Goal: Communication & Community: Answer question/provide support

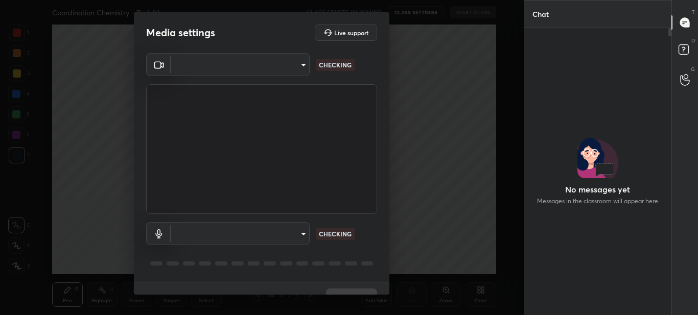
scroll to position [175, 144]
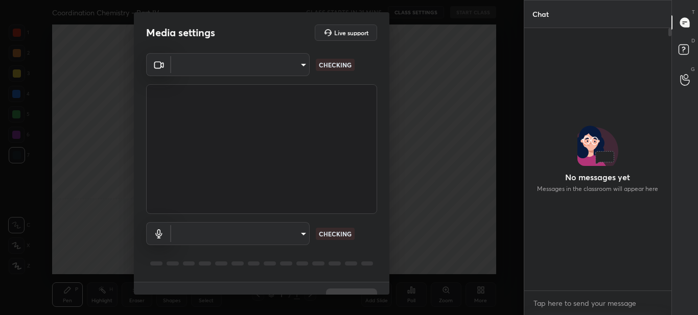
type input "309fbbbf05ba99627288b30ef679b8ad0809da214084e07e34771af10c505075"
type input "default"
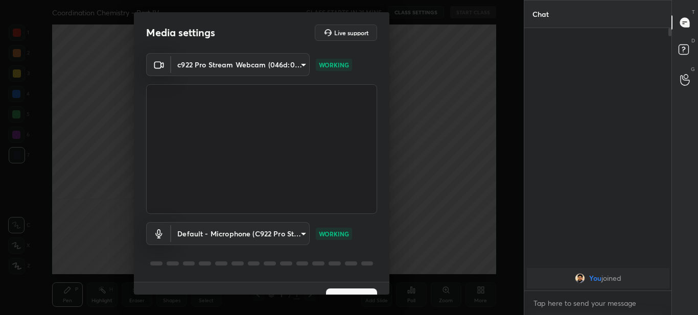
click at [345, 290] on button "Next" at bounding box center [351, 299] width 51 height 20
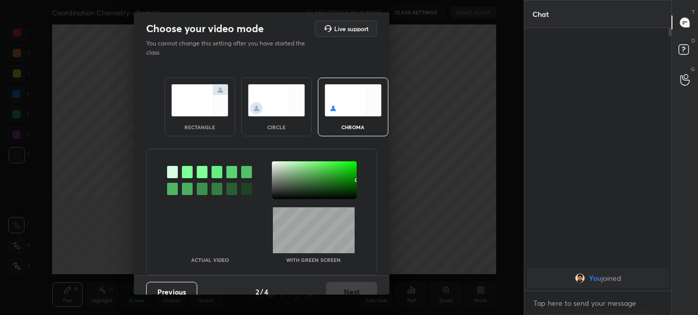
click at [216, 100] on img at bounding box center [199, 100] width 57 height 32
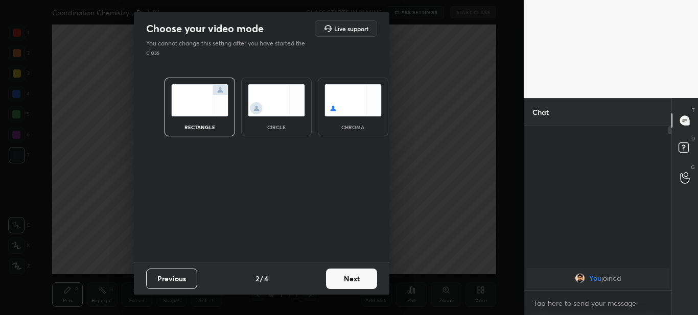
click at [358, 283] on button "Next" at bounding box center [351, 279] width 51 height 20
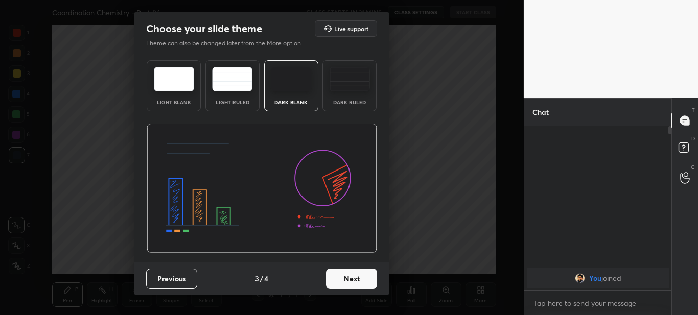
click at [345, 281] on button "Next" at bounding box center [351, 279] width 51 height 20
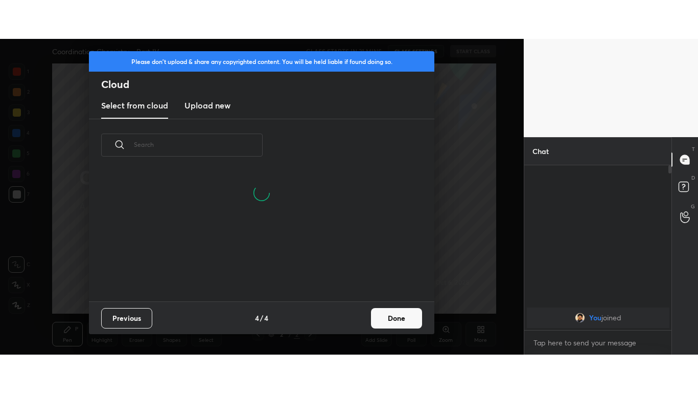
scroll to position [130, 328]
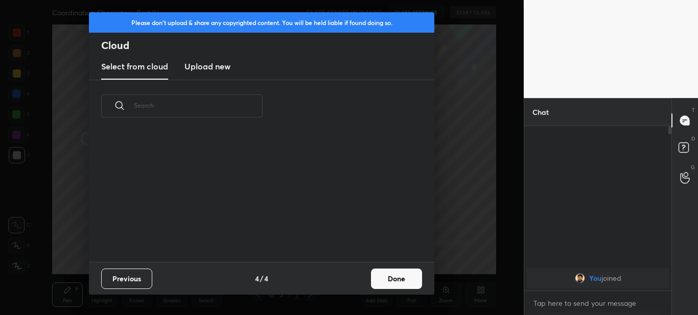
click at [216, 58] on new "Upload new" at bounding box center [208, 67] width 46 height 26
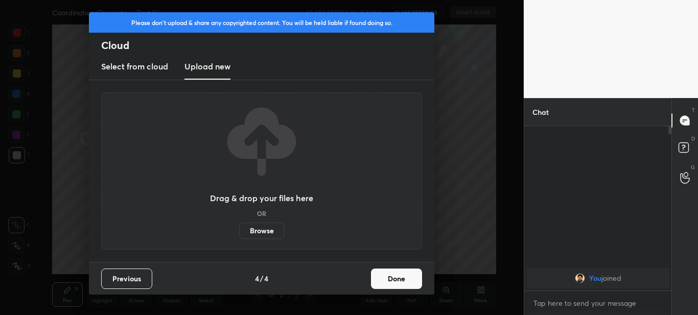
click at [253, 230] on label "Browse" at bounding box center [261, 231] width 45 height 16
click at [239, 230] on input "Browse" at bounding box center [239, 231] width 0 height 16
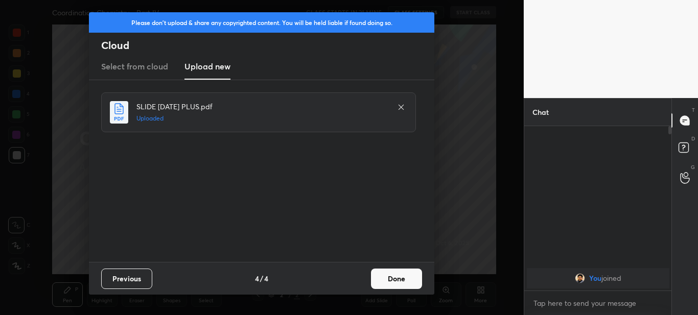
click at [385, 276] on button "Done" at bounding box center [396, 279] width 51 height 20
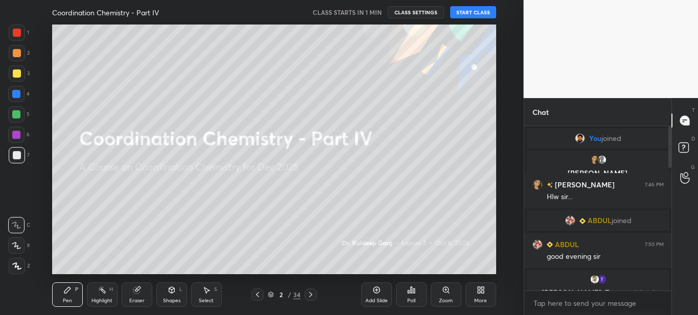
click at [478, 299] on div "More" at bounding box center [480, 301] width 13 height 5
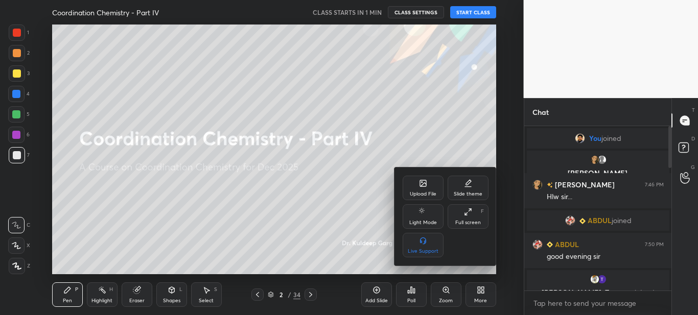
click at [464, 215] on icon at bounding box center [468, 212] width 8 height 8
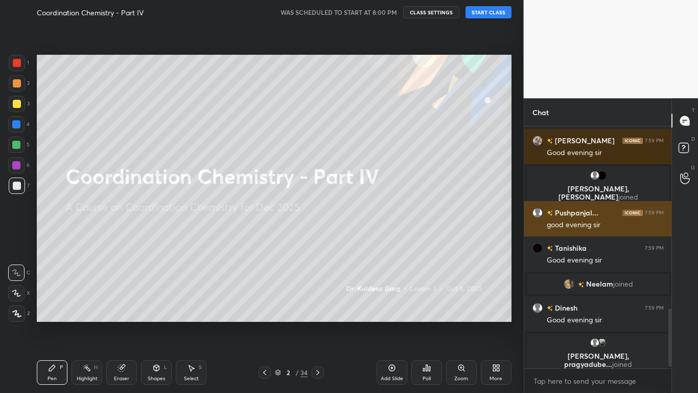
scroll to position [767, 0]
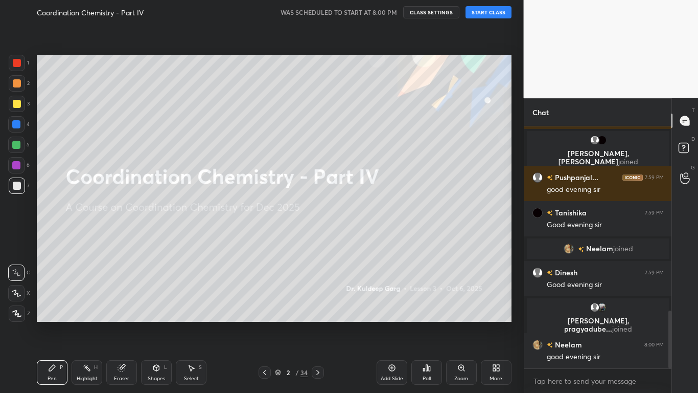
click at [486, 11] on button "START CLASS" at bounding box center [489, 12] width 46 height 12
click at [15, 315] on div at bounding box center [17, 313] width 16 height 16
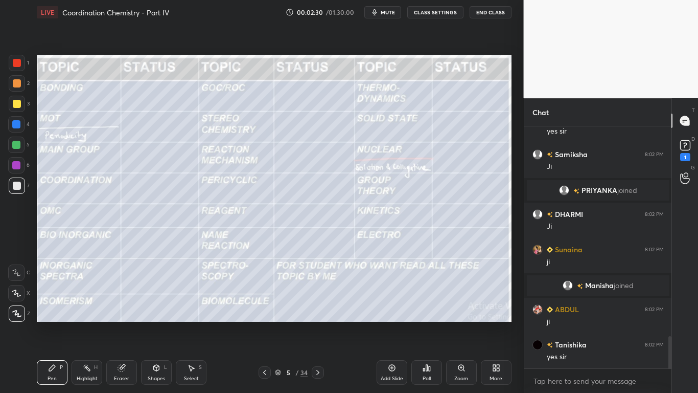
scroll to position [1567, 0]
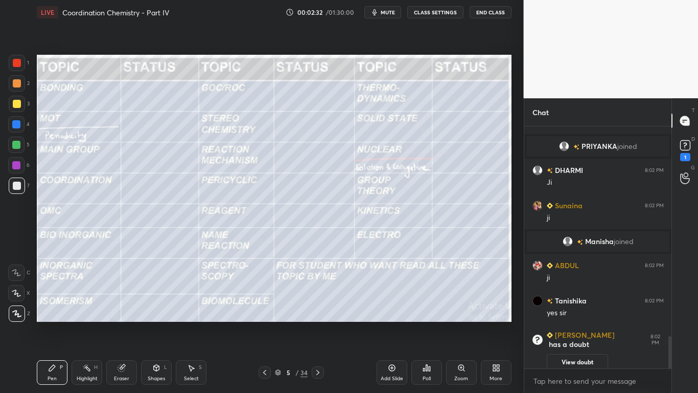
click at [576, 315] on button "View doubt" at bounding box center [577, 362] width 61 height 16
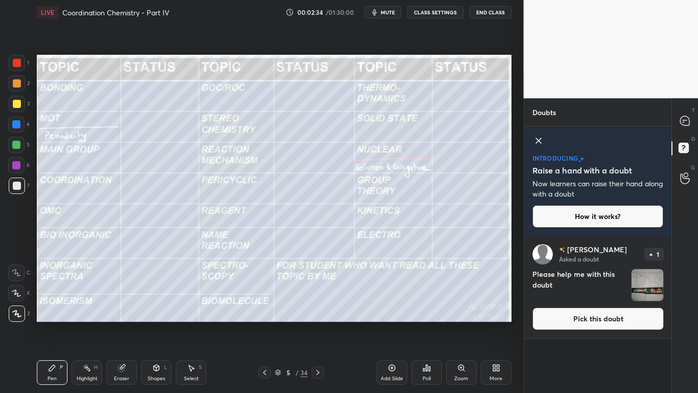
click at [593, 315] on button "Pick this doubt" at bounding box center [598, 318] width 131 height 22
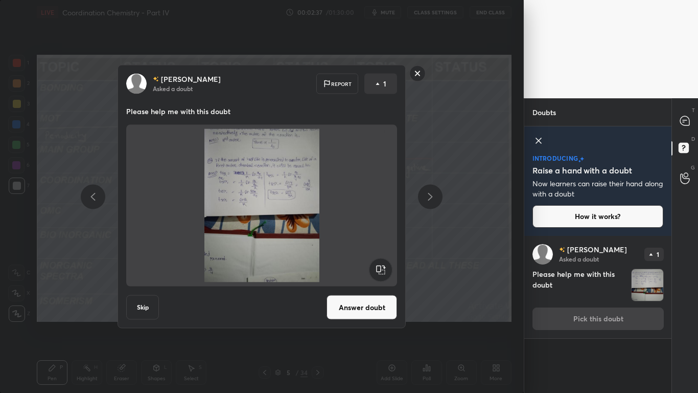
click at [372, 306] on button "Answer doubt" at bounding box center [362, 307] width 71 height 25
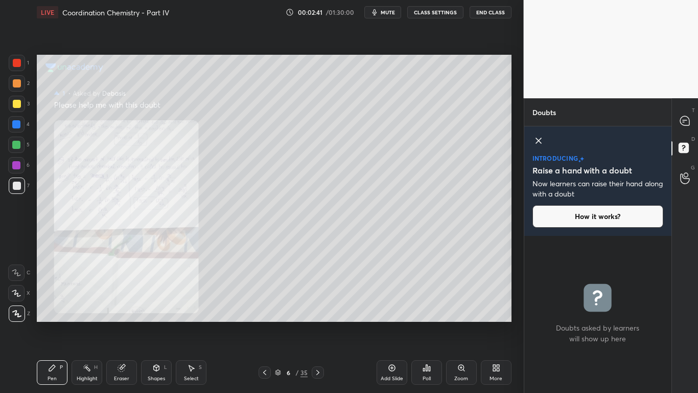
click at [465, 315] on icon at bounding box center [462, 367] width 8 height 8
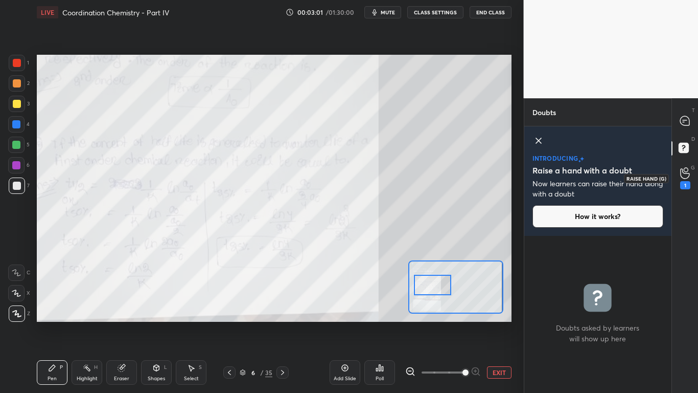
click at [680, 175] on icon at bounding box center [685, 173] width 10 height 12
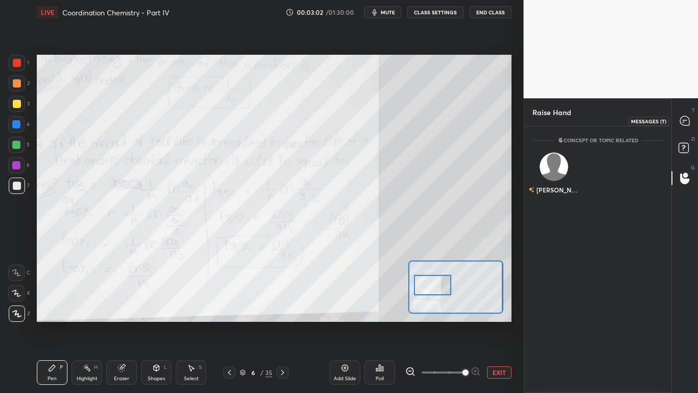
click at [684, 113] on div at bounding box center [685, 120] width 20 height 18
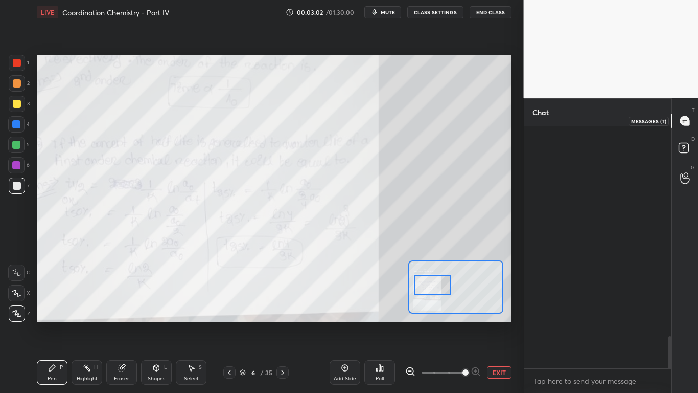
scroll to position [239, 144]
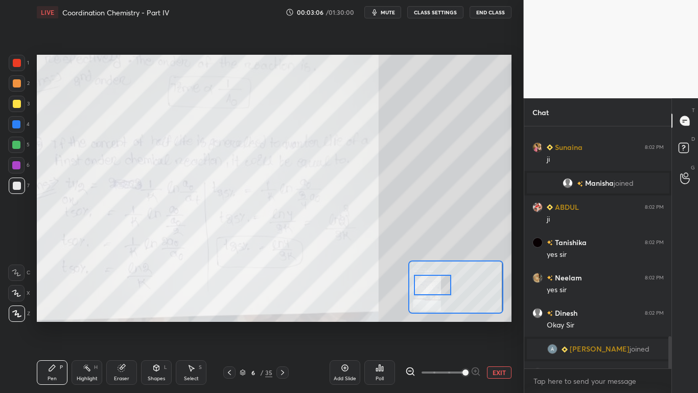
click at [229, 315] on icon at bounding box center [229, 372] width 8 height 8
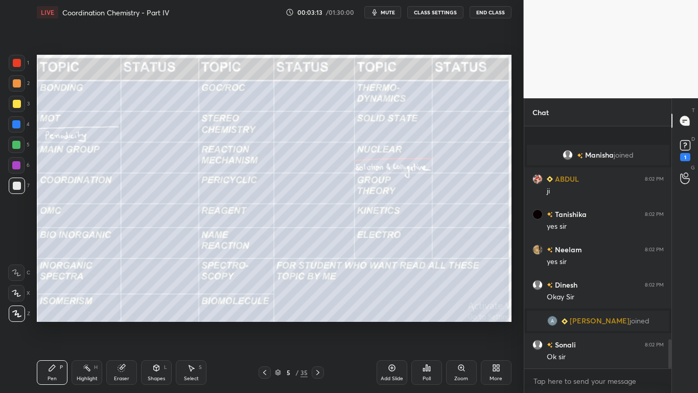
scroll to position [1820, 0]
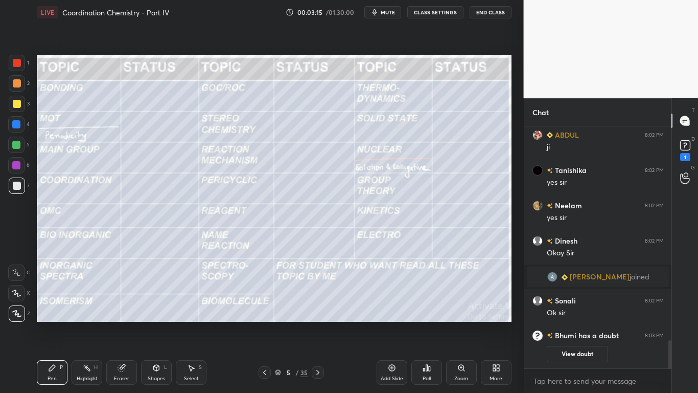
click at [573, 315] on button "View doubt" at bounding box center [577, 354] width 61 height 16
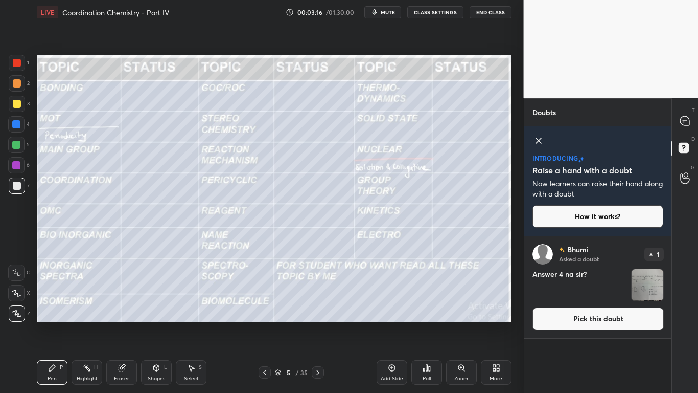
click at [605, 315] on button "Pick this doubt" at bounding box center [598, 318] width 131 height 22
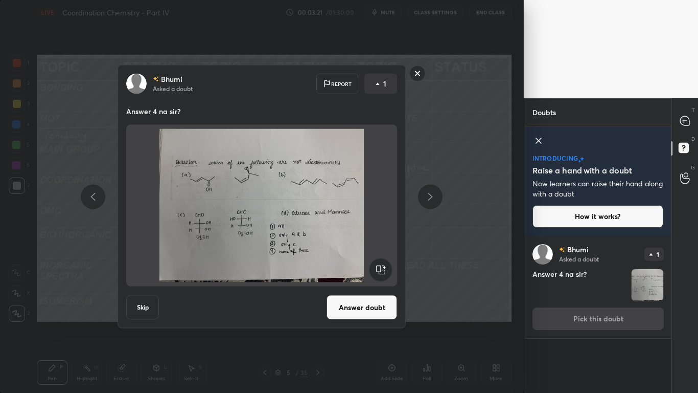
click at [360, 312] on button "Answer doubt" at bounding box center [362, 307] width 71 height 25
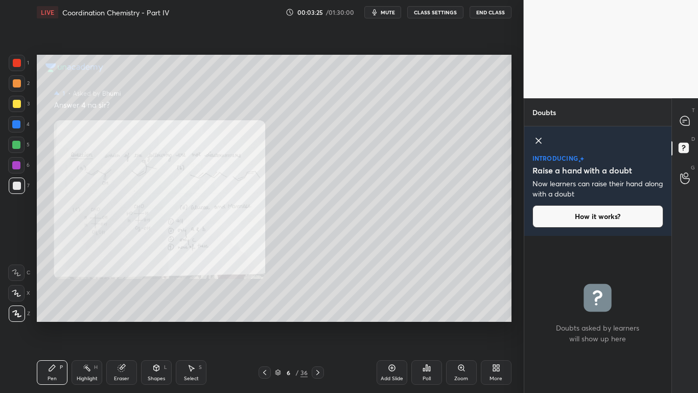
click at [459, 315] on icon at bounding box center [462, 367] width 6 height 6
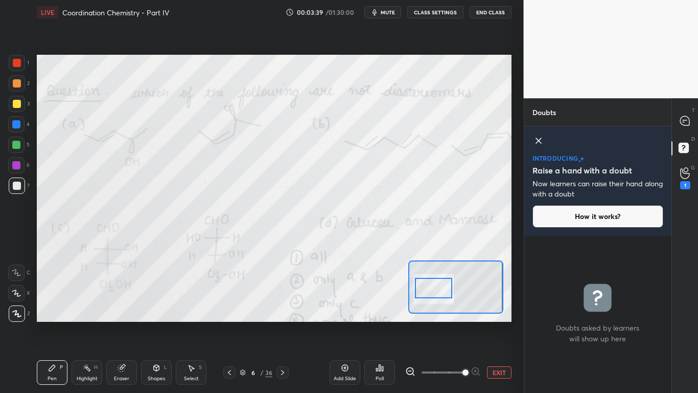
click at [14, 63] on div at bounding box center [17, 63] width 8 height 8
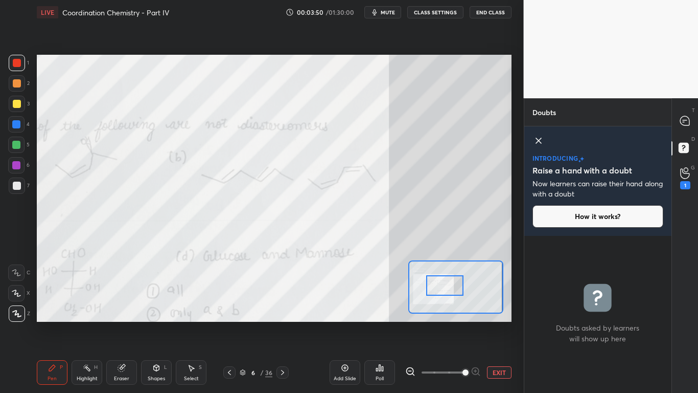
click at [437, 284] on div at bounding box center [444, 285] width 37 height 20
click at [443, 285] on div at bounding box center [444, 285] width 37 height 20
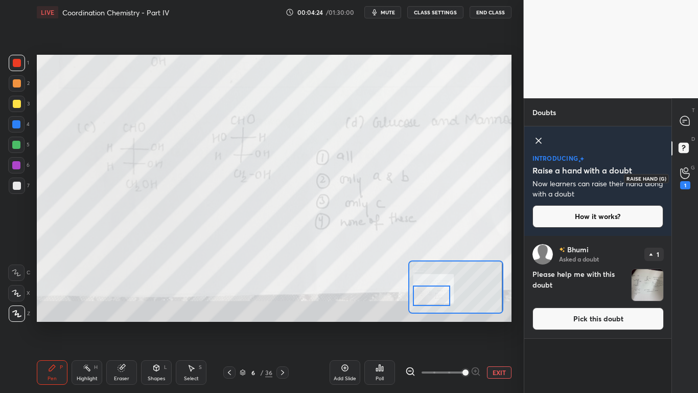
click at [689, 178] on icon at bounding box center [685, 173] width 10 height 12
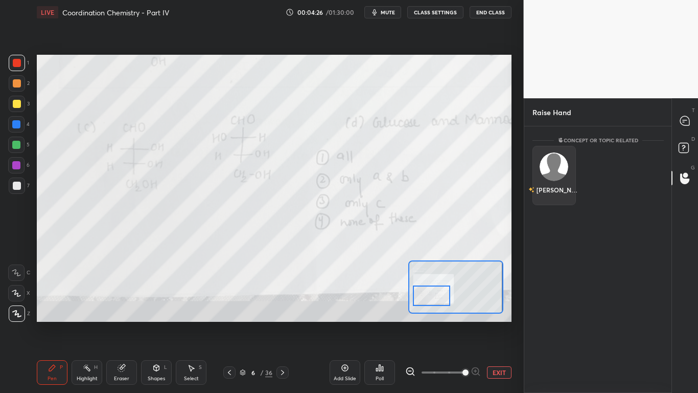
click at [561, 185] on div "[PERSON_NAME]" at bounding box center [558, 189] width 43 height 9
click at [557, 199] on button "INVITE" at bounding box center [554, 196] width 34 height 13
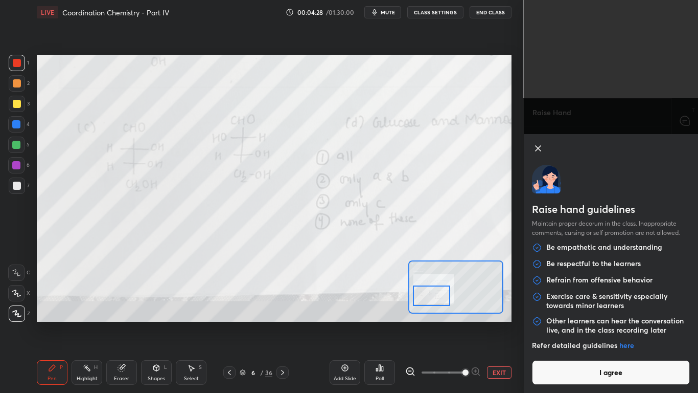
click at [603, 315] on button "I agree" at bounding box center [611, 372] width 158 height 25
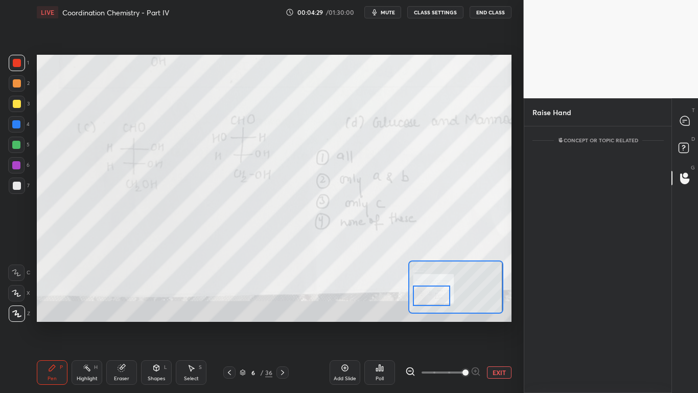
scroll to position [222, 144]
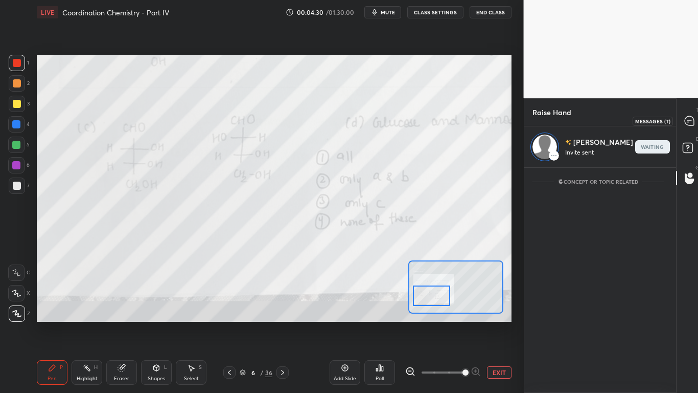
click at [685, 124] on icon at bounding box center [690, 121] width 11 height 11
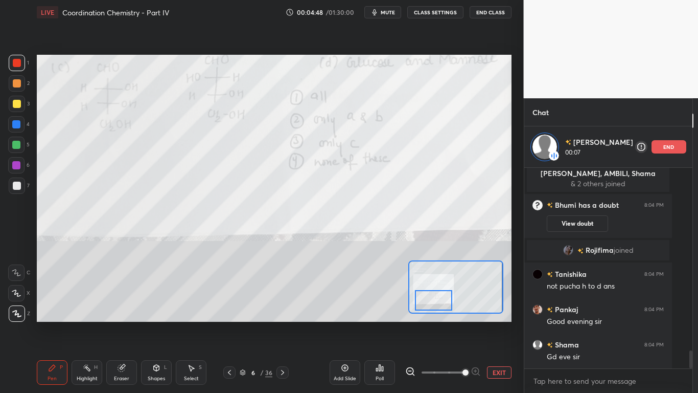
scroll to position [2058, 0]
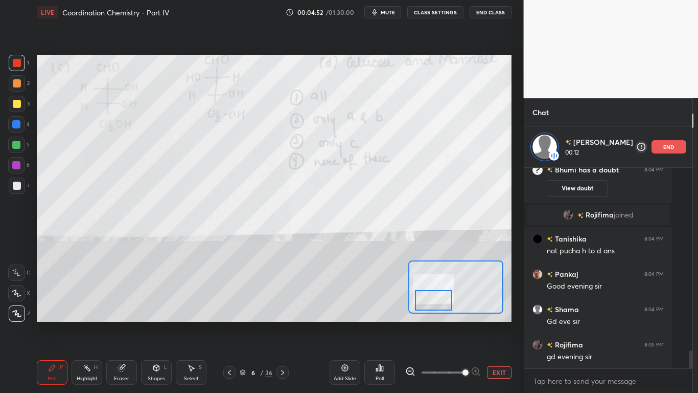
click at [231, 315] on icon at bounding box center [229, 372] width 8 height 8
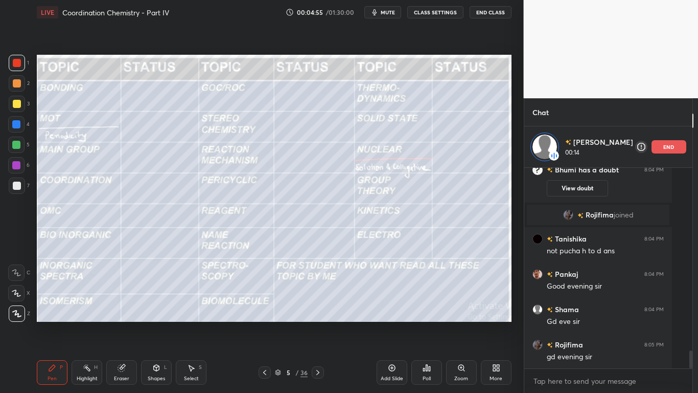
click at [260, 315] on div at bounding box center [265, 372] width 12 height 12
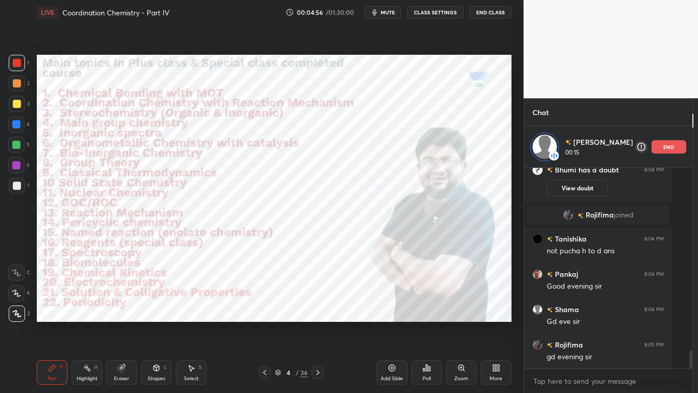
click at [314, 315] on icon at bounding box center [318, 372] width 8 height 8
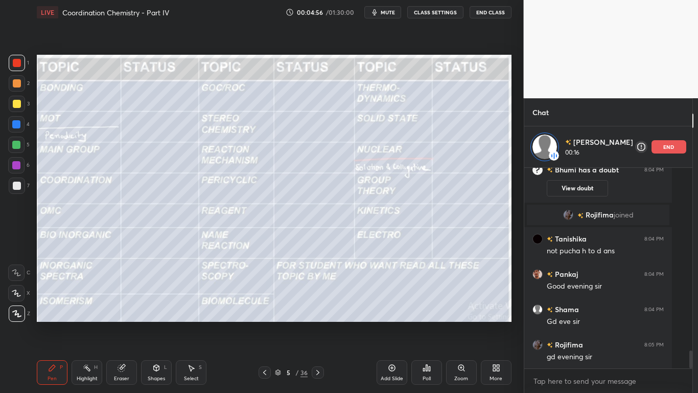
click at [314, 315] on icon at bounding box center [318, 372] width 8 height 8
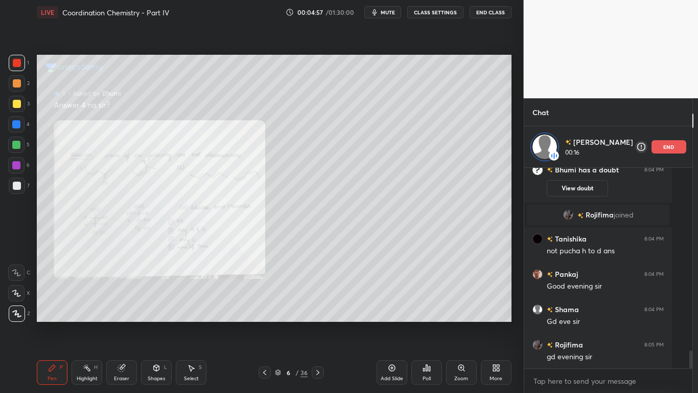
click at [315, 315] on icon at bounding box center [318, 372] width 8 height 8
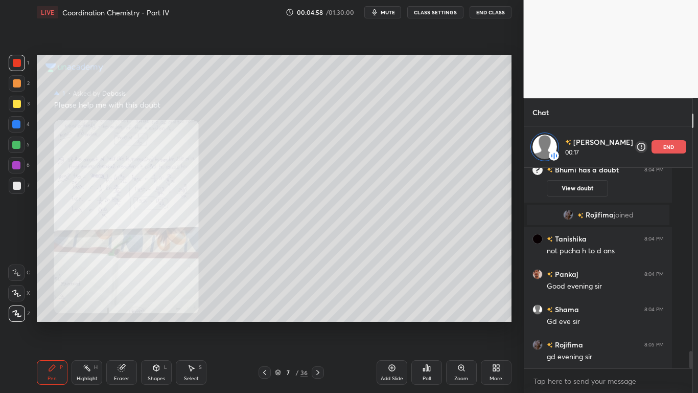
scroll to position [2083, 0]
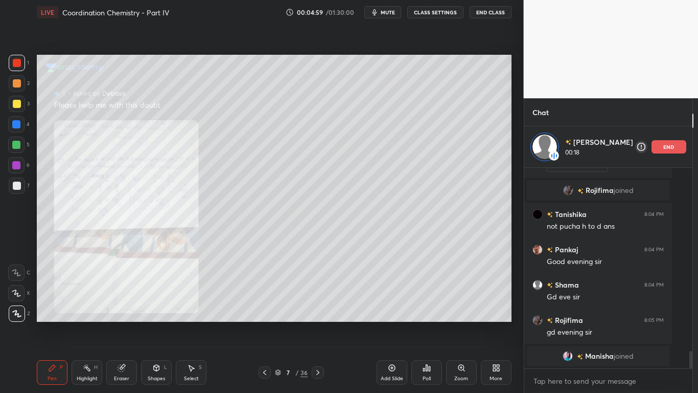
click at [461, 315] on div "Zoom" at bounding box center [461, 372] width 31 height 25
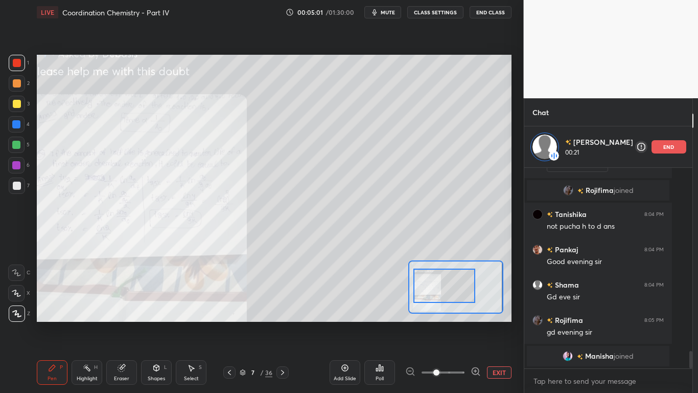
click at [475, 315] on icon at bounding box center [475, 371] width 0 height 3
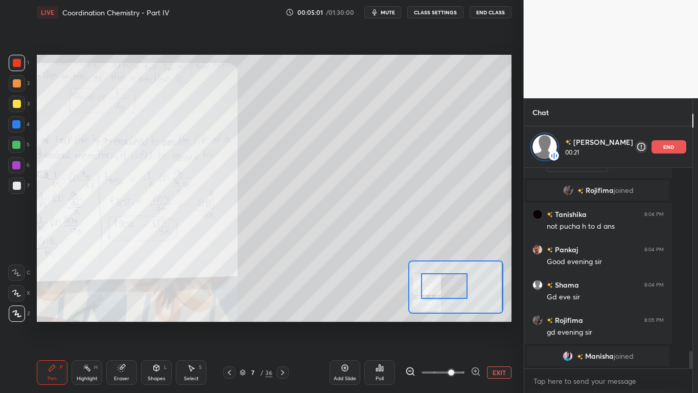
click at [475, 315] on icon at bounding box center [475, 371] width 3 height 0
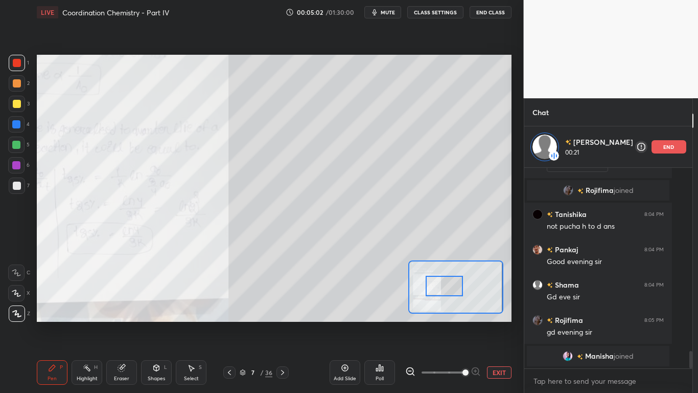
click at [427, 277] on div at bounding box center [444, 286] width 37 height 20
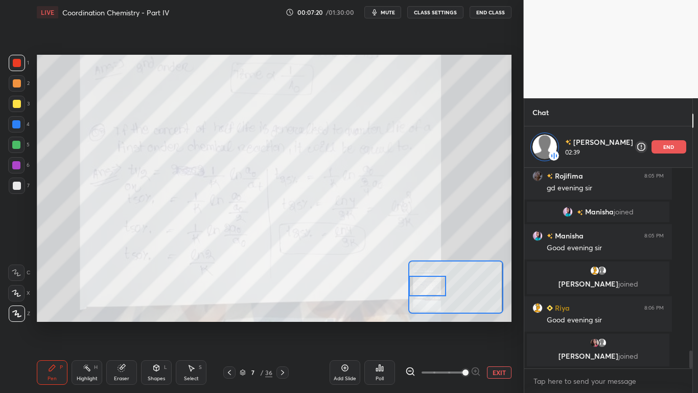
scroll to position [2069, 0]
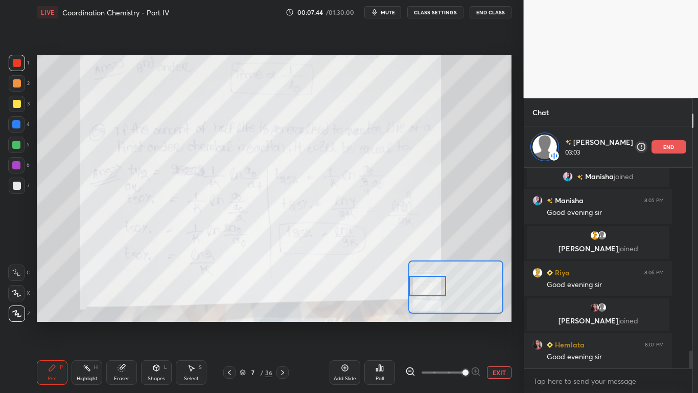
click at [664, 149] on p "end" at bounding box center [669, 146] width 11 height 5
click at [685, 126] on div at bounding box center [685, 120] width 20 height 18
click at [496, 315] on button "EXIT" at bounding box center [499, 372] width 25 height 12
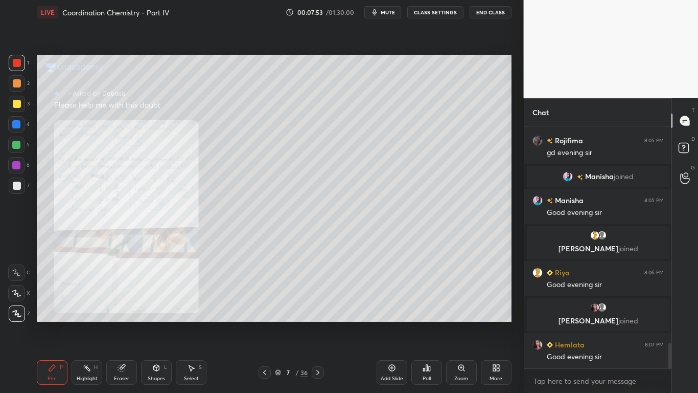
scroll to position [2063, 0]
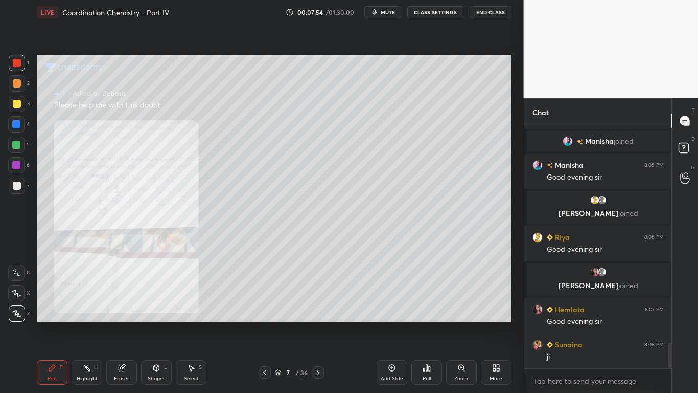
click at [265, 315] on icon at bounding box center [264, 372] width 3 height 5
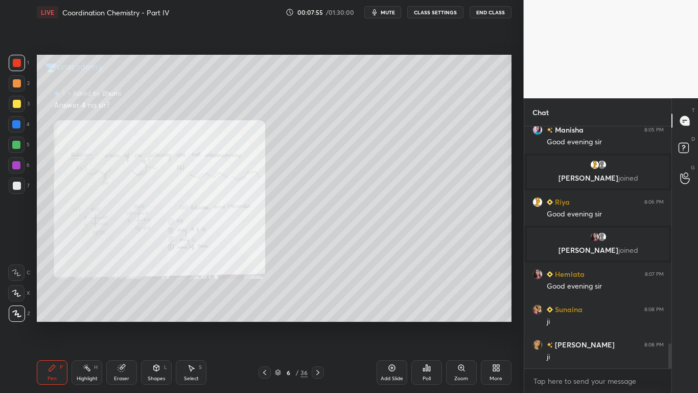
scroll to position [2134, 0]
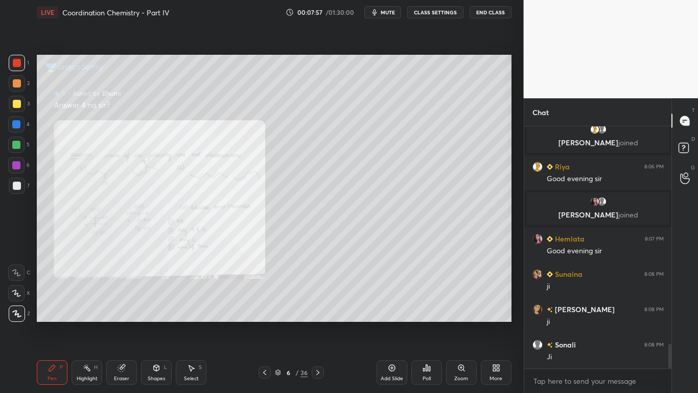
click at [318, 315] on icon at bounding box center [318, 372] width 8 height 8
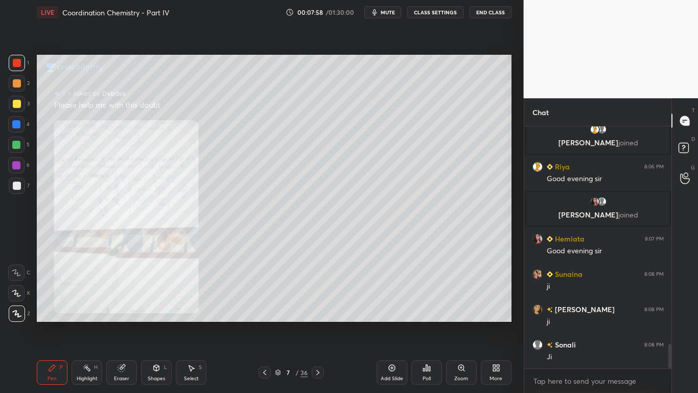
click at [320, 315] on icon at bounding box center [318, 372] width 8 height 8
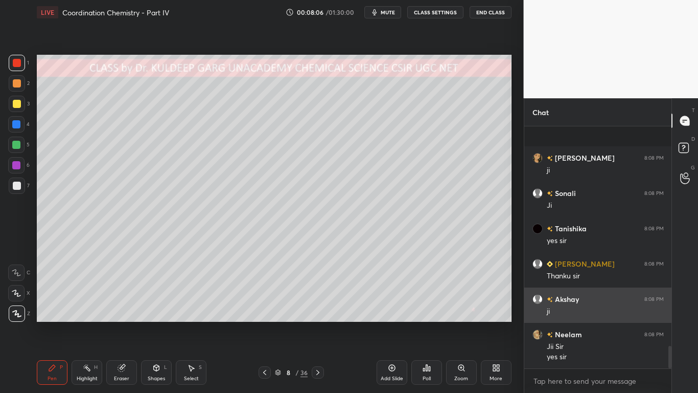
scroll to position [2374, 0]
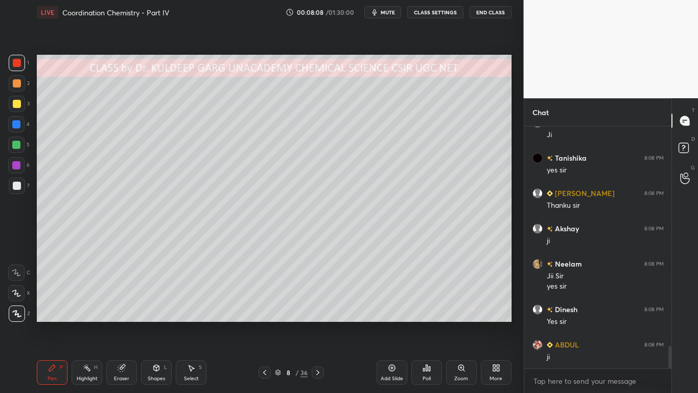
click at [17, 187] on div at bounding box center [17, 185] width 8 height 8
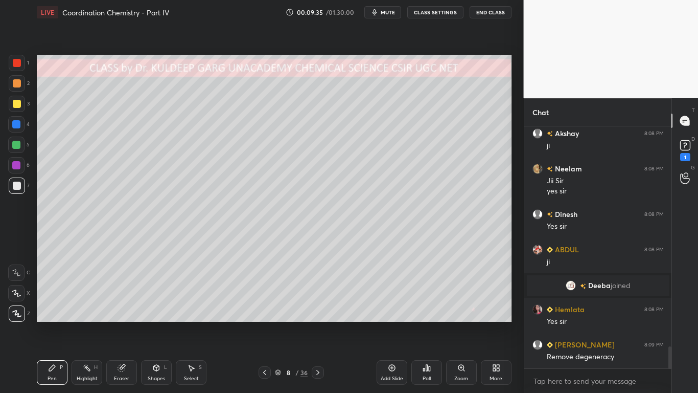
scroll to position [2401, 0]
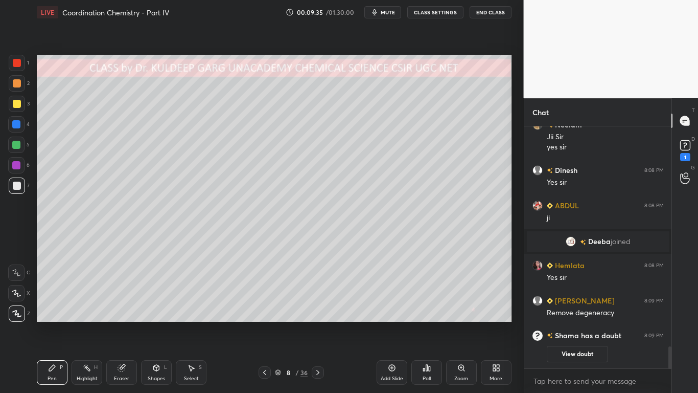
click at [17, 104] on div at bounding box center [17, 104] width 8 height 8
click at [562, 315] on button "View doubt" at bounding box center [577, 354] width 61 height 16
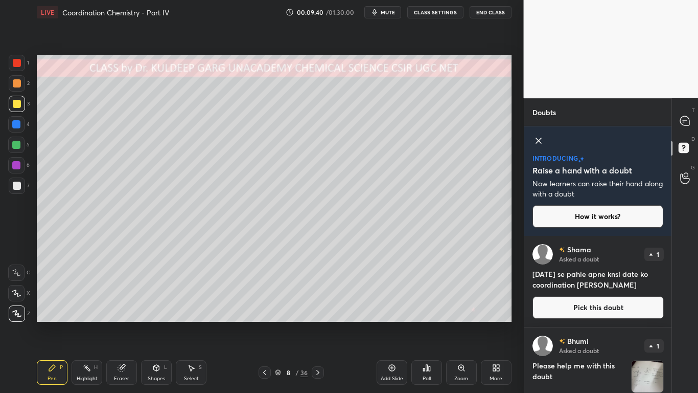
scroll to position [37, 0]
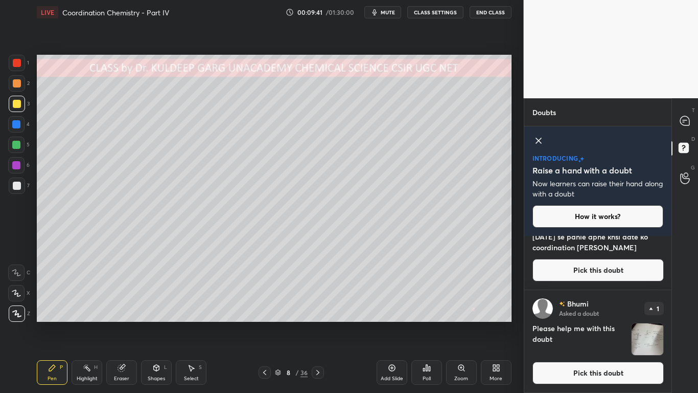
click at [641, 315] on img "grid" at bounding box center [648, 339] width 32 height 32
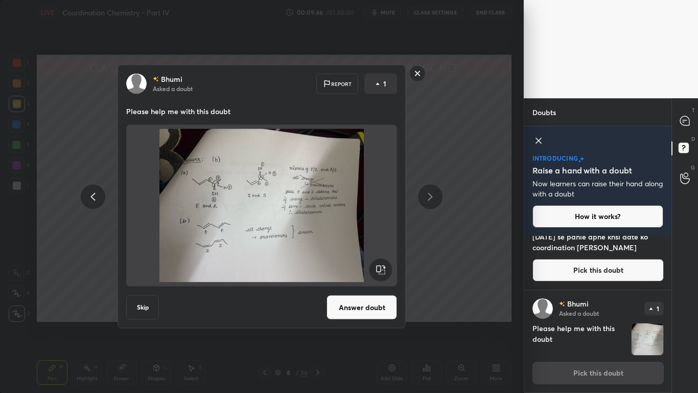
click at [362, 309] on button "Answer doubt" at bounding box center [362, 307] width 71 height 25
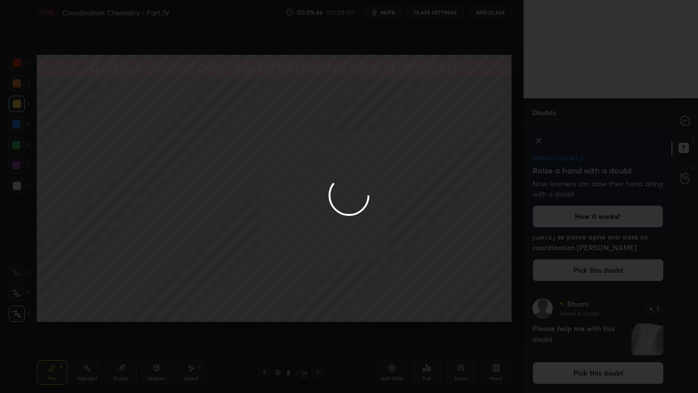
scroll to position [0, 0]
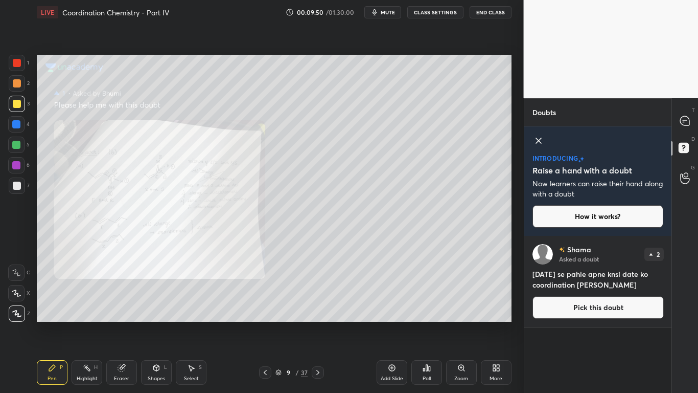
click at [463, 315] on div "Zoom" at bounding box center [461, 372] width 31 height 25
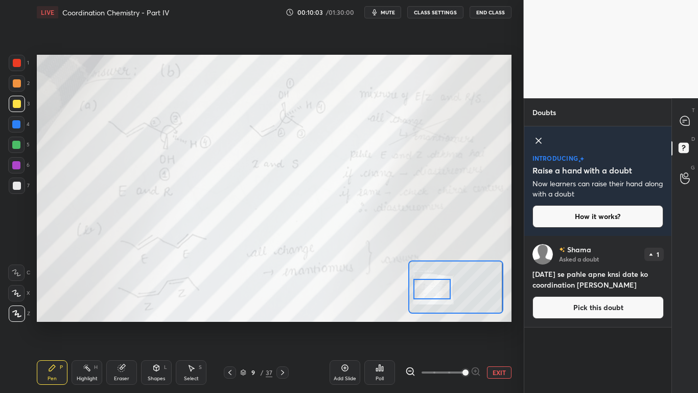
click at [19, 60] on div at bounding box center [17, 63] width 8 height 8
click at [679, 123] on div at bounding box center [685, 120] width 20 height 18
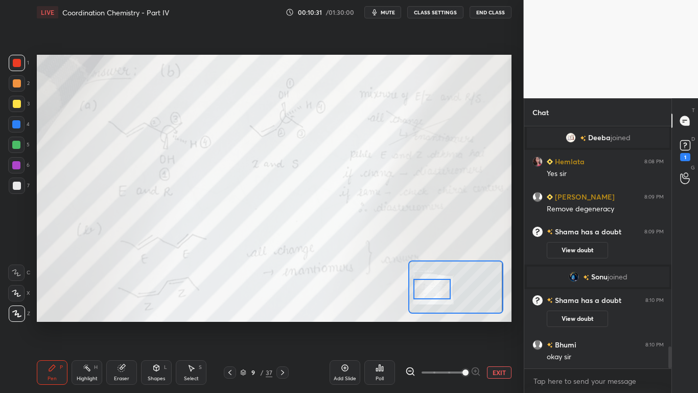
scroll to position [2451, 0]
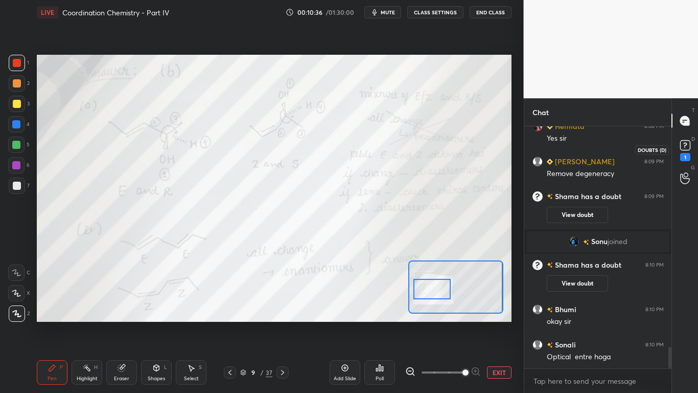
click at [691, 149] on icon at bounding box center [685, 145] width 15 height 15
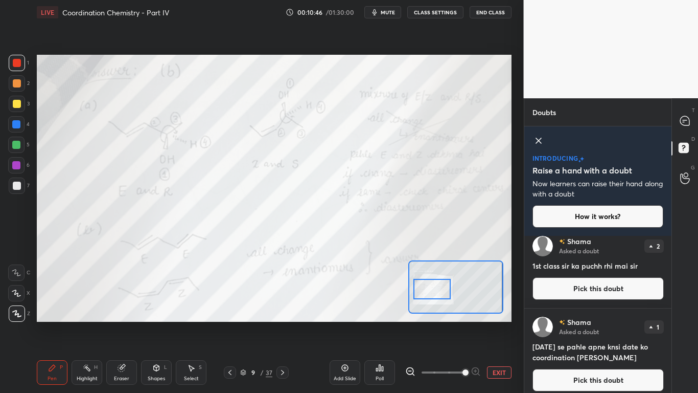
scroll to position [0, 0]
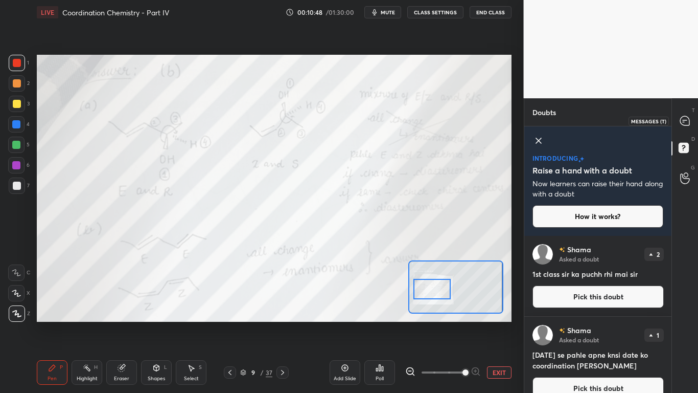
click at [689, 126] on div at bounding box center [685, 120] width 20 height 18
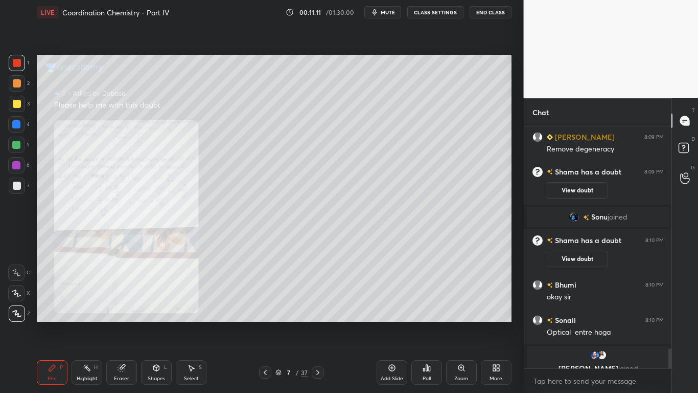
scroll to position [2673, 0]
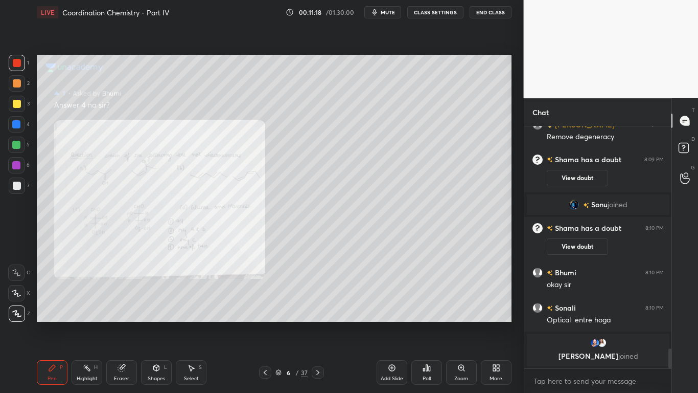
click at [464, 315] on div "Zoom" at bounding box center [461, 378] width 14 height 5
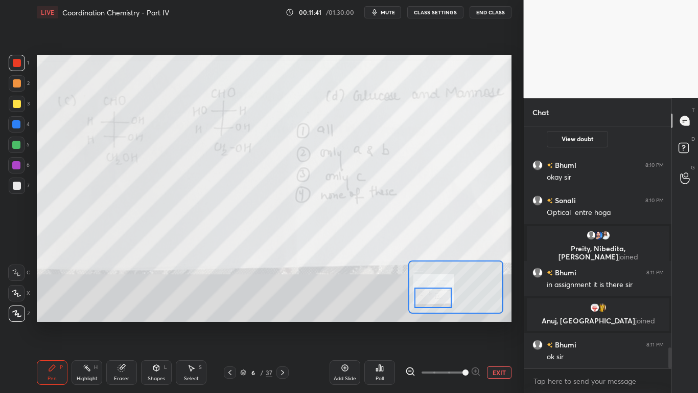
scroll to position [2579, 0]
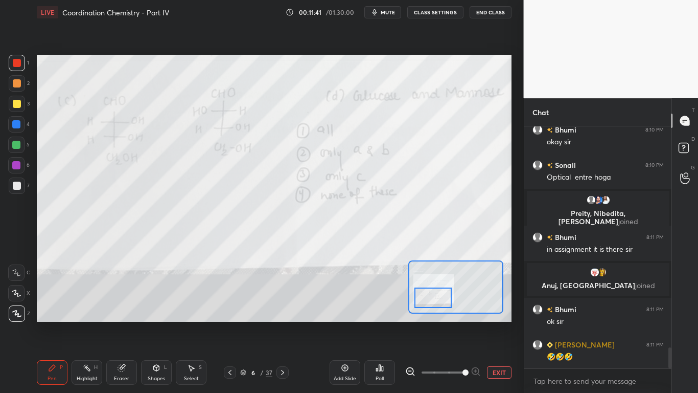
click at [434, 298] on div at bounding box center [433, 297] width 37 height 20
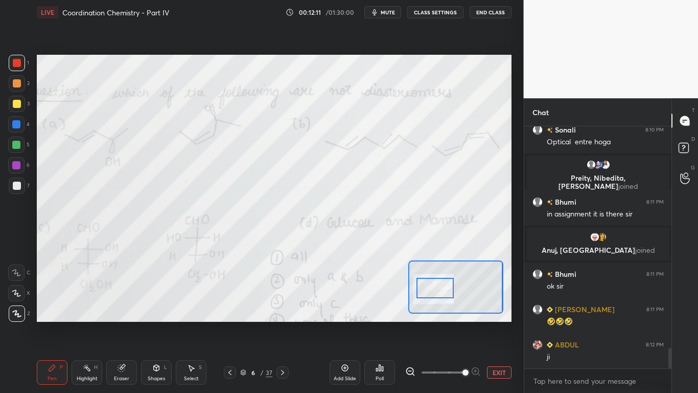
scroll to position [2638, 0]
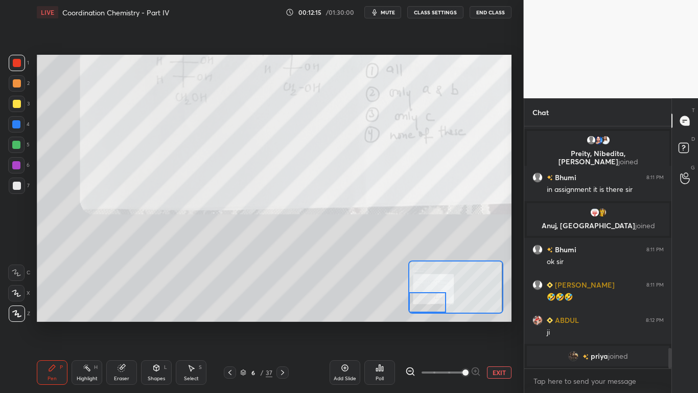
click at [230, 315] on icon at bounding box center [230, 372] width 8 height 8
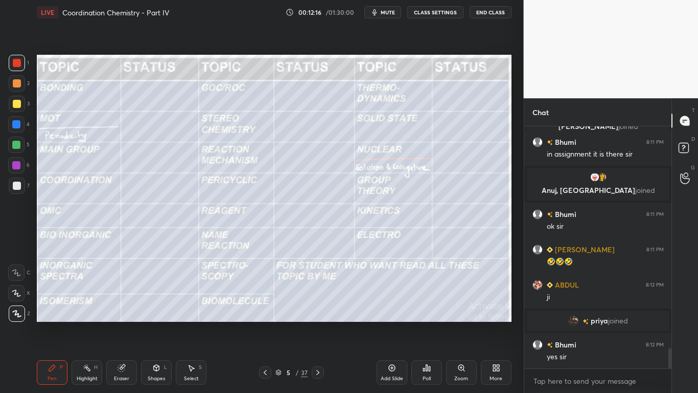
scroll to position [2635, 0]
click at [317, 315] on icon at bounding box center [318, 372] width 8 height 8
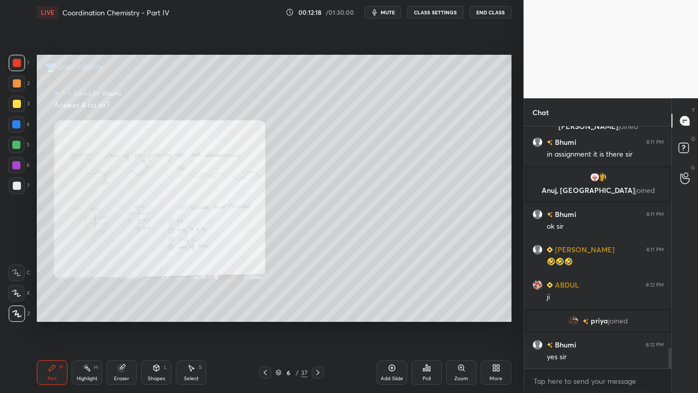
click at [317, 315] on icon at bounding box center [318, 372] width 8 height 8
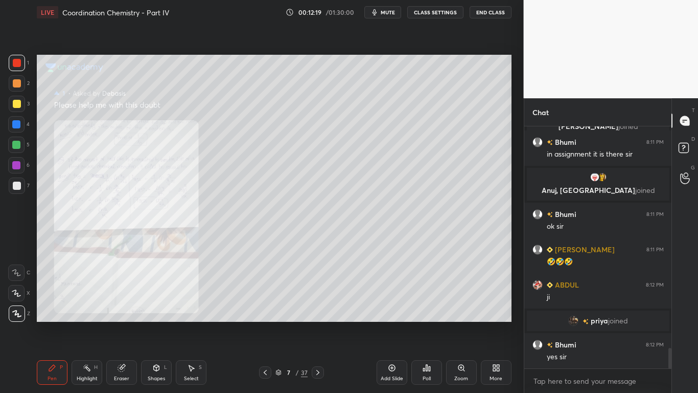
scroll to position [2670, 0]
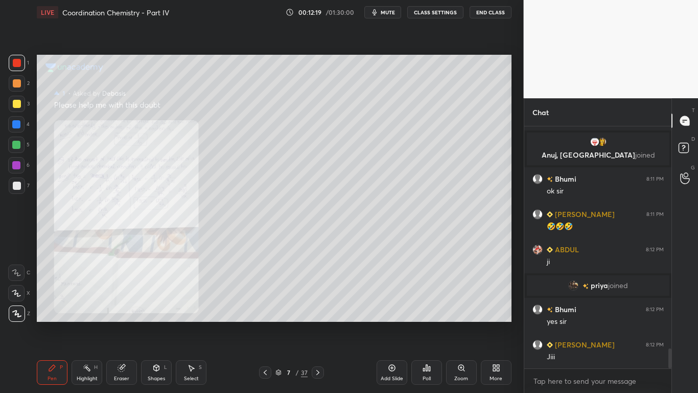
click at [318, 315] on icon at bounding box center [318, 372] width 8 height 8
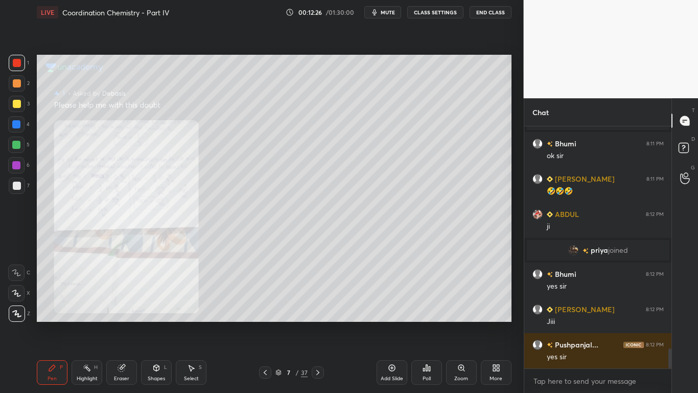
scroll to position [2730, 0]
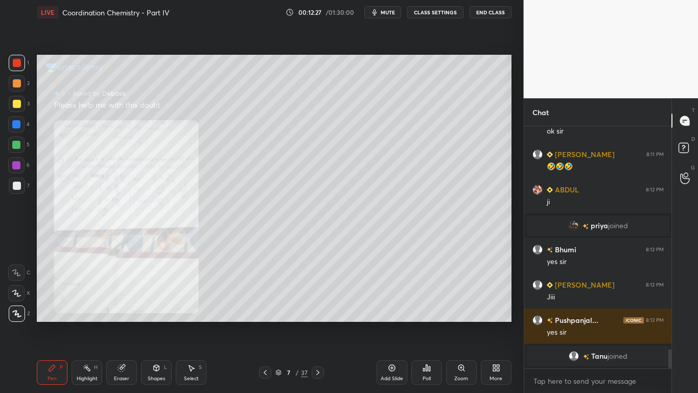
click at [21, 186] on div at bounding box center [17, 185] width 16 height 16
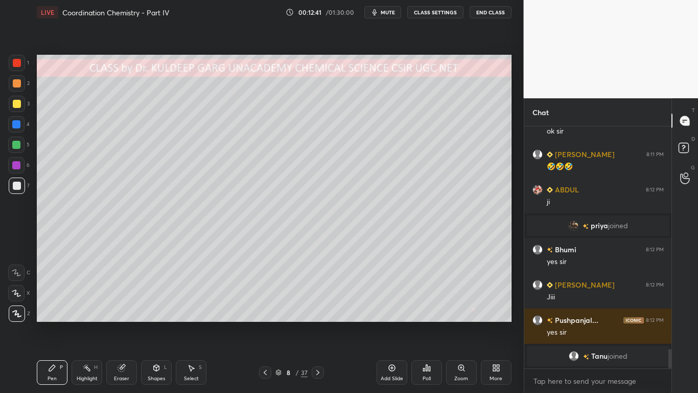
scroll to position [2716, 0]
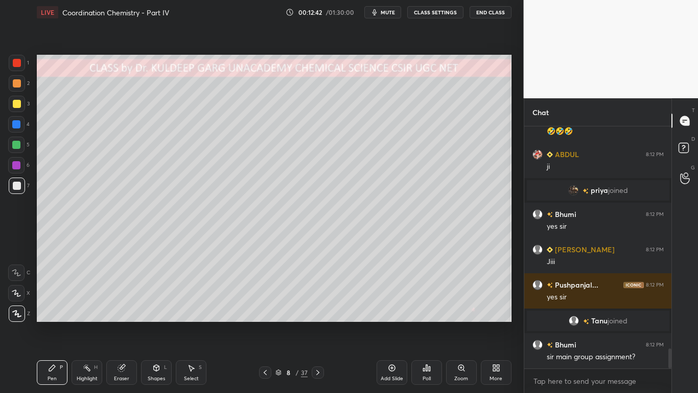
click at [18, 104] on div at bounding box center [17, 104] width 8 height 8
click at [17, 185] on div at bounding box center [17, 185] width 8 height 8
click at [15, 189] on div at bounding box center [17, 185] width 8 height 8
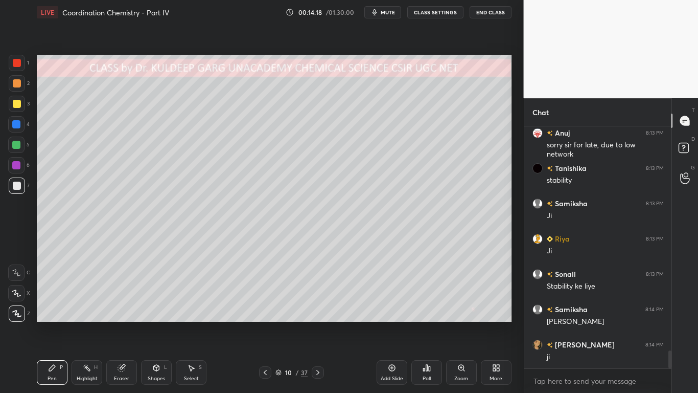
scroll to position [3058, 0]
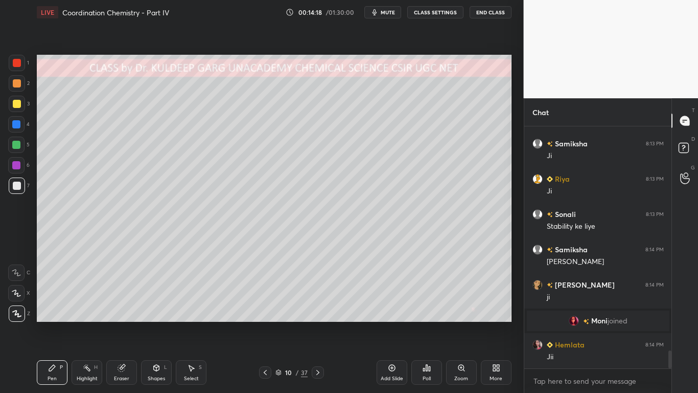
click at [19, 184] on div at bounding box center [17, 185] width 8 height 8
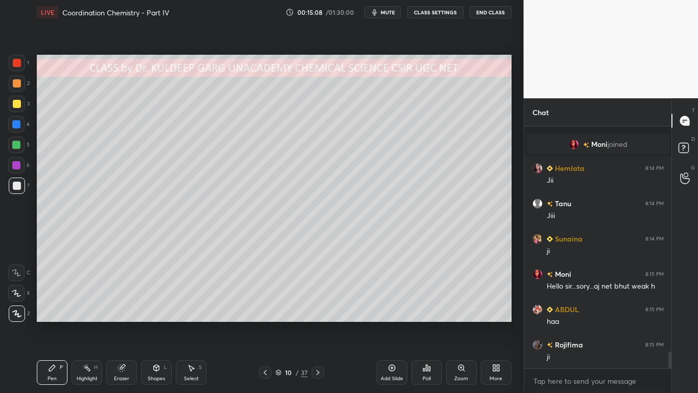
scroll to position [3270, 0]
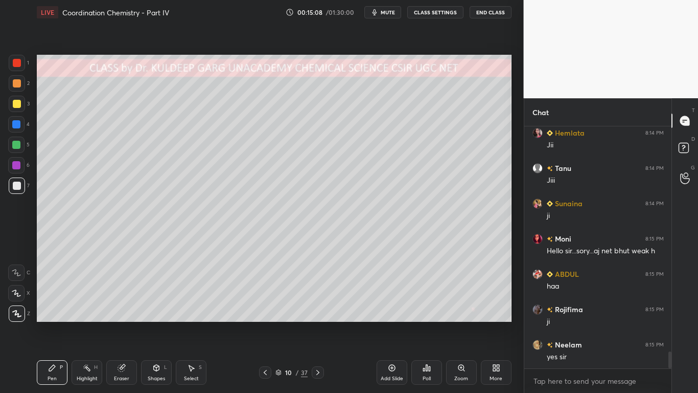
click at [17, 103] on div at bounding box center [17, 104] width 8 height 8
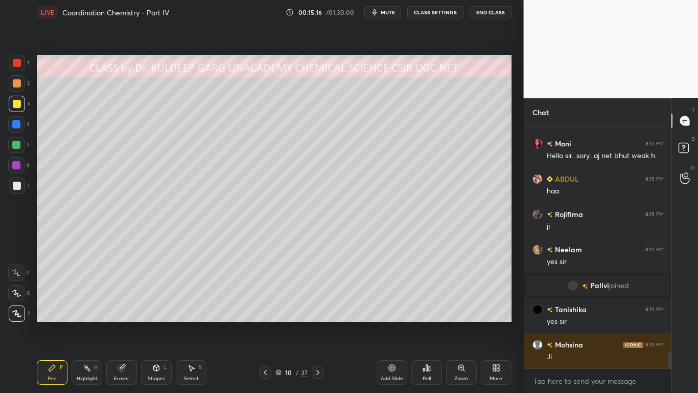
scroll to position [3237, 0]
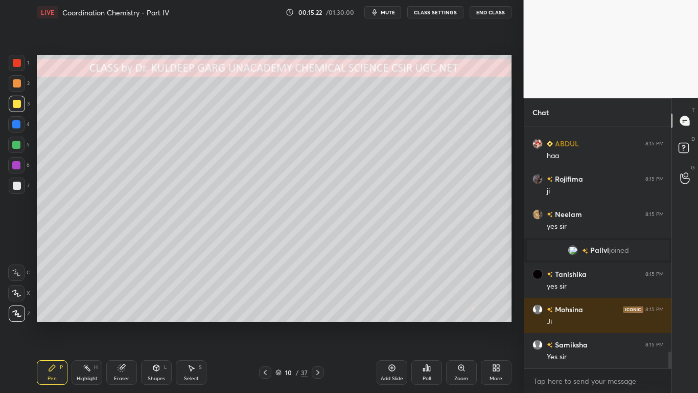
click at [122, 315] on icon at bounding box center [121, 367] width 7 height 7
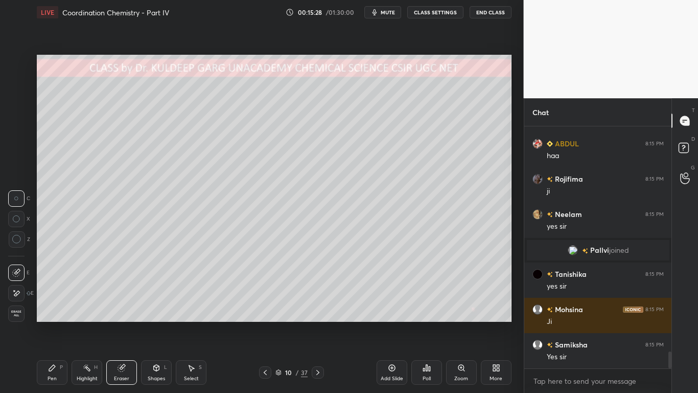
click at [47, 315] on div "Pen P" at bounding box center [52, 372] width 31 height 25
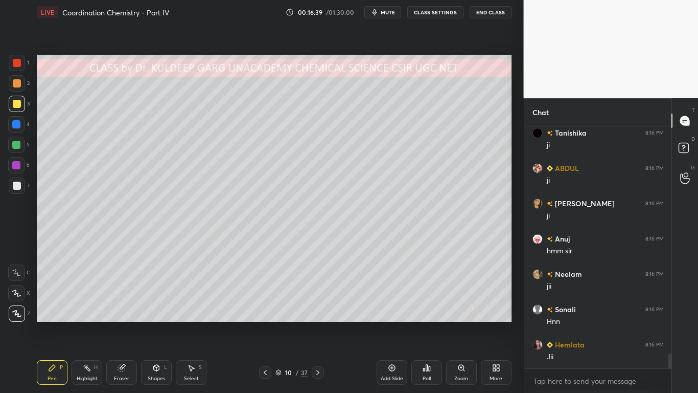
scroll to position [3554, 0]
click at [16, 102] on div at bounding box center [17, 104] width 8 height 8
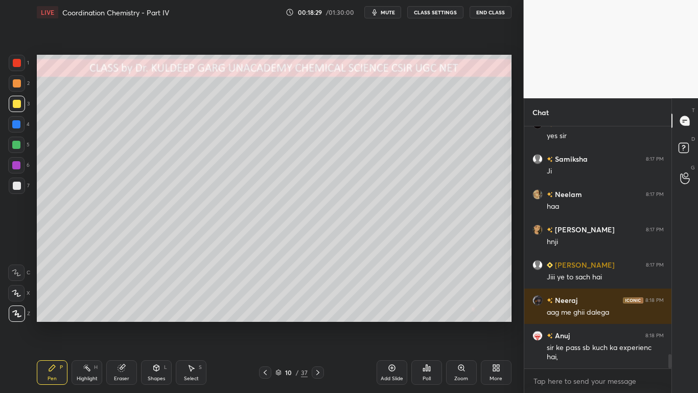
scroll to position [3846, 0]
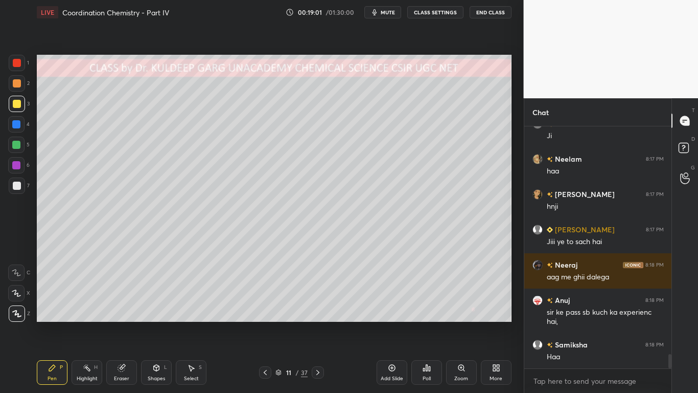
click at [17, 107] on div at bounding box center [17, 104] width 8 height 8
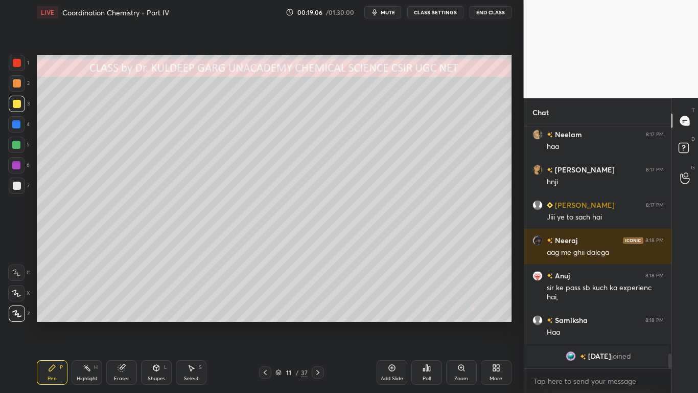
scroll to position [3708, 0]
click at [16, 188] on div at bounding box center [17, 185] width 8 height 8
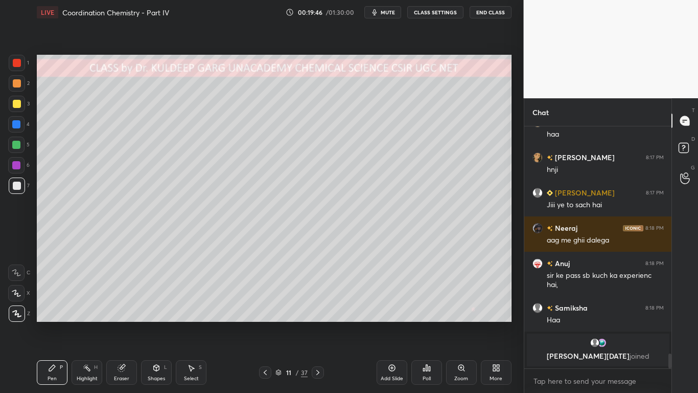
click at [14, 185] on div at bounding box center [17, 185] width 8 height 8
click at [17, 66] on div at bounding box center [17, 63] width 8 height 8
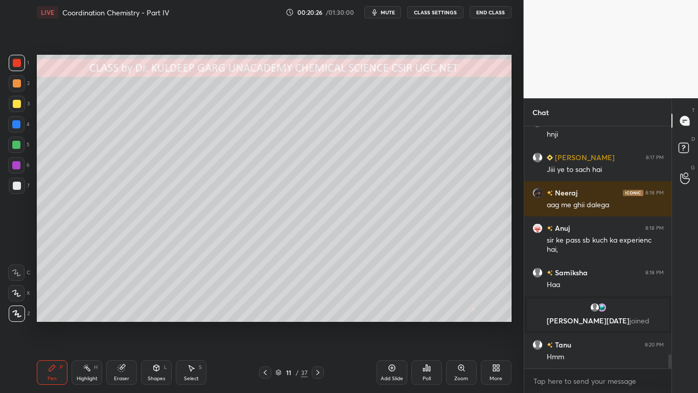
scroll to position [3781, 0]
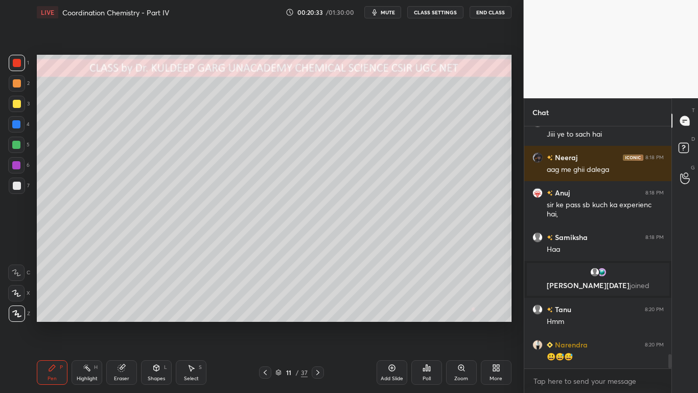
click at [17, 188] on div at bounding box center [17, 185] width 8 height 8
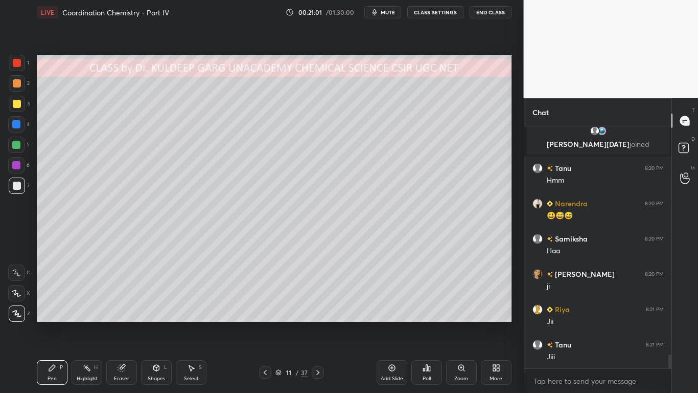
scroll to position [3967, 0]
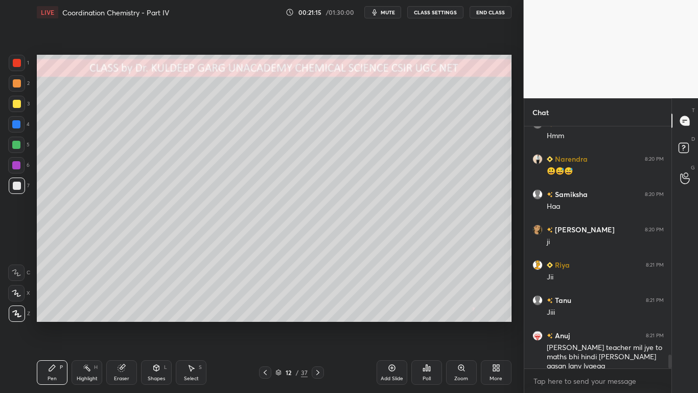
click at [15, 106] on div at bounding box center [17, 104] width 8 height 8
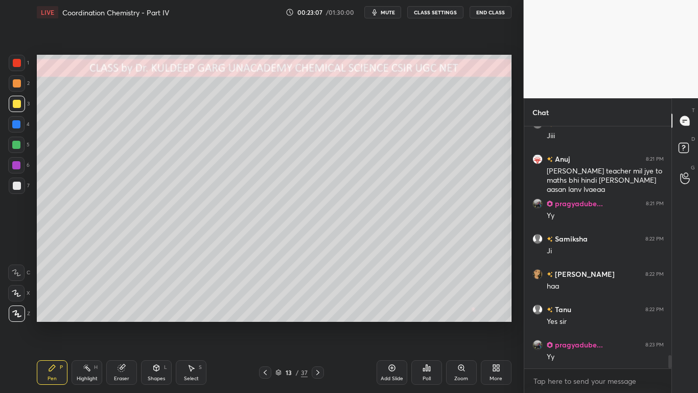
scroll to position [4179, 0]
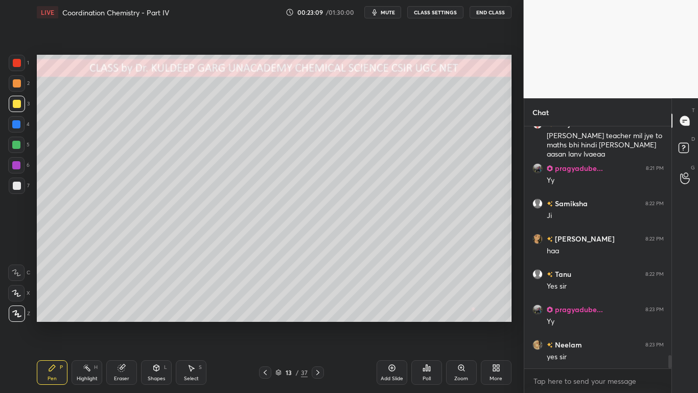
click at [17, 183] on div at bounding box center [17, 185] width 8 height 8
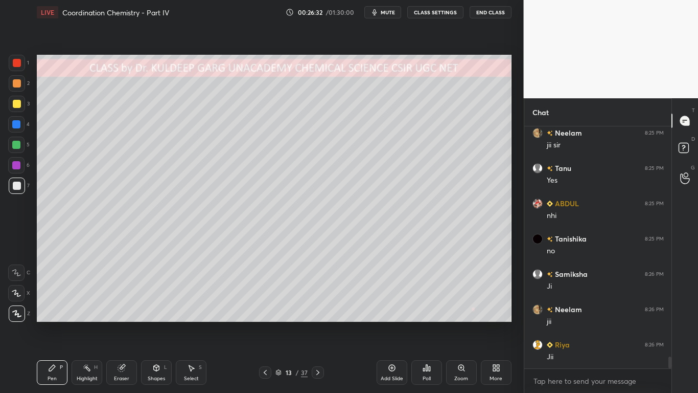
scroll to position [4823, 0]
click at [19, 105] on div at bounding box center [17, 104] width 8 height 8
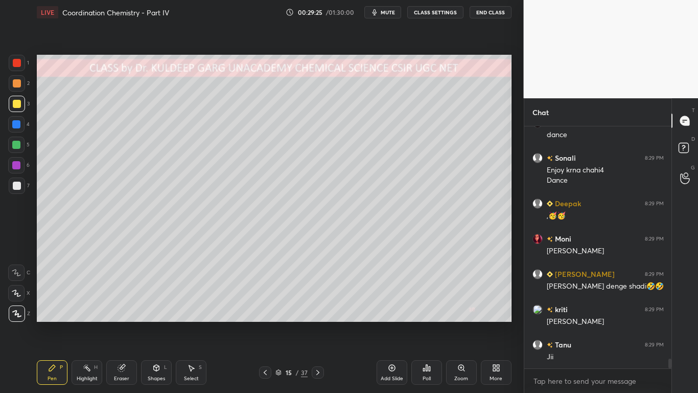
scroll to position [5866, 0]
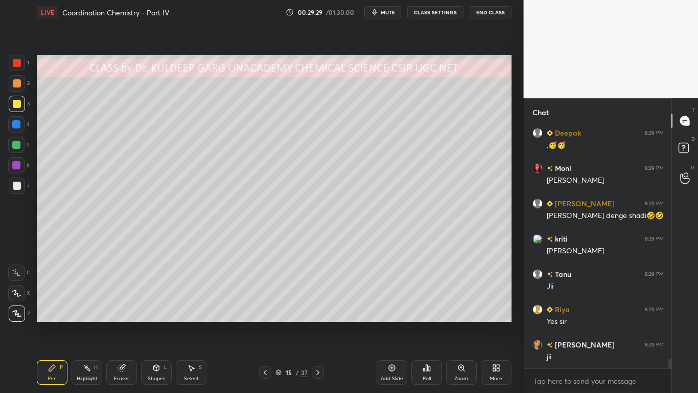
click at [30, 104] on div "1 2 3 4 5 6 7 C X Z C X Z E E Erase all H H" at bounding box center [16, 188] width 33 height 267
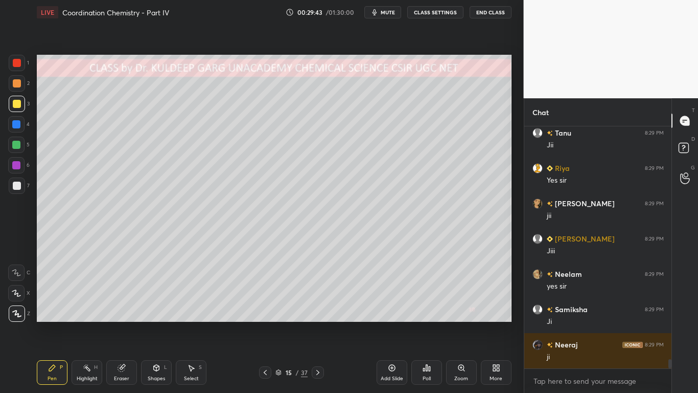
scroll to position [6078, 0]
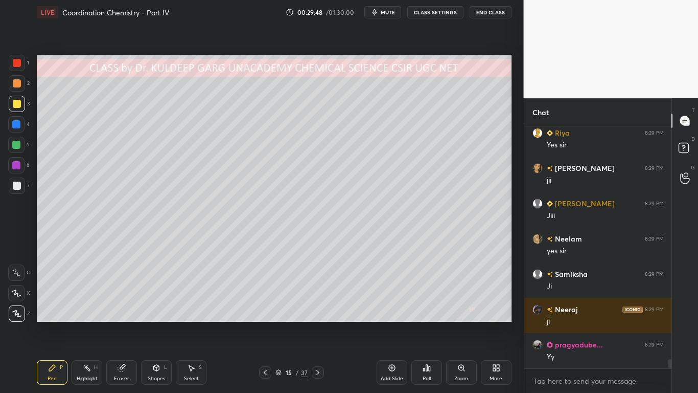
click at [15, 186] on div at bounding box center [17, 185] width 8 height 8
click at [154, 315] on icon at bounding box center [157, 367] width 6 height 6
click at [118, 315] on icon at bounding box center [122, 367] width 8 height 8
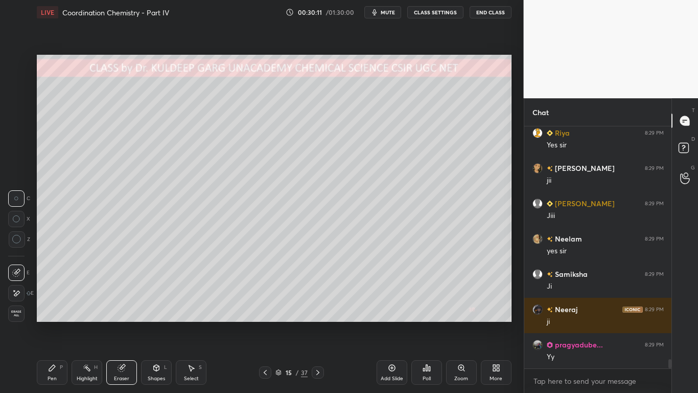
click at [56, 315] on icon at bounding box center [52, 367] width 8 height 8
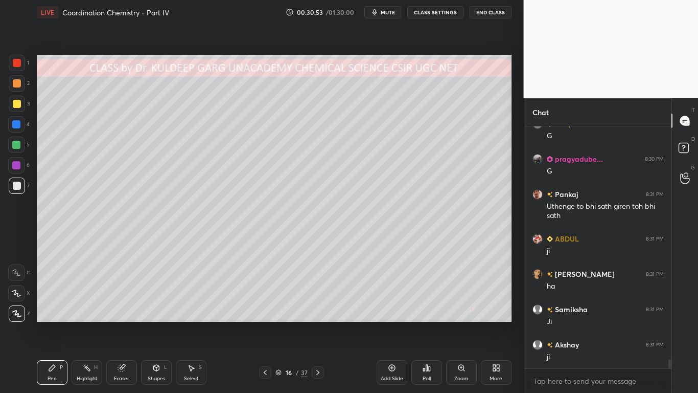
scroll to position [6369, 0]
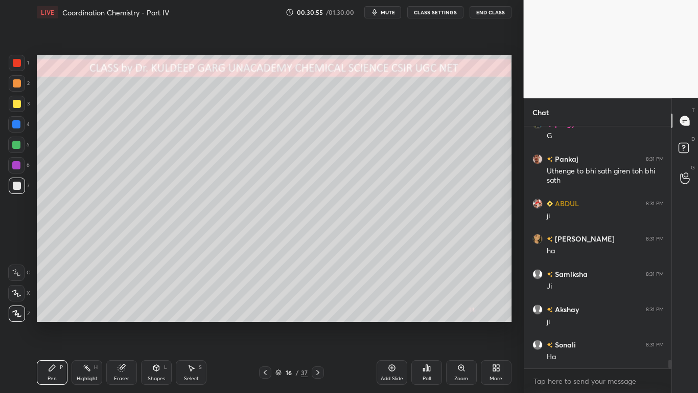
click at [16, 185] on div at bounding box center [17, 185] width 8 height 8
click at [123, 315] on div "Eraser" at bounding box center [121, 378] width 15 height 5
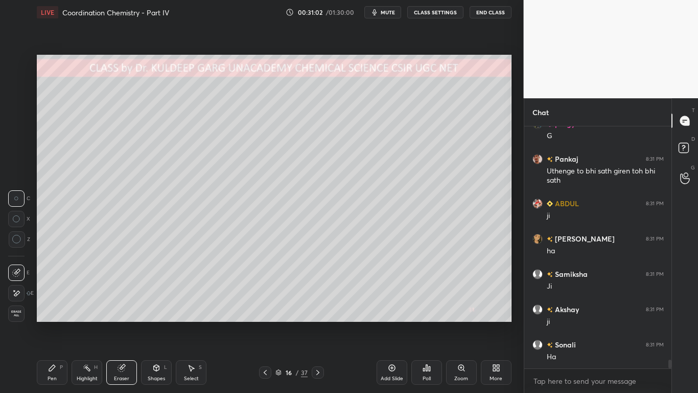
click at [54, 315] on icon at bounding box center [52, 367] width 8 height 8
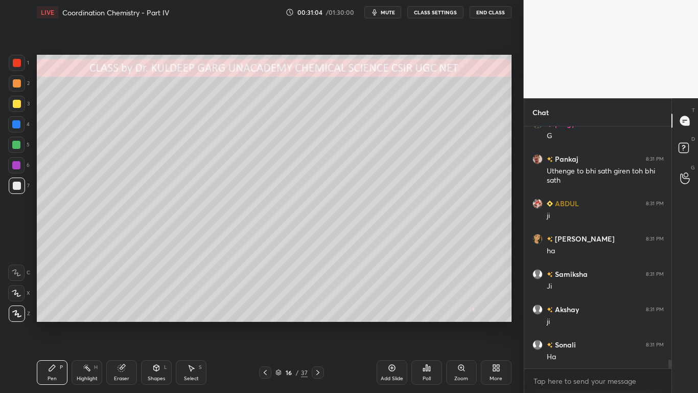
click at [11, 106] on div at bounding box center [17, 104] width 16 height 16
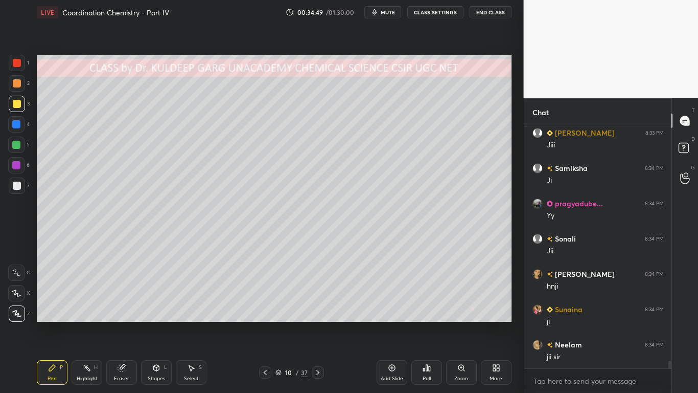
scroll to position [7216, 0]
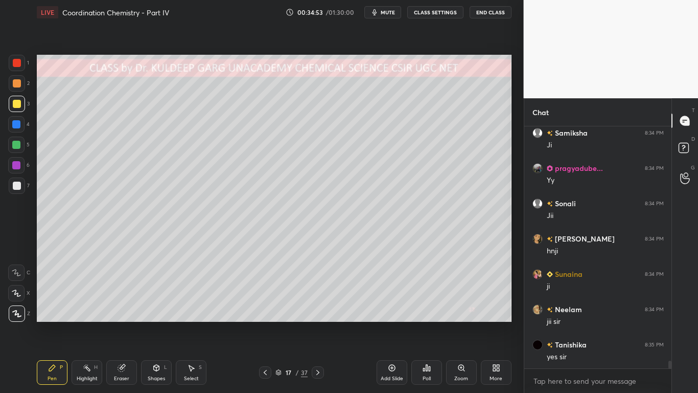
click at [13, 190] on div at bounding box center [17, 185] width 16 height 16
click at [14, 182] on div at bounding box center [17, 185] width 8 height 8
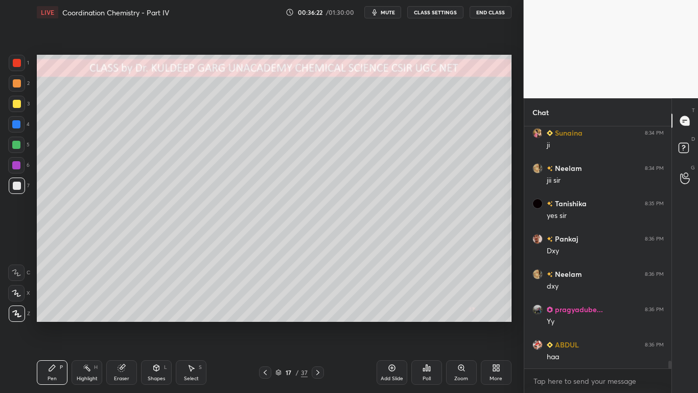
scroll to position [7392, 0]
click at [17, 107] on div at bounding box center [17, 104] width 8 height 8
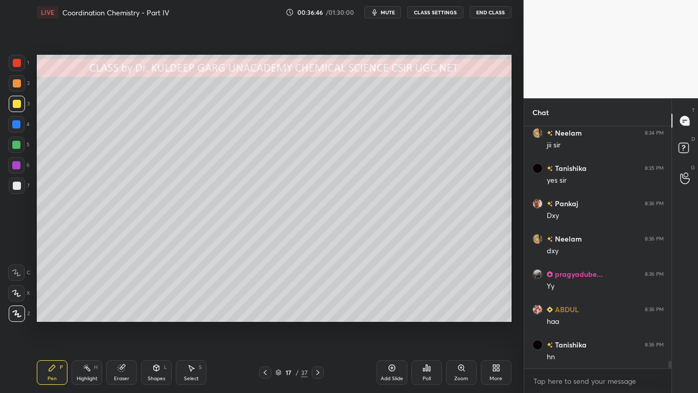
click at [118, 315] on icon at bounding box center [122, 367] width 8 height 8
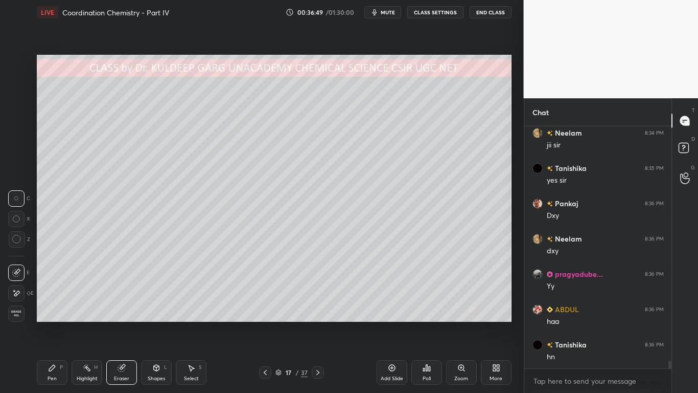
click at [51, 315] on icon at bounding box center [52, 367] width 6 height 6
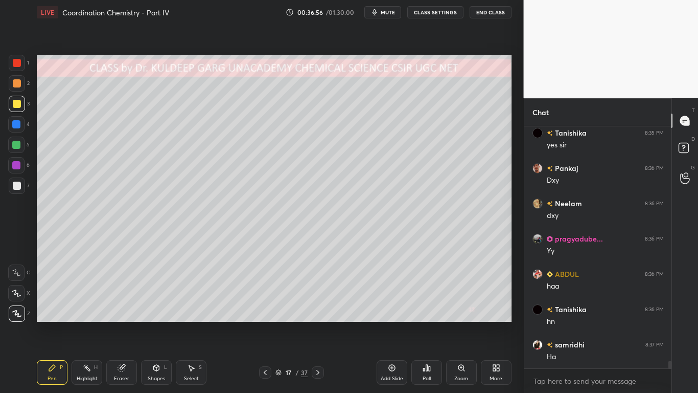
scroll to position [7463, 0]
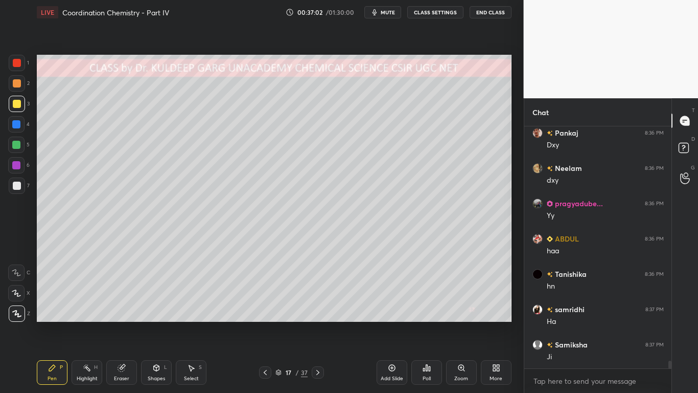
click at [16, 188] on div at bounding box center [17, 185] width 8 height 8
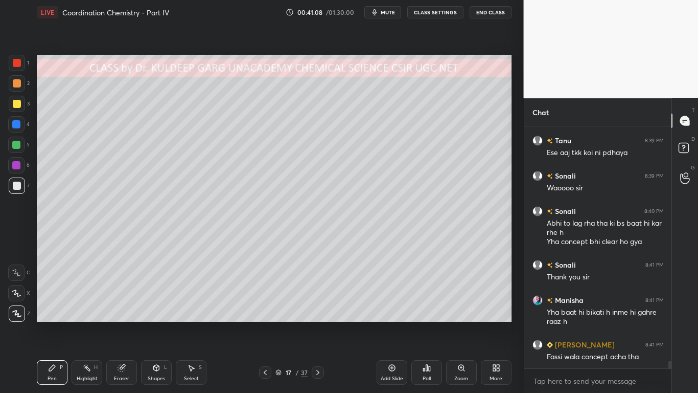
scroll to position [7437, 0]
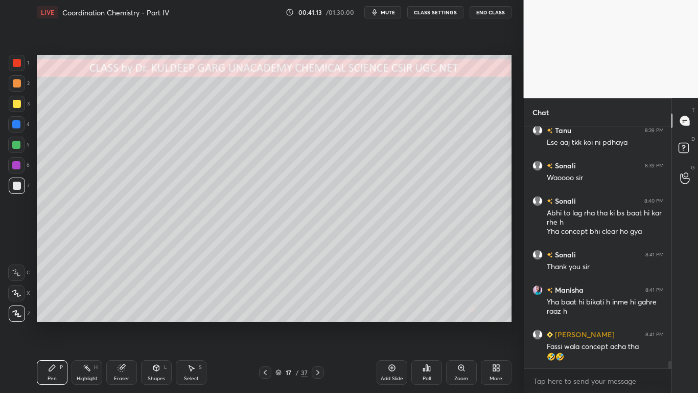
click at [16, 64] on div at bounding box center [17, 63] width 8 height 8
click at [19, 190] on div at bounding box center [17, 185] width 16 height 16
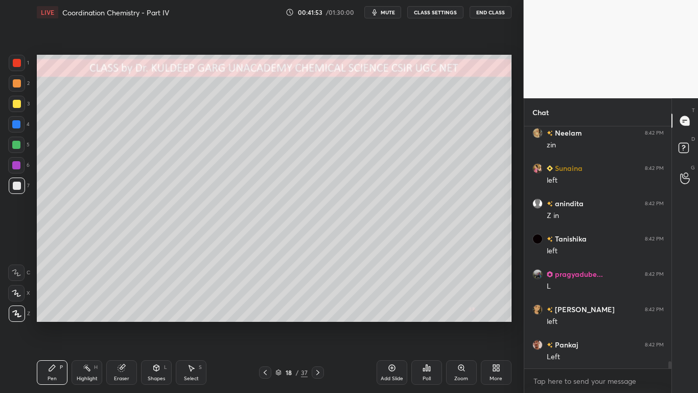
scroll to position [7834, 0]
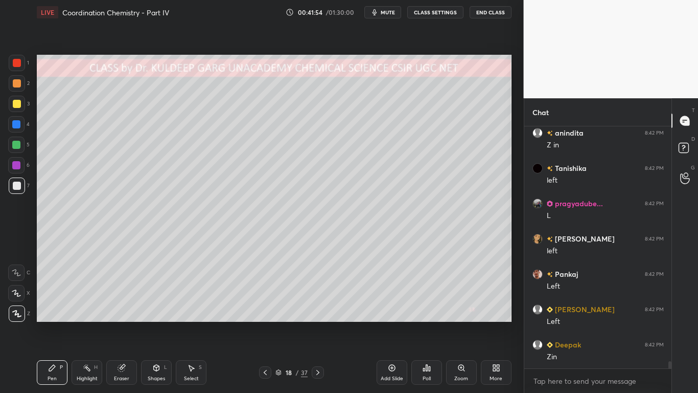
click at [18, 106] on div at bounding box center [17, 104] width 8 height 8
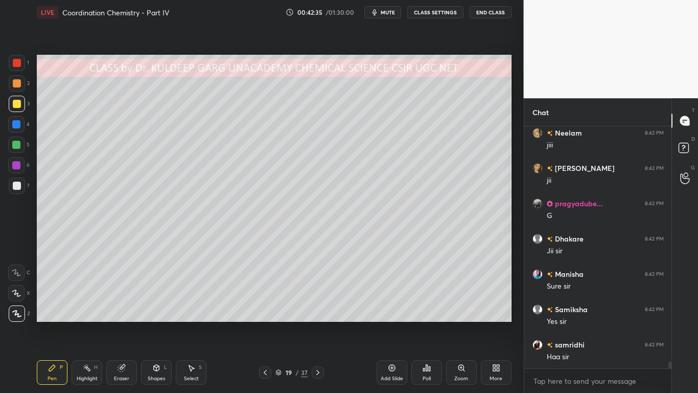
scroll to position [8610, 0]
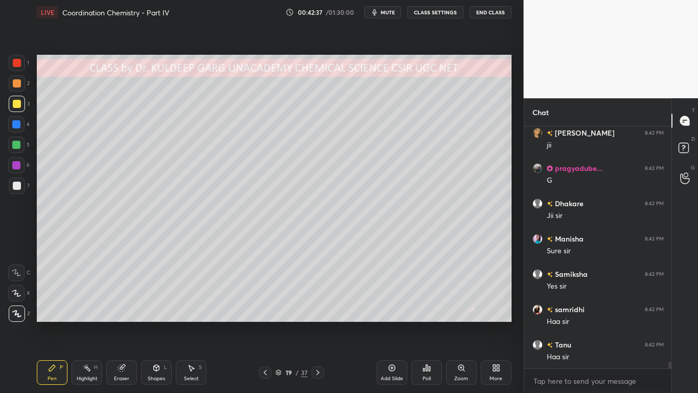
click at [17, 105] on div at bounding box center [17, 104] width 8 height 8
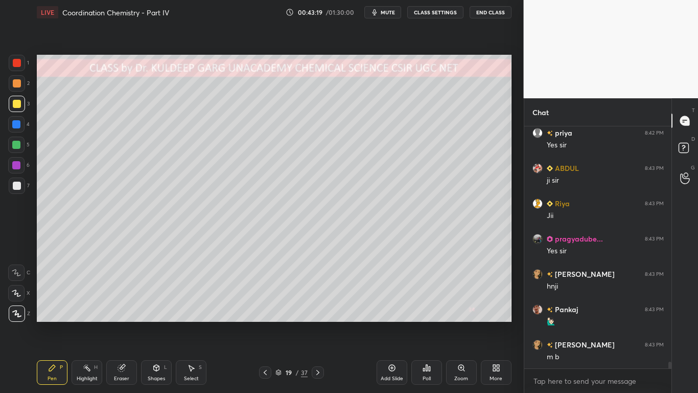
scroll to position [8928, 0]
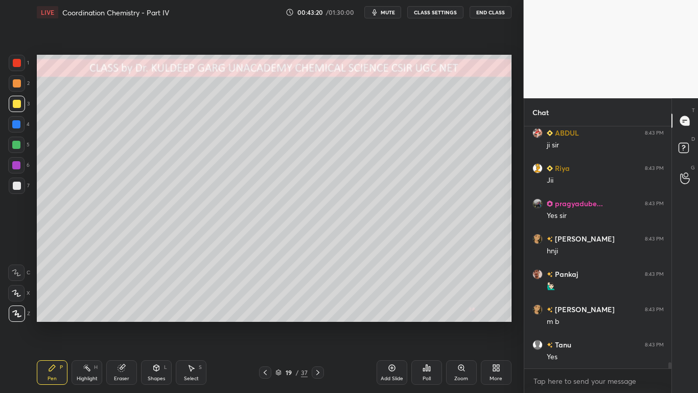
click at [15, 190] on div at bounding box center [17, 185] width 16 height 16
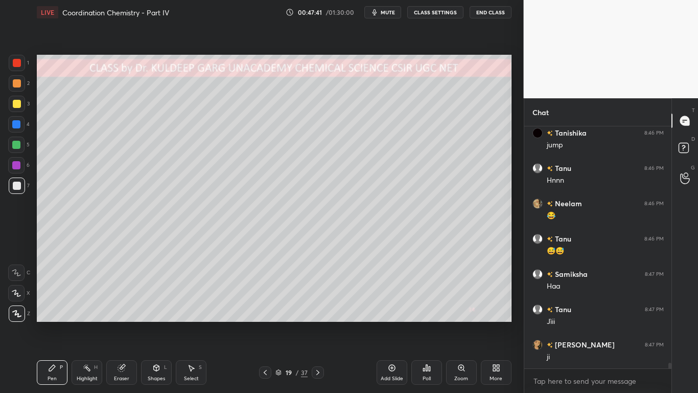
scroll to position [10314, 0]
click at [120, 315] on div "Eraser" at bounding box center [121, 372] width 31 height 25
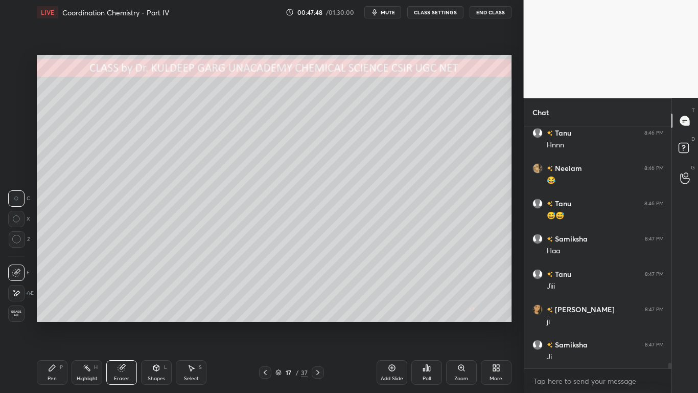
click at [13, 238] on icon at bounding box center [16, 239] width 9 height 9
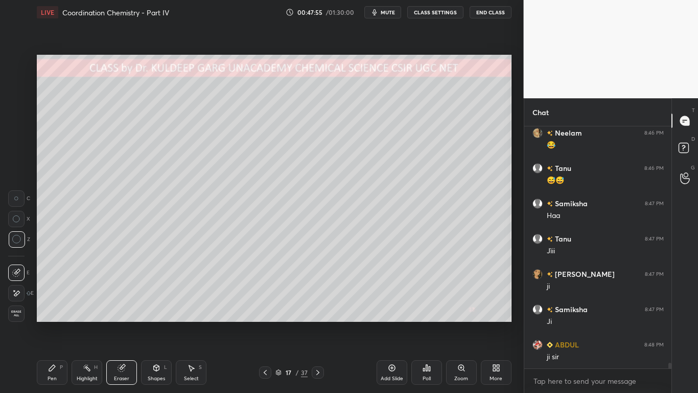
scroll to position [10384, 0]
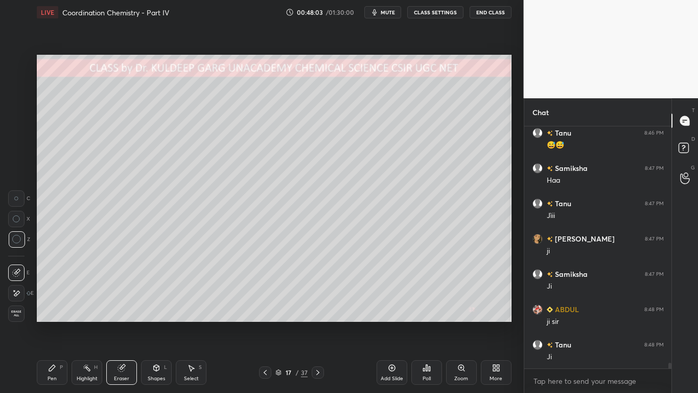
click at [51, 315] on div "Pen" at bounding box center [52, 378] width 9 height 5
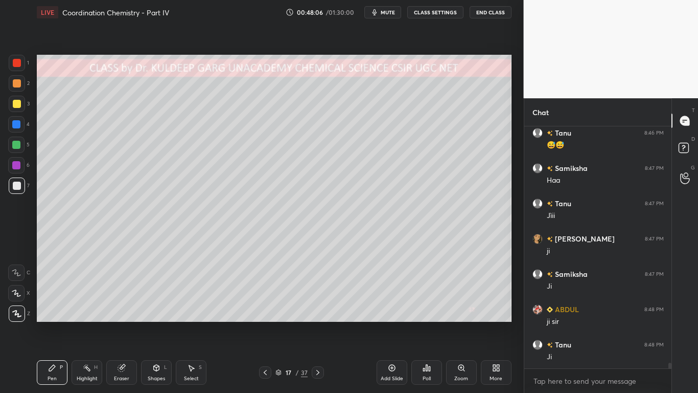
click at [15, 69] on div at bounding box center [17, 63] width 16 height 16
click at [124, 315] on icon at bounding box center [123, 366] width 6 height 5
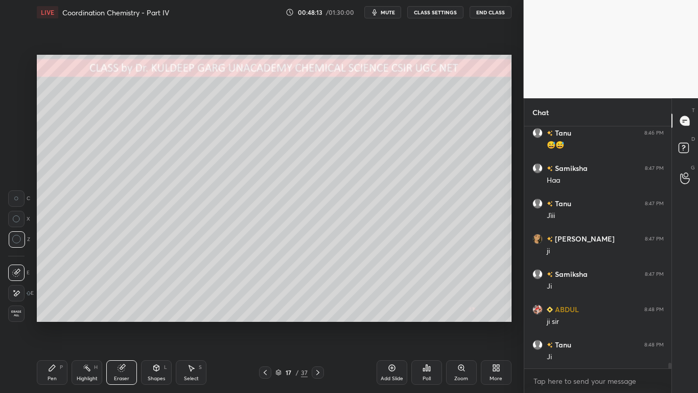
click at [56, 315] on icon at bounding box center [52, 367] width 8 height 8
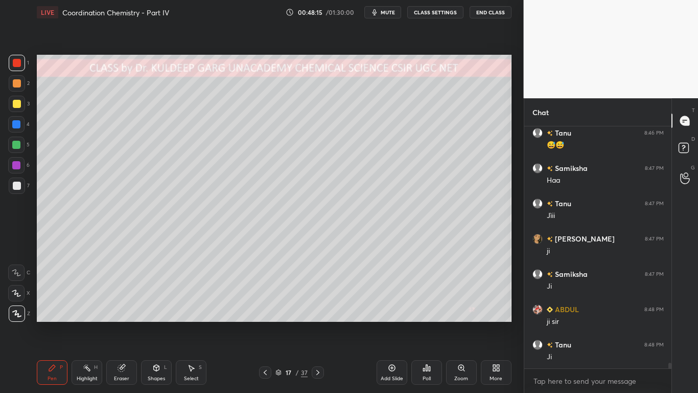
scroll to position [10420, 0]
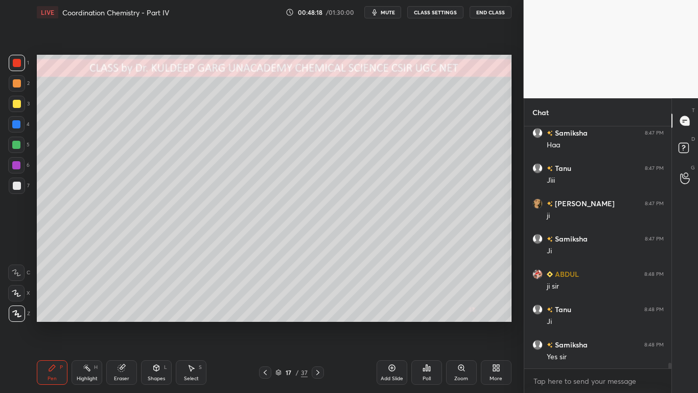
click at [517, 90] on div "1 2 3 4 5 6 7 C X Z C X Z E E Erase all H H LIVE Coordination Chemistry - Part …" at bounding box center [262, 196] width 524 height 393
click at [16, 104] on div at bounding box center [17, 104] width 8 height 8
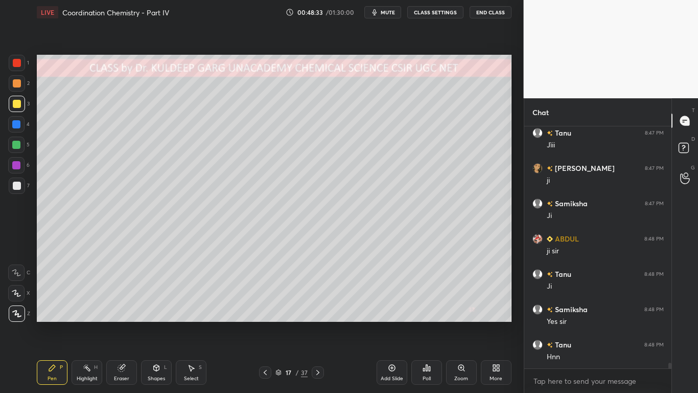
click at [17, 67] on div at bounding box center [17, 63] width 16 height 16
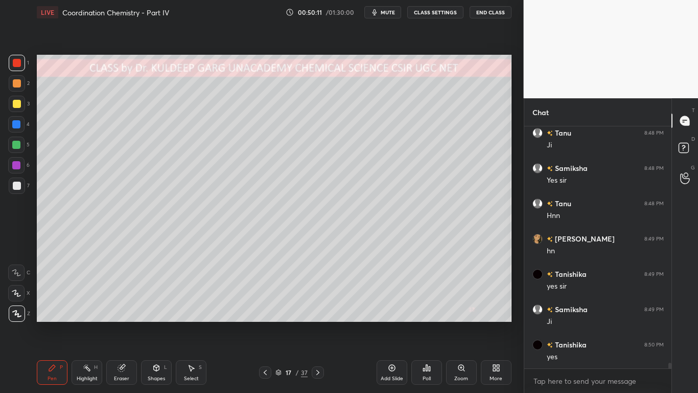
scroll to position [10631, 0]
click at [122, 315] on div "Eraser" at bounding box center [121, 372] width 31 height 25
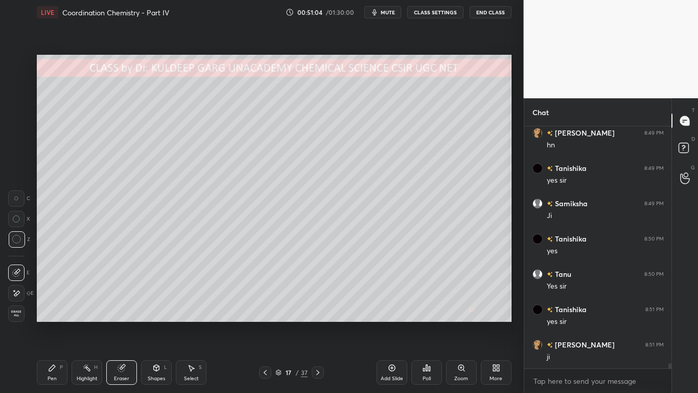
scroll to position [10737, 0]
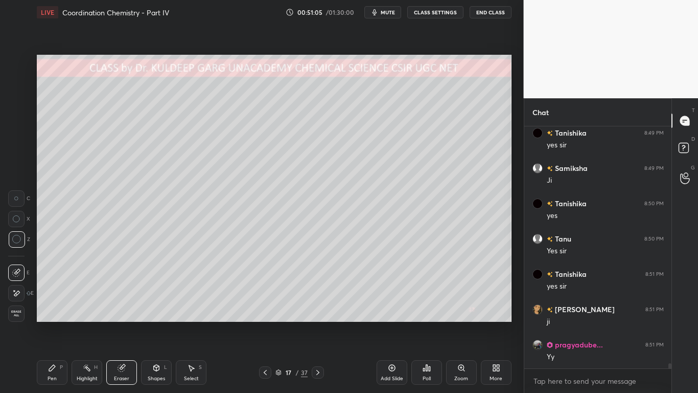
click at [117, 315] on div "Eraser" at bounding box center [121, 372] width 31 height 25
click at [55, 315] on div "Pen P" at bounding box center [52, 372] width 31 height 25
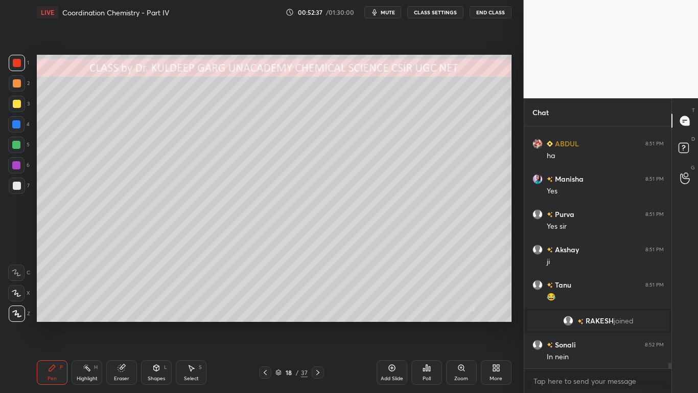
scroll to position [9971, 0]
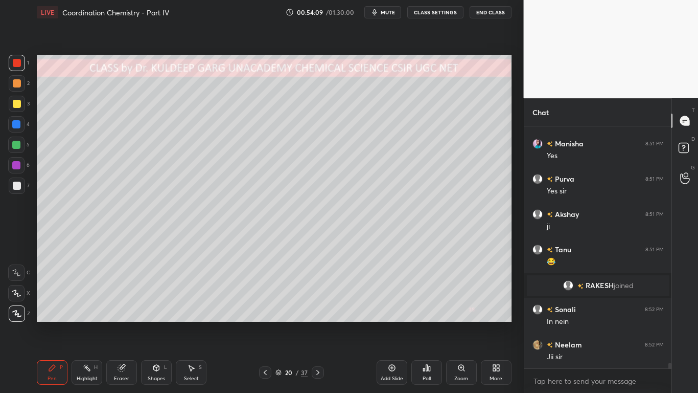
click at [18, 109] on div at bounding box center [17, 104] width 16 height 16
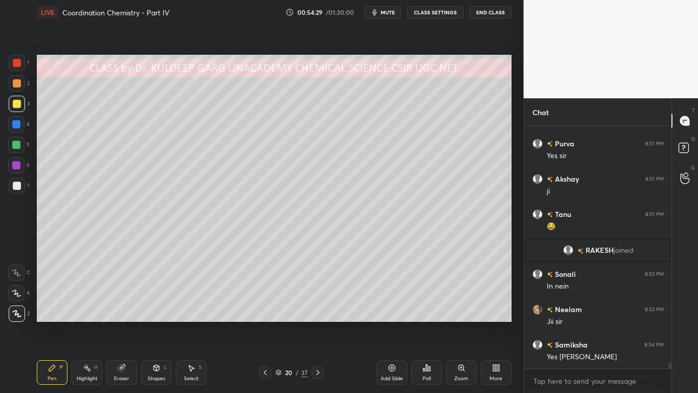
click at [14, 100] on div at bounding box center [17, 104] width 8 height 8
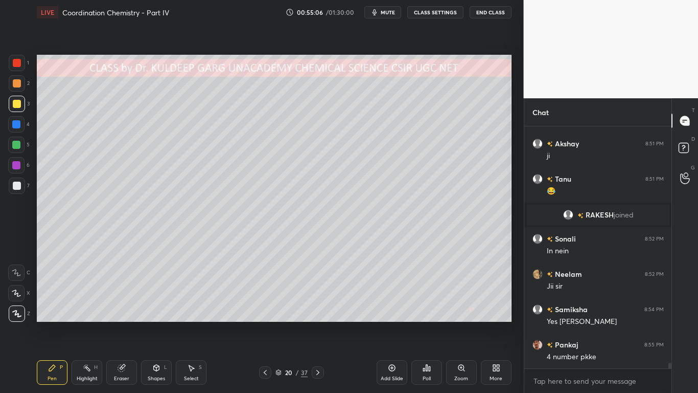
scroll to position [10052, 0]
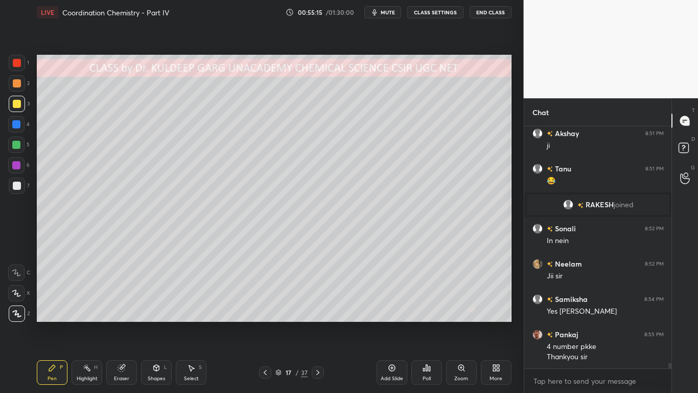
click at [15, 83] on div at bounding box center [17, 83] width 8 height 8
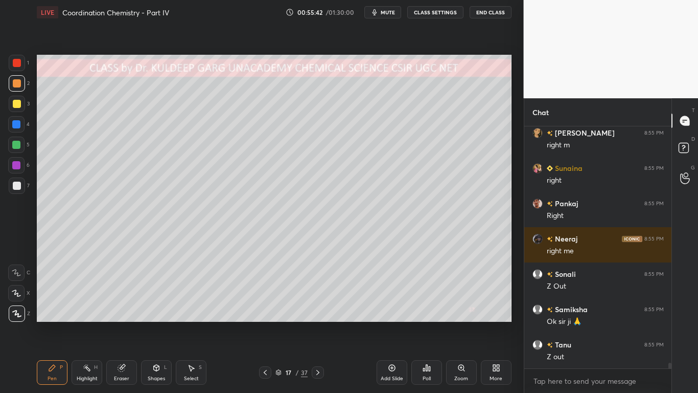
scroll to position [10449, 0]
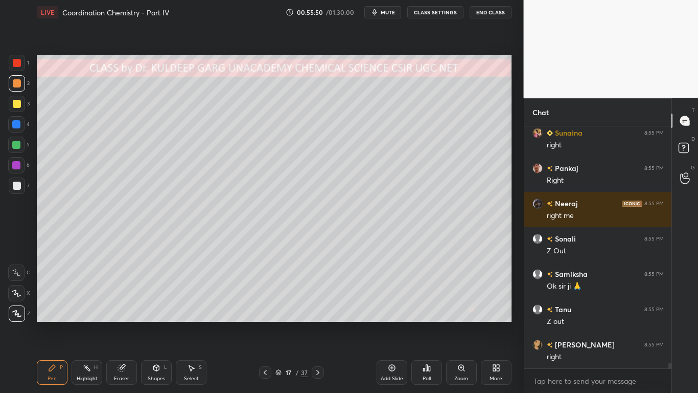
click at [123, 315] on icon at bounding box center [123, 366] width 6 height 5
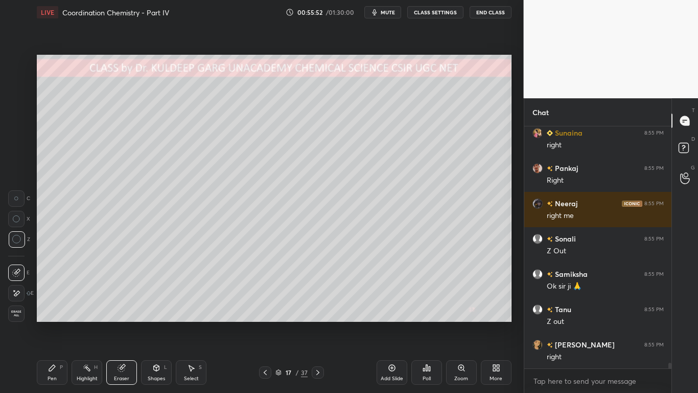
click at [55, 315] on div "Pen P" at bounding box center [52, 372] width 31 height 25
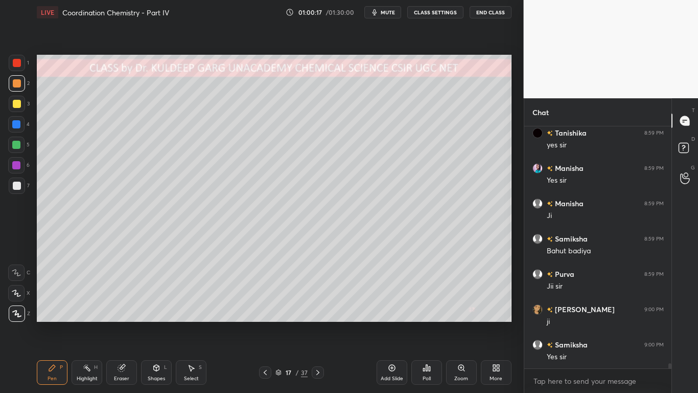
scroll to position [11451, 0]
click at [16, 105] on div at bounding box center [17, 104] width 8 height 8
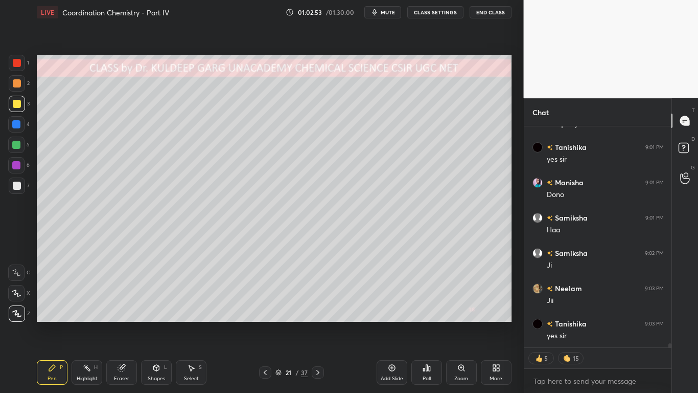
scroll to position [11930, 0]
click at [15, 186] on div at bounding box center [17, 185] width 8 height 8
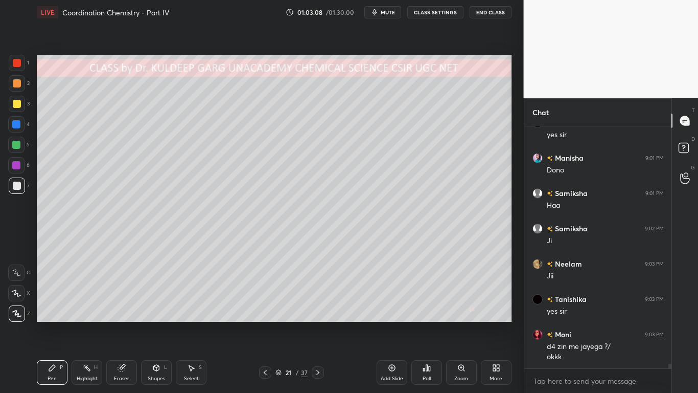
scroll to position [11955, 0]
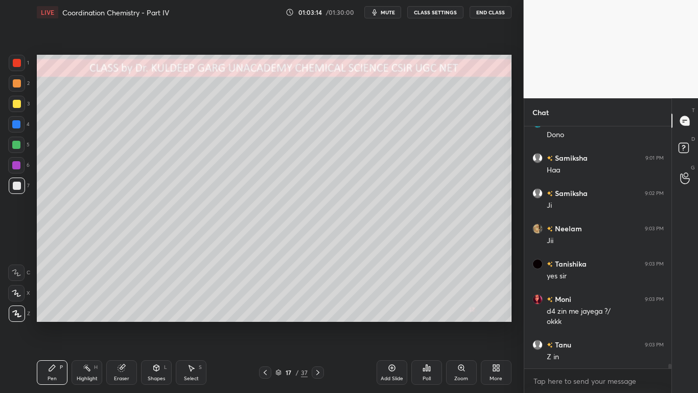
click at [120, 315] on icon at bounding box center [121, 367] width 7 height 7
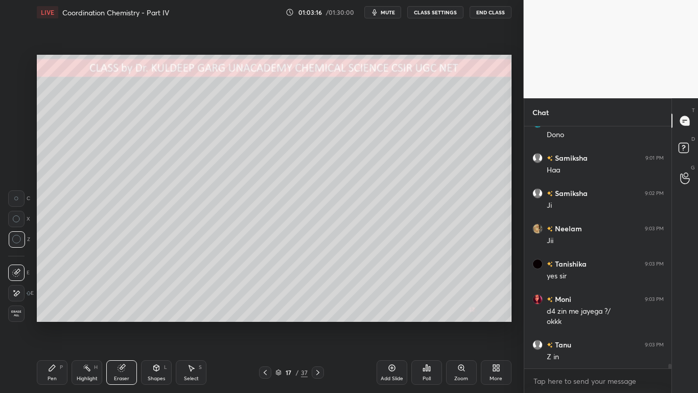
click at [49, 315] on icon at bounding box center [52, 367] width 8 height 8
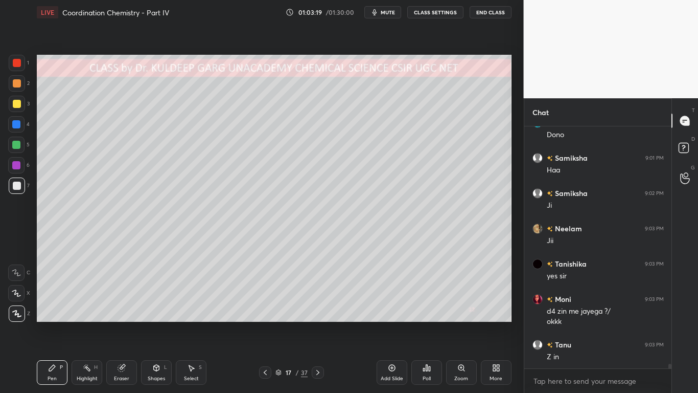
click at [115, 315] on div "Eraser" at bounding box center [121, 372] width 31 height 25
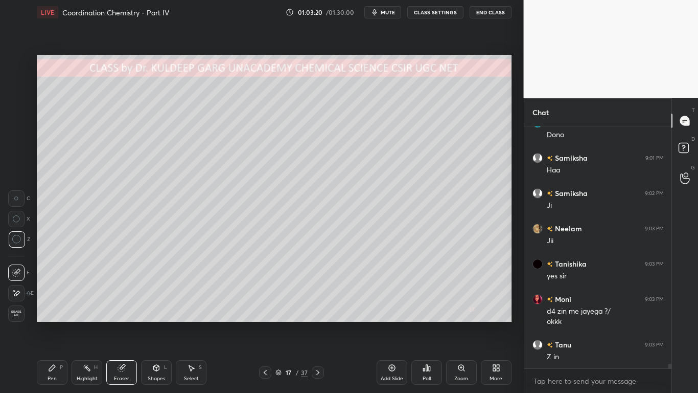
scroll to position [11990, 0]
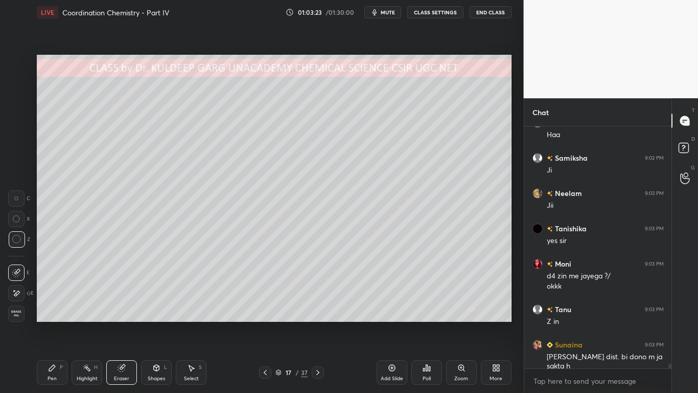
click at [50, 315] on div "Pen P" at bounding box center [52, 372] width 31 height 25
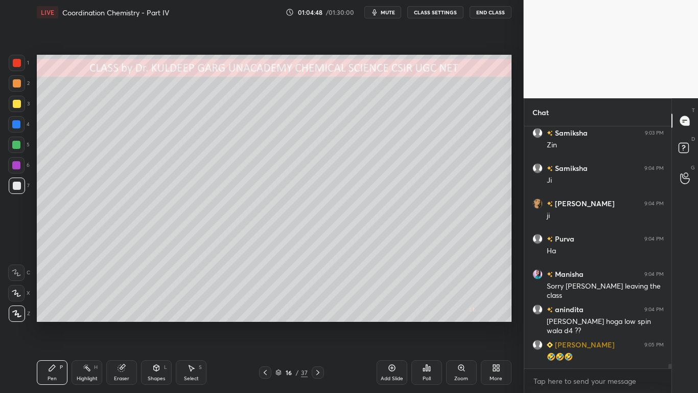
scroll to position [12343, 0]
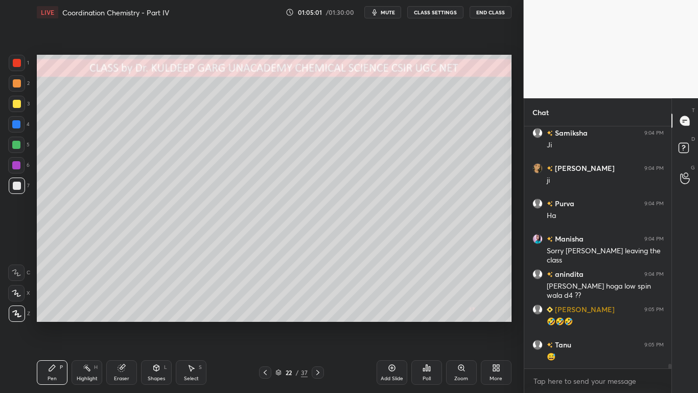
click at [15, 102] on div at bounding box center [17, 104] width 8 height 8
click at [18, 185] on div at bounding box center [17, 185] width 8 height 8
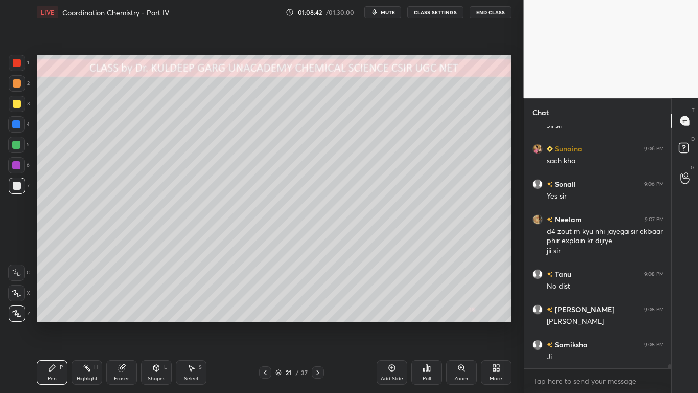
scroll to position [13420, 0]
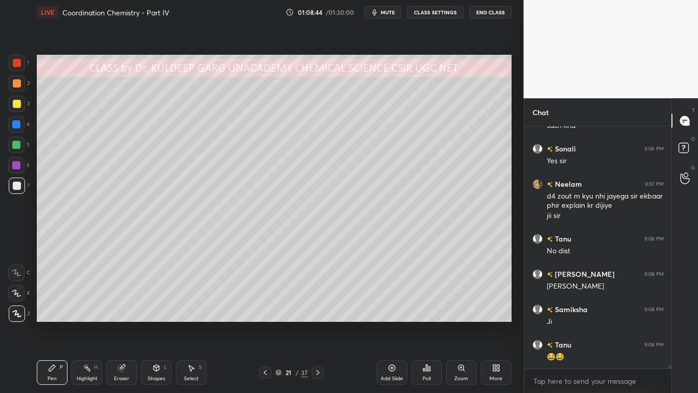
click at [16, 188] on div at bounding box center [17, 185] width 8 height 8
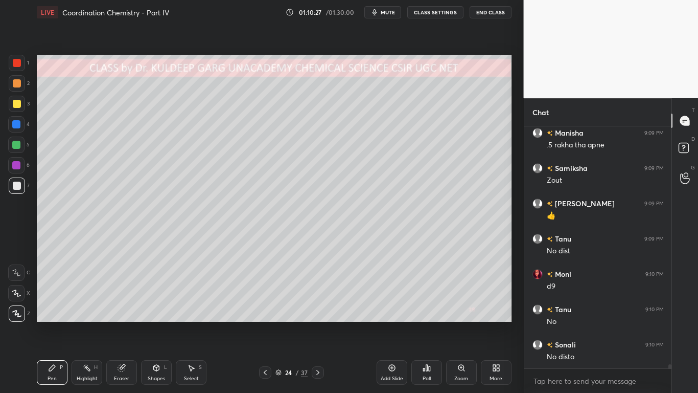
scroll to position [13773, 0]
click at [13, 185] on div at bounding box center [17, 185] width 8 height 8
click at [18, 187] on div at bounding box center [17, 185] width 8 height 8
click at [149, 315] on div "Shapes L" at bounding box center [156, 372] width 31 height 25
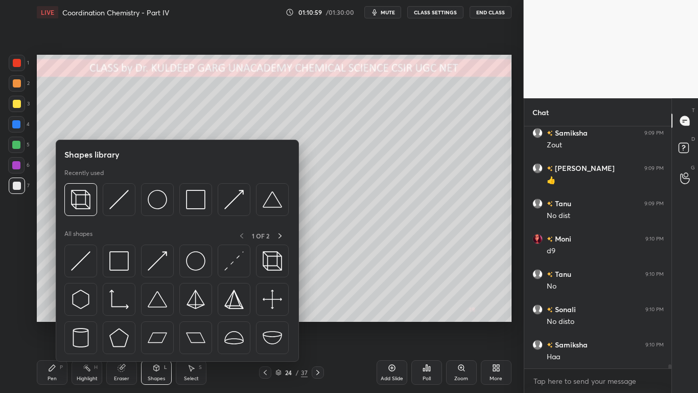
click at [116, 315] on div "Eraser" at bounding box center [121, 372] width 31 height 25
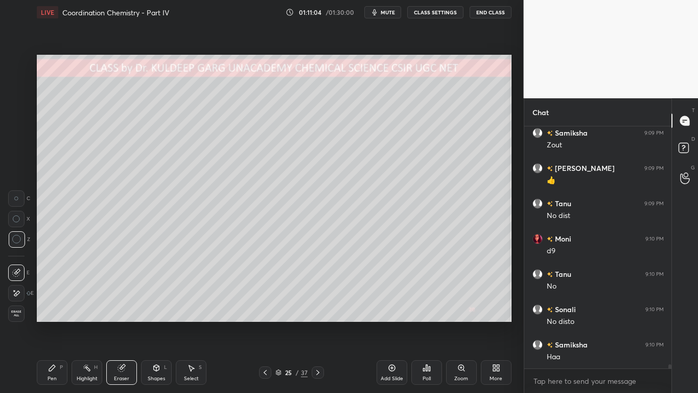
click at [52, 315] on div "Pen P" at bounding box center [52, 372] width 31 height 25
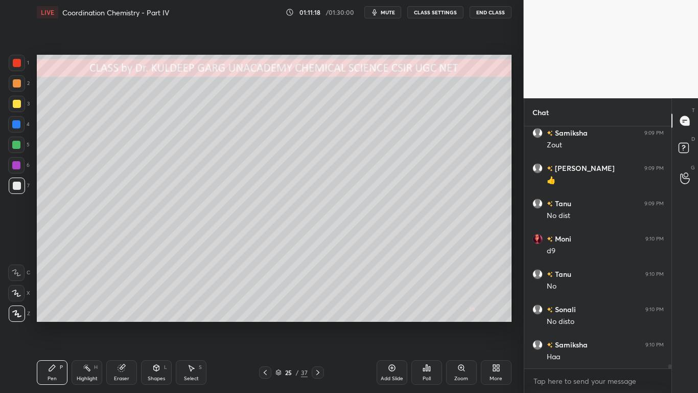
click at [123, 315] on div "Eraser" at bounding box center [121, 372] width 31 height 25
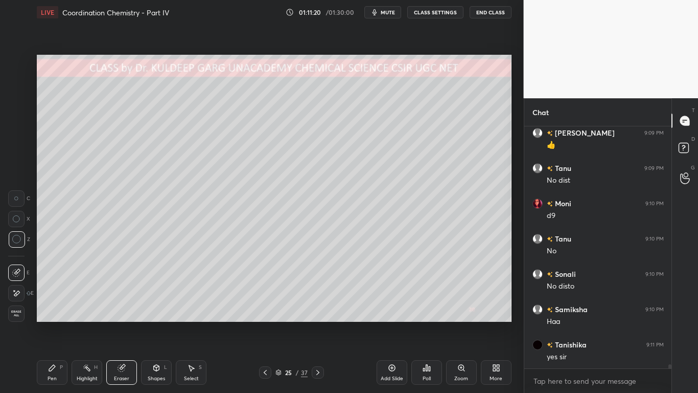
scroll to position [13844, 0]
click at [55, 315] on icon at bounding box center [52, 367] width 8 height 8
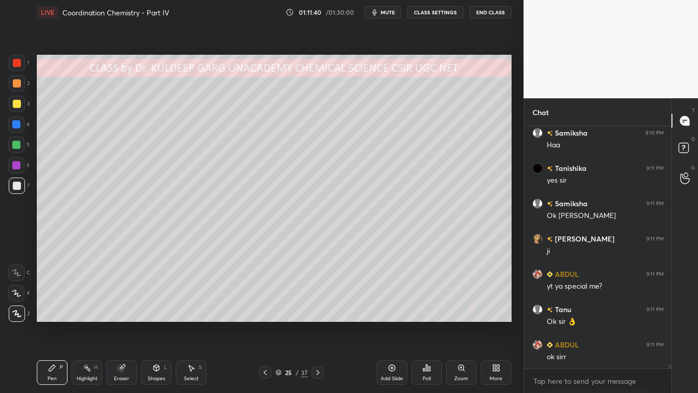
scroll to position [14020, 0]
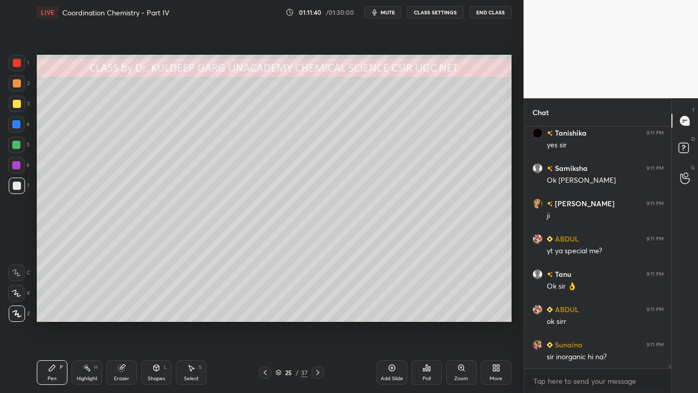
click at [21, 105] on div at bounding box center [17, 104] width 16 height 16
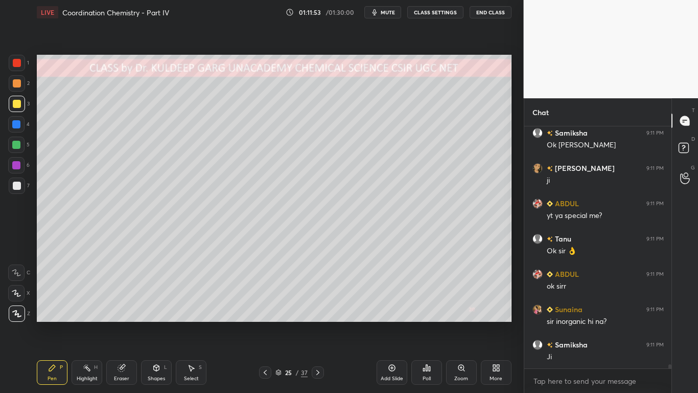
scroll to position [14091, 0]
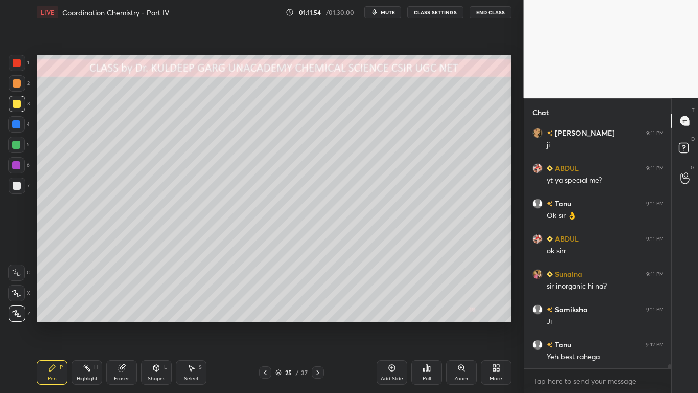
click at [20, 61] on div at bounding box center [17, 63] width 8 height 8
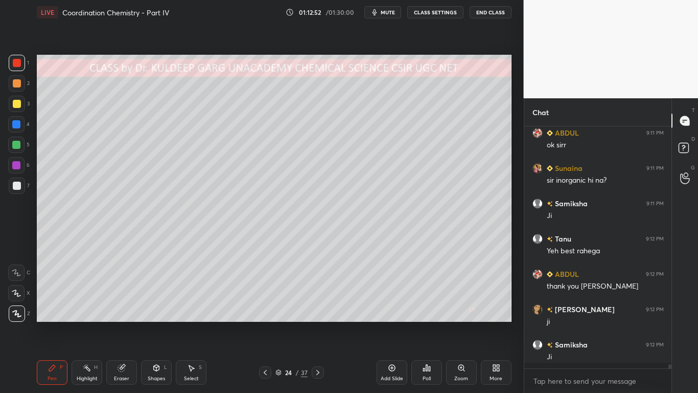
scroll to position [14196, 0]
click at [16, 105] on div at bounding box center [17, 104] width 8 height 8
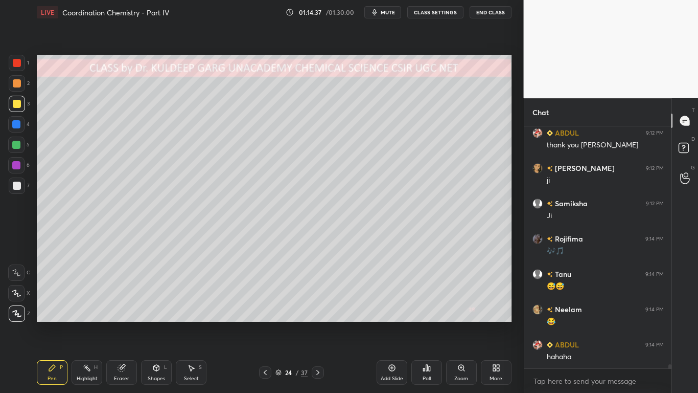
scroll to position [14337, 0]
click at [109, 315] on div "Setting up your live class Poll for secs No correct answer Start poll" at bounding box center [274, 188] width 483 height 327
click at [111, 315] on div "Setting up your live class Poll for secs No correct answer Start poll" at bounding box center [274, 188] width 483 height 327
click at [112, 315] on div "Setting up your live class Poll for secs No correct answer Start poll" at bounding box center [274, 188] width 483 height 327
click at [117, 315] on div "Setting up your live class Poll for secs No correct answer Start poll" at bounding box center [274, 188] width 483 height 327
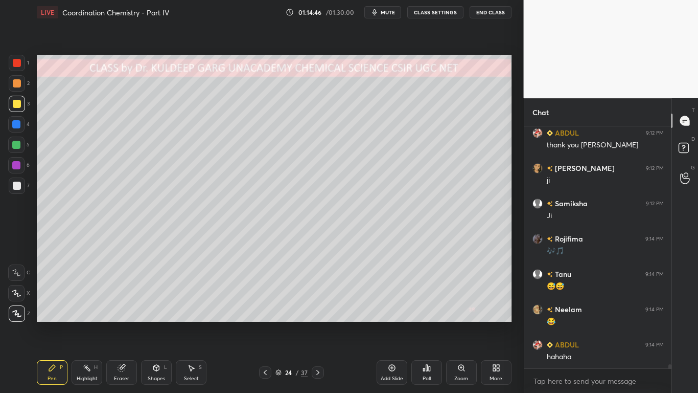
click at [116, 315] on div "Setting up your live class Poll for secs No correct answer Start poll" at bounding box center [274, 188] width 483 height 327
click at [118, 315] on div "Setting up your live class Poll for secs No correct answer Start poll" at bounding box center [274, 188] width 483 height 327
click at [119, 315] on div "Setting up your live class Poll for secs No correct answer Start poll" at bounding box center [274, 188] width 483 height 327
click at [12, 183] on div at bounding box center [17, 185] width 16 height 16
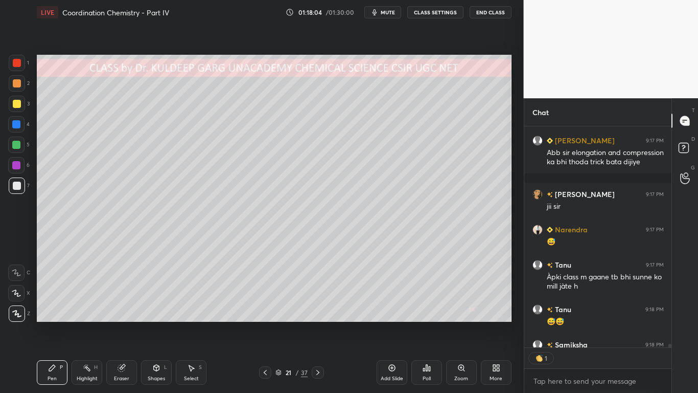
scroll to position [218, 144]
click at [18, 106] on div at bounding box center [17, 104] width 8 height 8
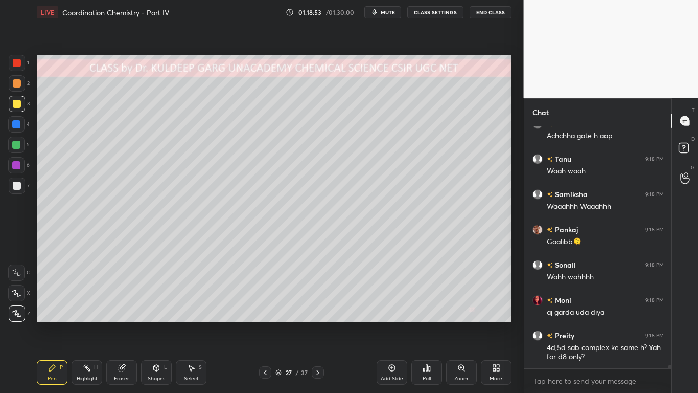
scroll to position [15045, 0]
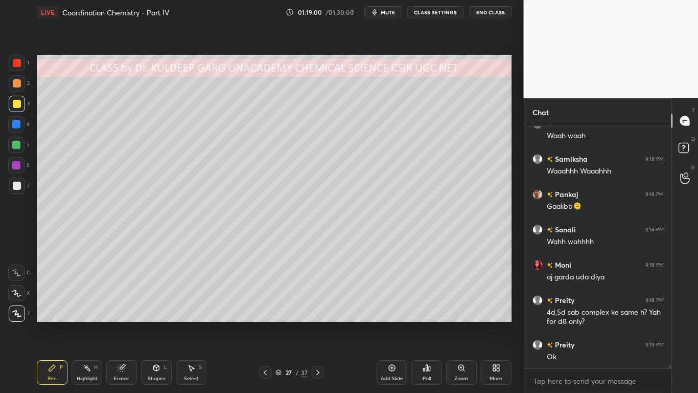
click at [16, 187] on div at bounding box center [17, 185] width 8 height 8
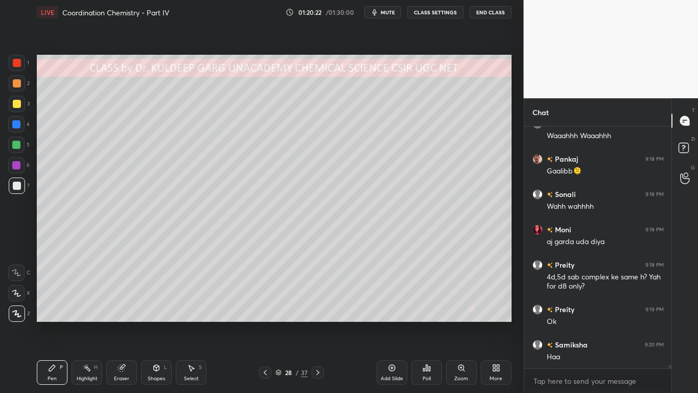
click at [16, 102] on div at bounding box center [17, 104] width 8 height 8
click at [13, 183] on div at bounding box center [17, 185] width 8 height 8
click at [11, 190] on div at bounding box center [17, 185] width 16 height 16
click at [19, 67] on div at bounding box center [17, 63] width 16 height 16
click at [14, 104] on div at bounding box center [17, 104] width 8 height 8
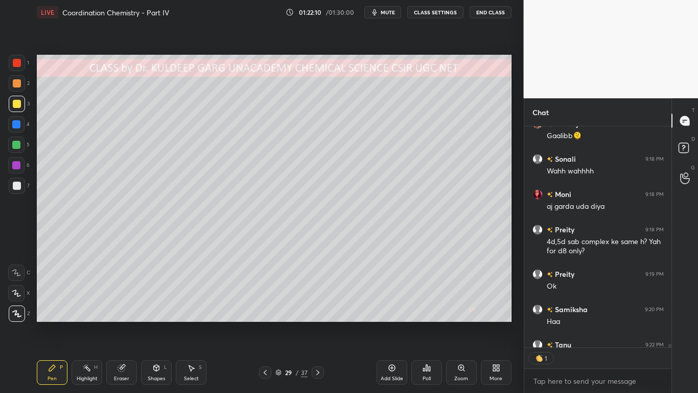
scroll to position [218, 144]
click at [17, 178] on div at bounding box center [17, 185] width 16 height 16
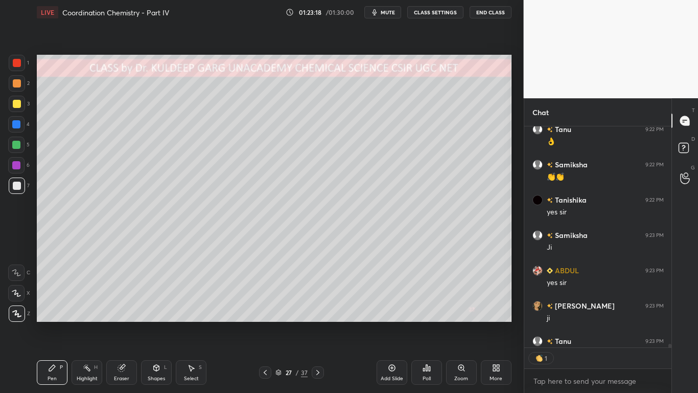
scroll to position [15418, 0]
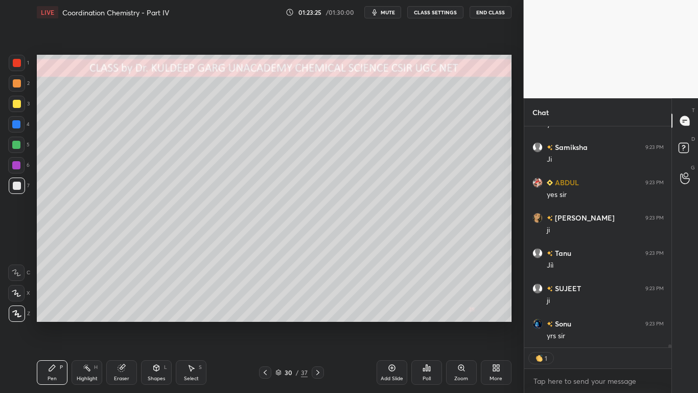
click at [16, 106] on div at bounding box center [17, 104] width 8 height 8
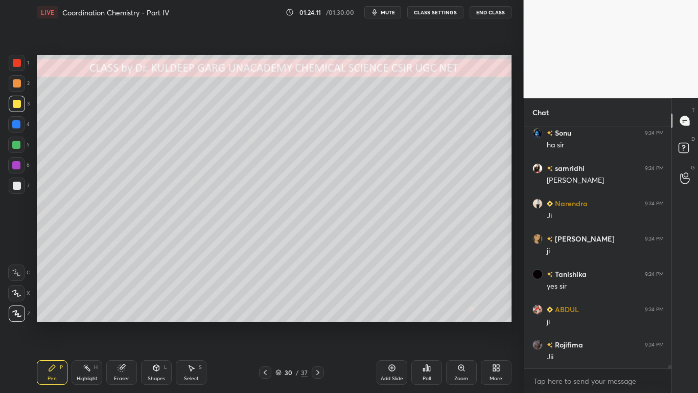
scroll to position [15750, 0]
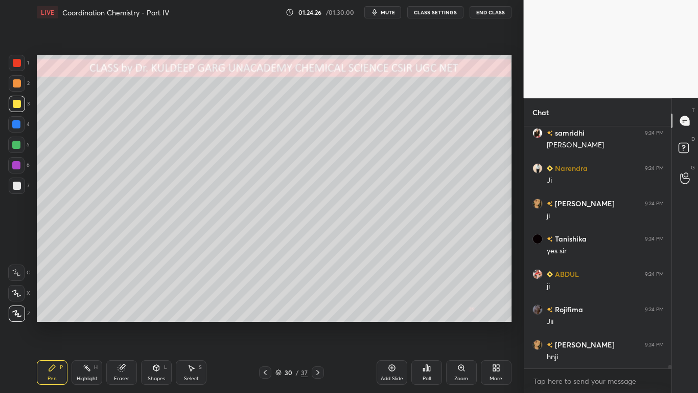
click at [15, 190] on div at bounding box center [17, 185] width 16 height 16
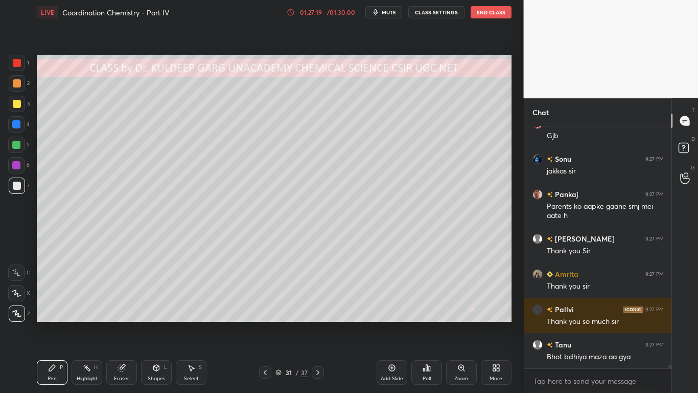
scroll to position [16704, 0]
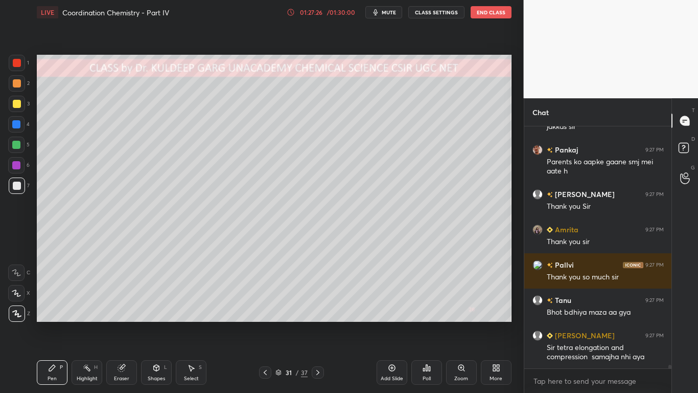
click at [16, 106] on div at bounding box center [17, 104] width 8 height 8
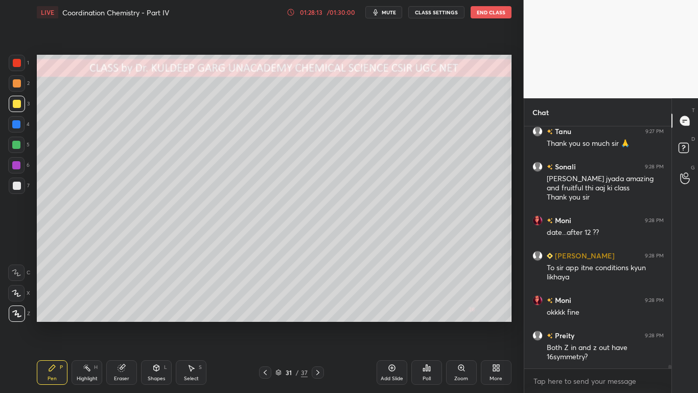
scroll to position [17111, 0]
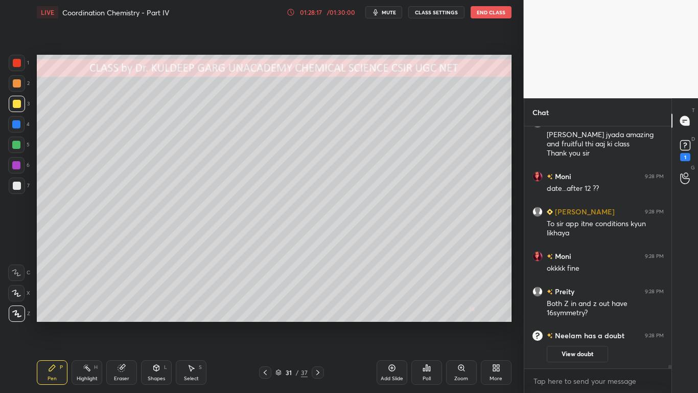
click at [574, 315] on button "View doubt" at bounding box center [577, 354] width 61 height 16
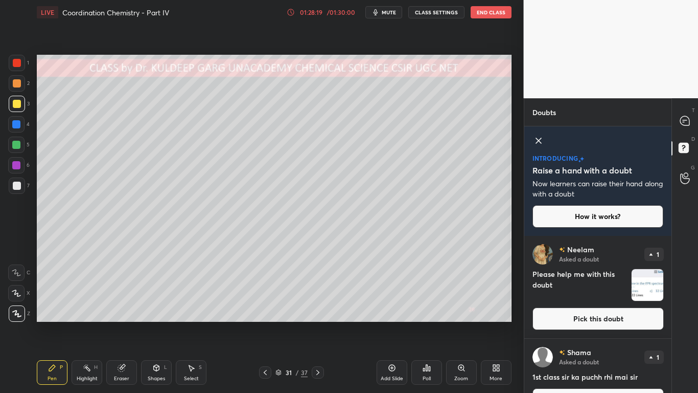
click at [645, 288] on img "grid" at bounding box center [648, 285] width 32 height 32
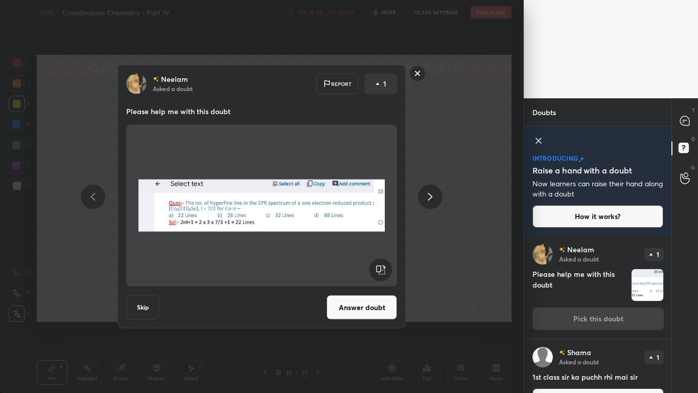
click at [411, 79] on icon at bounding box center [417, 73] width 16 height 16
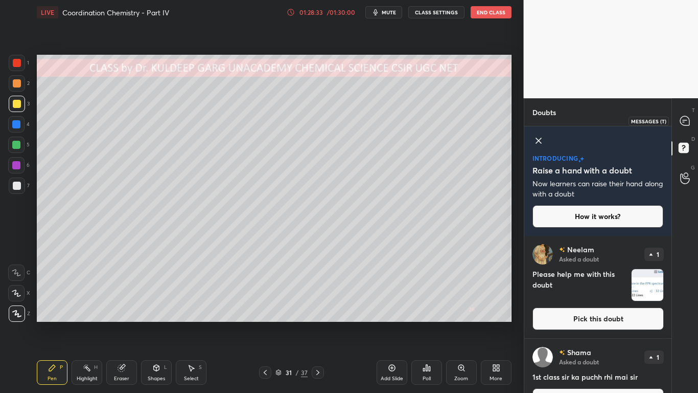
click at [683, 124] on icon at bounding box center [684, 120] width 9 height 9
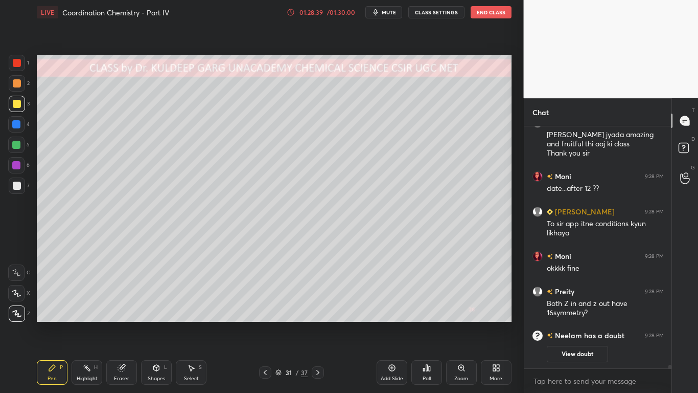
scroll to position [15336, 0]
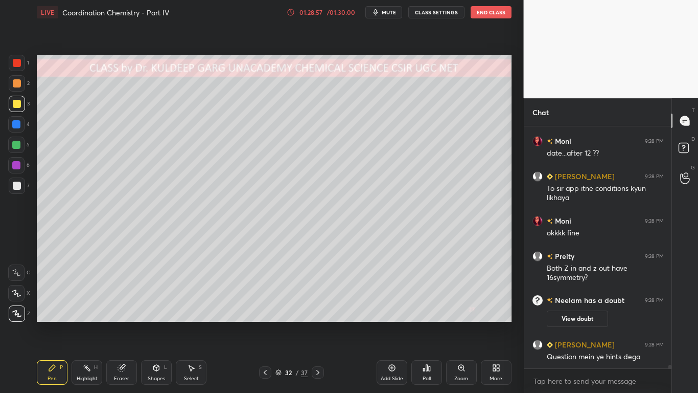
click at [17, 188] on div at bounding box center [17, 185] width 8 height 8
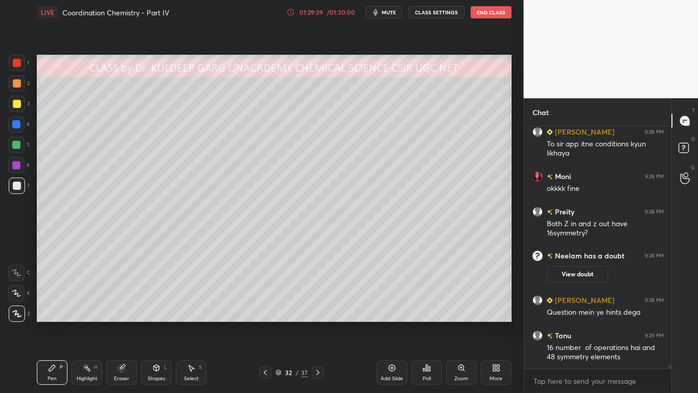
scroll to position [15416, 0]
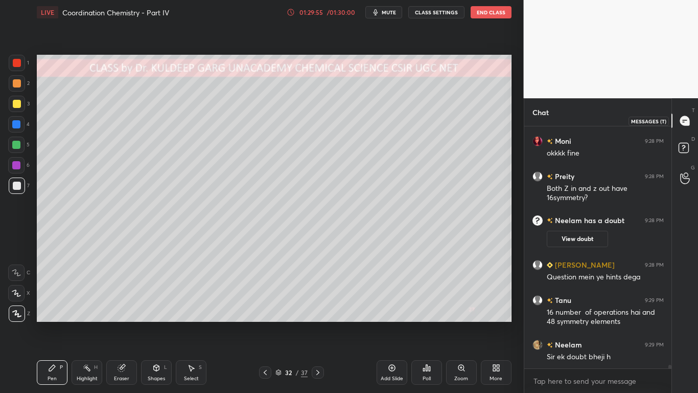
click at [683, 123] on icon at bounding box center [684, 120] width 9 height 9
click at [683, 146] on rect at bounding box center [684, 148] width 10 height 10
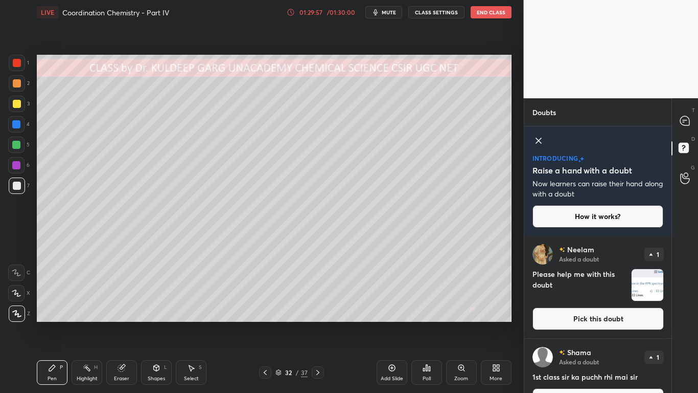
click at [629, 314] on button "Pick this doubt" at bounding box center [598, 318] width 131 height 22
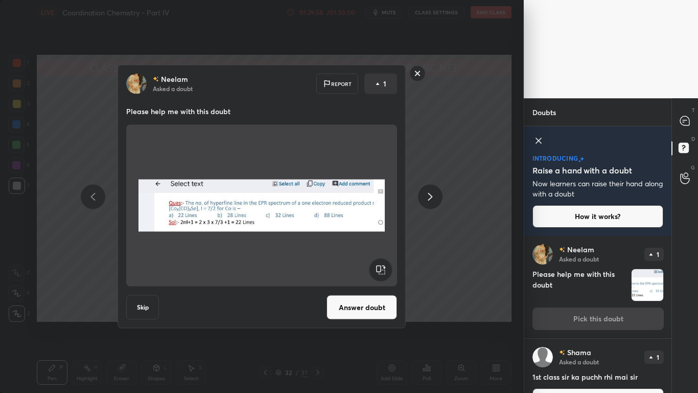
click at [360, 304] on button "Answer doubt" at bounding box center [362, 307] width 71 height 25
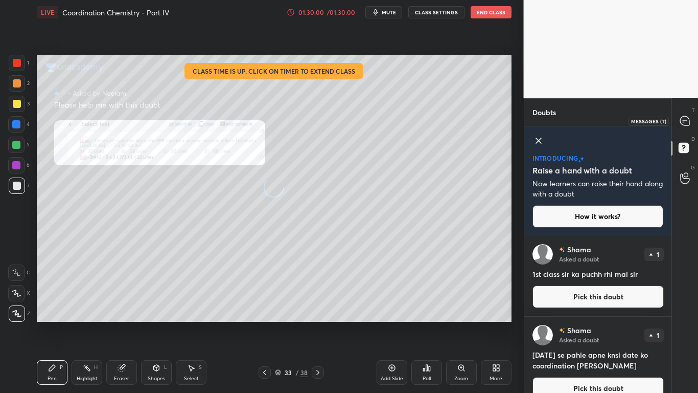
click at [689, 125] on icon at bounding box center [684, 120] width 9 height 9
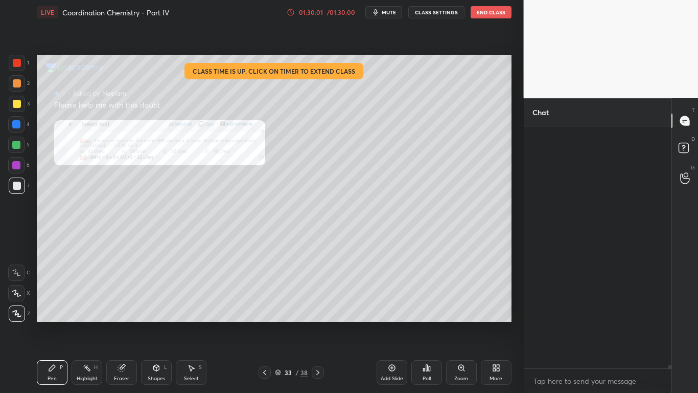
scroll to position [239, 144]
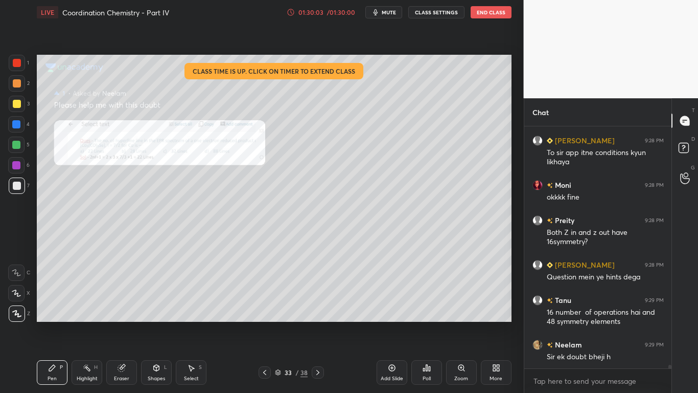
click at [465, 315] on div "Zoom" at bounding box center [461, 372] width 31 height 25
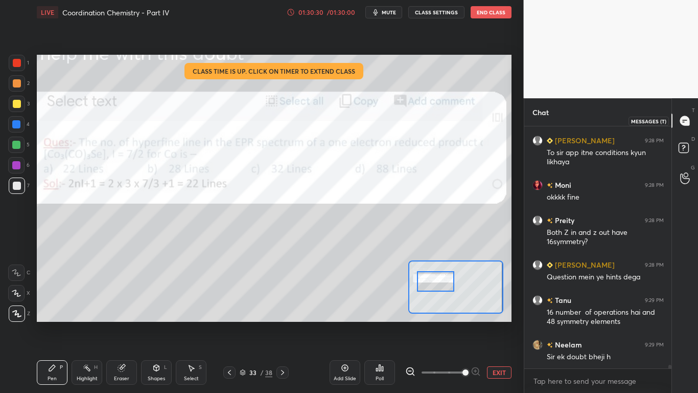
click at [685, 123] on icon at bounding box center [684, 120] width 9 height 9
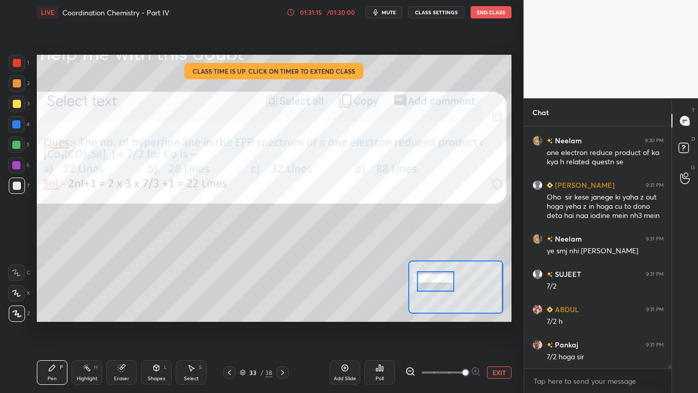
scroll to position [15682, 0]
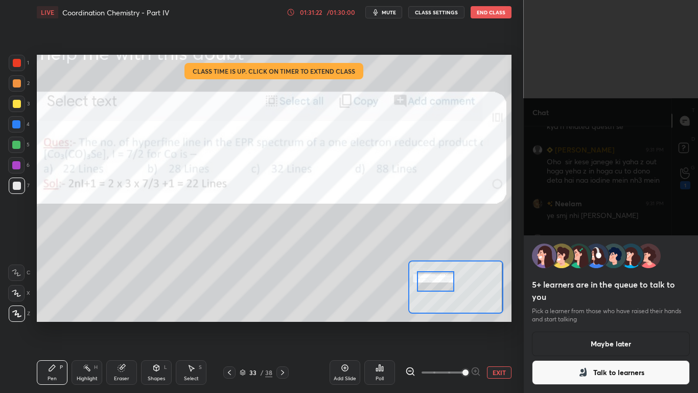
click at [15, 187] on div at bounding box center [17, 185] width 8 height 8
click at [44, 315] on div "Pen P" at bounding box center [52, 372] width 31 height 25
click at [16, 65] on div at bounding box center [17, 63] width 8 height 8
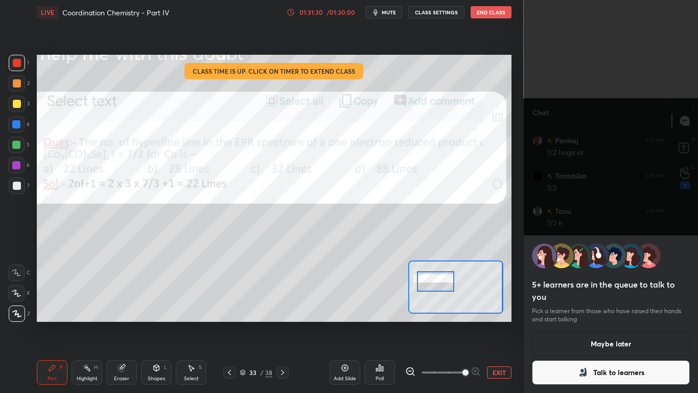
click at [577, 315] on icon at bounding box center [583, 372] width 12 height 12
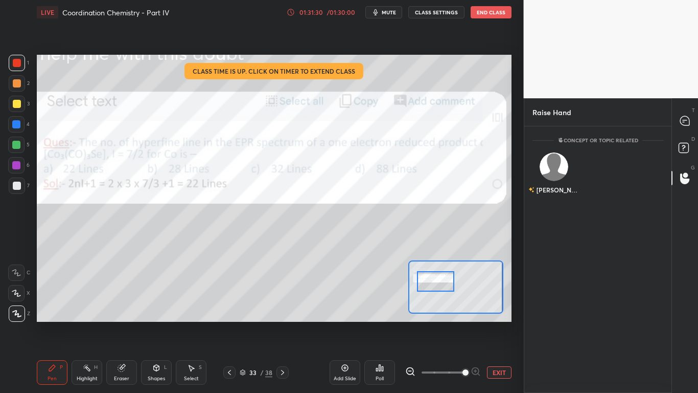
scroll to position [4, 4]
click at [553, 191] on div "[PERSON_NAME]" at bounding box center [554, 175] width 43 height 59
click at [563, 200] on button "INVITE" at bounding box center [554, 196] width 34 height 13
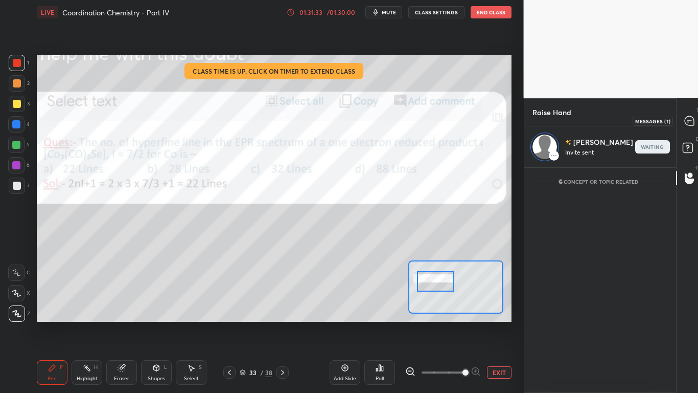
click at [685, 126] on icon at bounding box center [690, 121] width 11 height 11
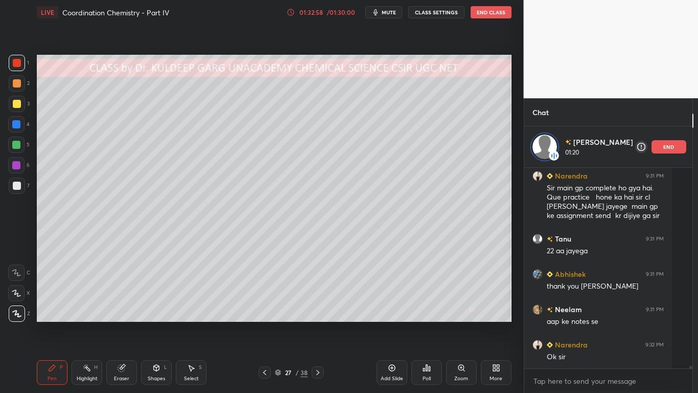
scroll to position [16042, 0]
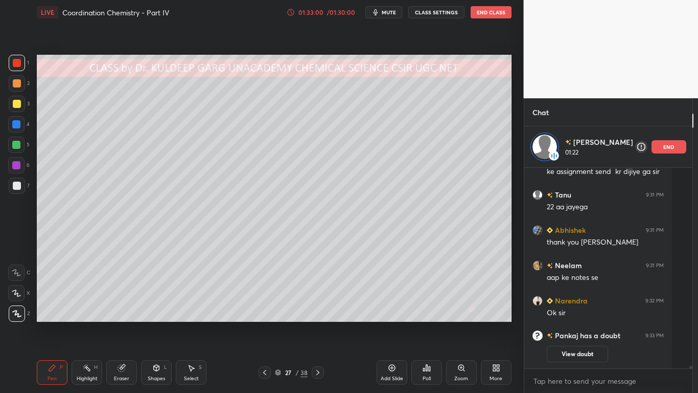
click at [568, 315] on button "View doubt" at bounding box center [577, 354] width 61 height 16
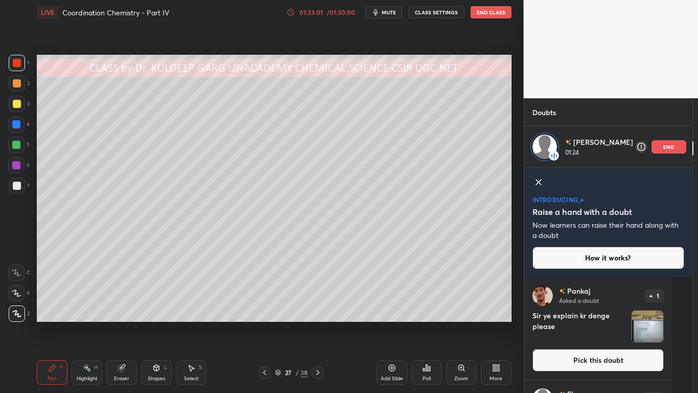
click at [643, 315] on img "grid" at bounding box center [648, 326] width 32 height 32
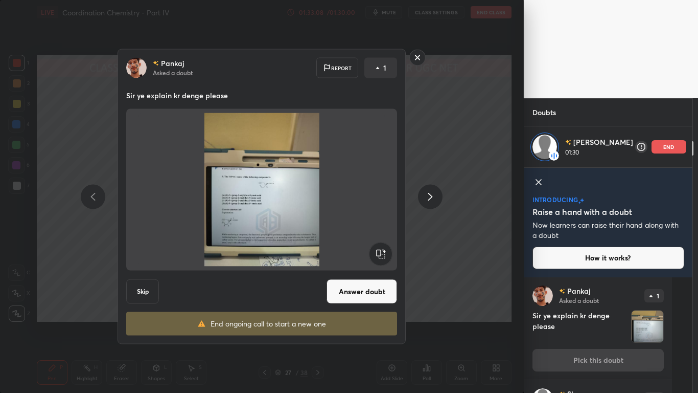
click at [415, 58] on rect at bounding box center [418, 58] width 16 height 16
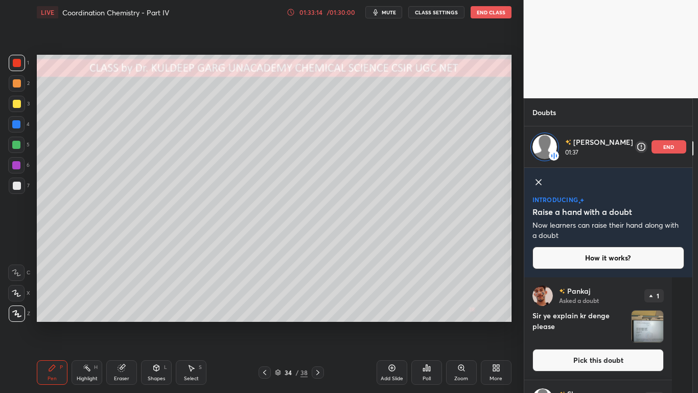
click at [20, 185] on div at bounding box center [17, 185] width 8 height 8
click at [605, 315] on button "Pick this doubt" at bounding box center [598, 360] width 131 height 22
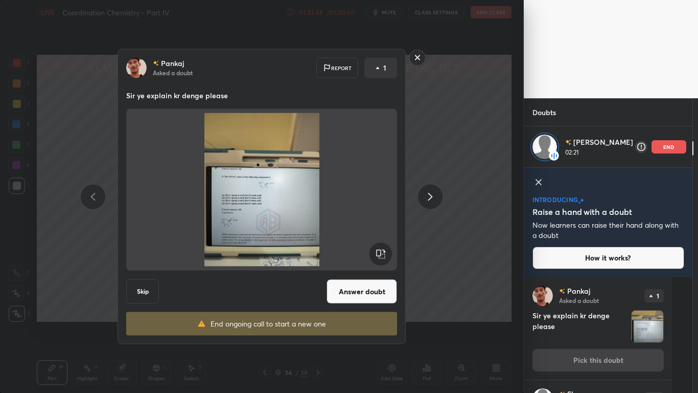
click at [373, 292] on button "Answer doubt" at bounding box center [362, 291] width 71 height 25
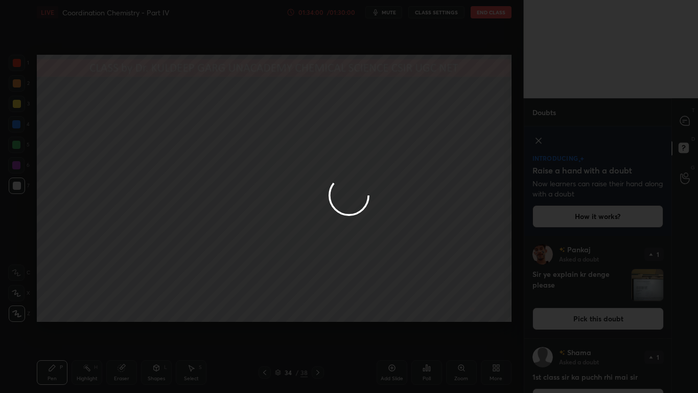
scroll to position [153, 144]
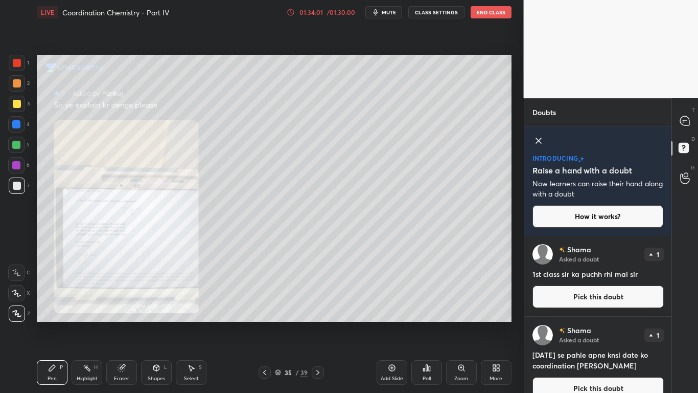
click at [455, 315] on div "Zoom" at bounding box center [461, 372] width 31 height 25
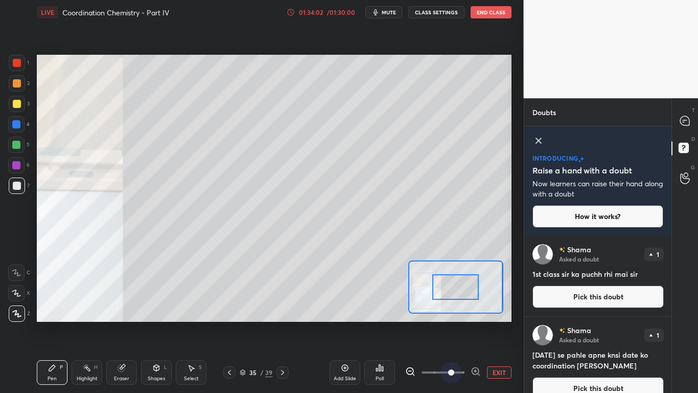
click at [454, 315] on span at bounding box center [451, 372] width 6 height 6
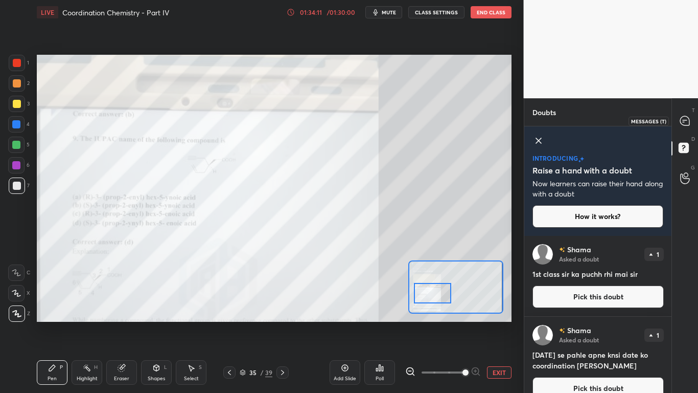
click at [681, 124] on icon at bounding box center [685, 121] width 11 height 11
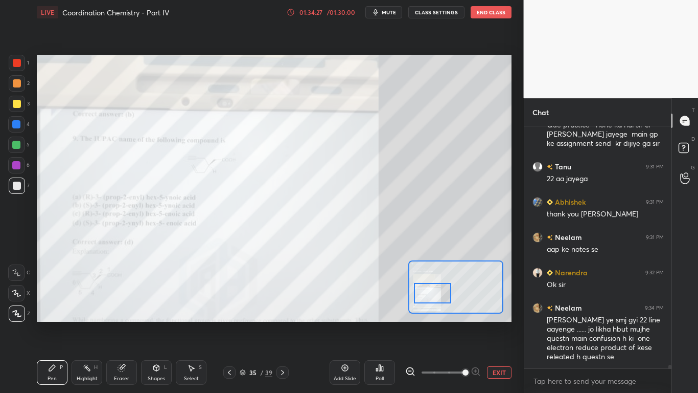
scroll to position [15815, 0]
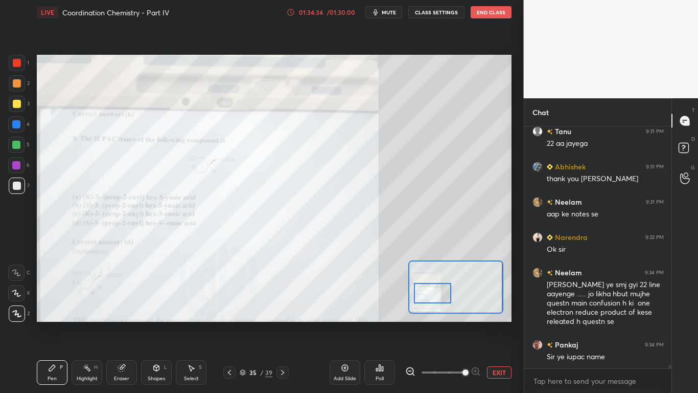
click at [13, 62] on div at bounding box center [17, 63] width 8 height 8
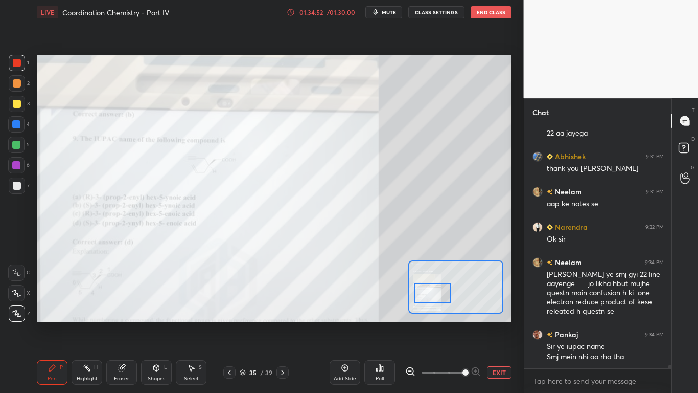
click at [280, 315] on icon at bounding box center [283, 372] width 8 height 8
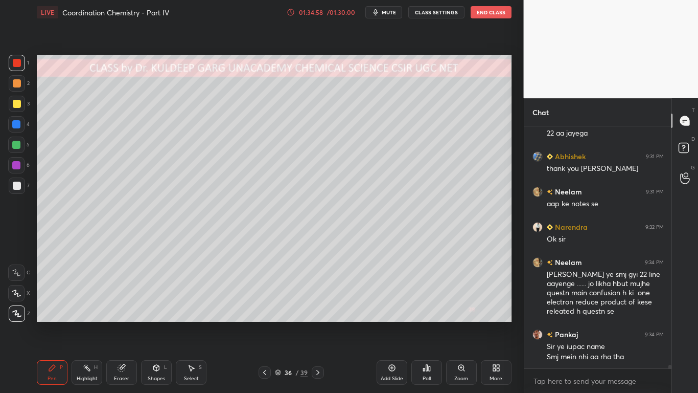
click at [122, 315] on icon at bounding box center [121, 367] width 7 height 7
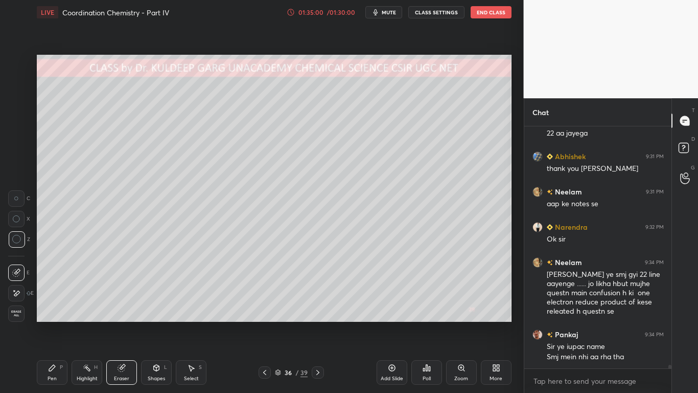
click at [65, 315] on div "Setting up your live class Poll for secs No correct answer Start poll" at bounding box center [274, 188] width 483 height 327
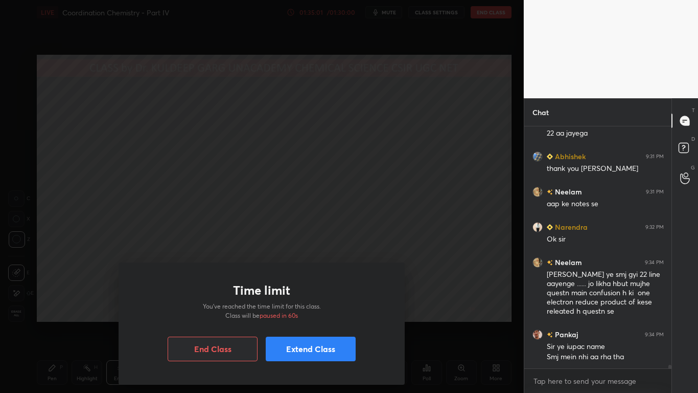
click at [208, 183] on div "Time limit You’ve reached the time limit for this class. Class will be paused i…" at bounding box center [262, 196] width 524 height 393
click at [306, 315] on button "Extend Class" at bounding box center [311, 348] width 90 height 25
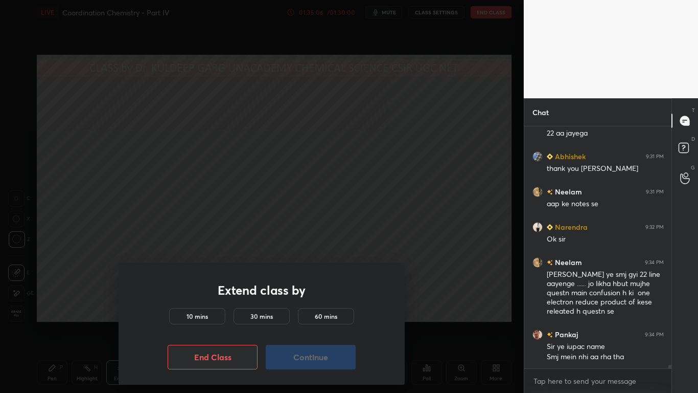
click at [207, 314] on h5 "10 mins" at bounding box center [197, 315] width 21 height 9
click at [295, 315] on button "Continue" at bounding box center [311, 357] width 90 height 25
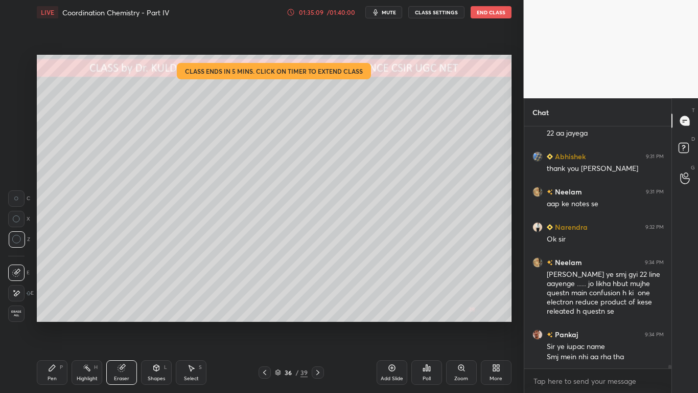
click at [52, 315] on icon at bounding box center [52, 367] width 6 height 6
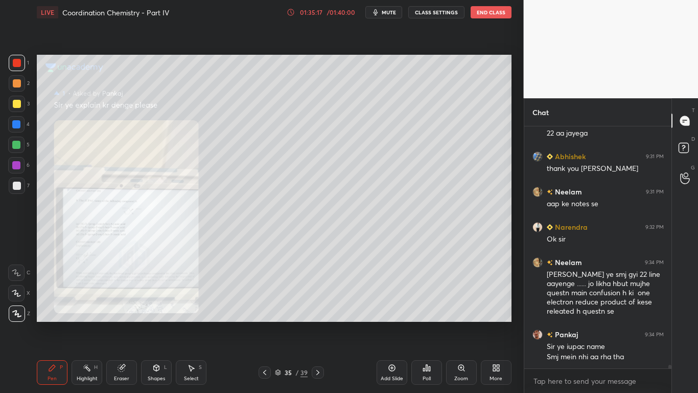
click at [462, 315] on icon at bounding box center [462, 367] width 6 height 6
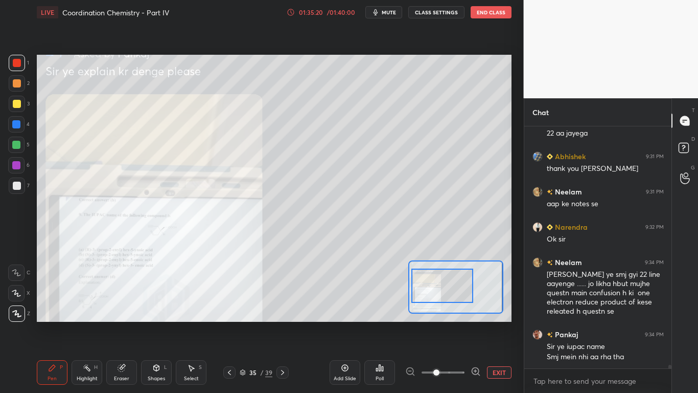
click at [473, 315] on icon at bounding box center [476, 371] width 10 height 10
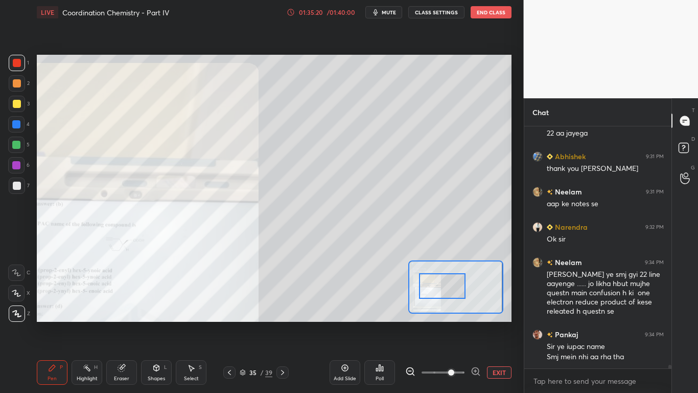
click at [474, 315] on icon at bounding box center [476, 371] width 10 height 10
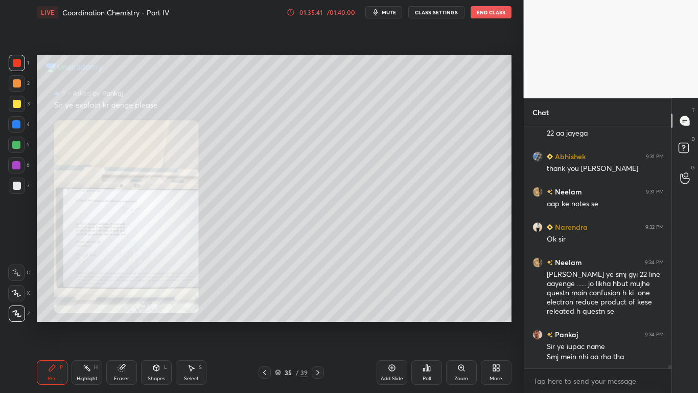
click at [463, 315] on icon at bounding box center [462, 367] width 6 height 6
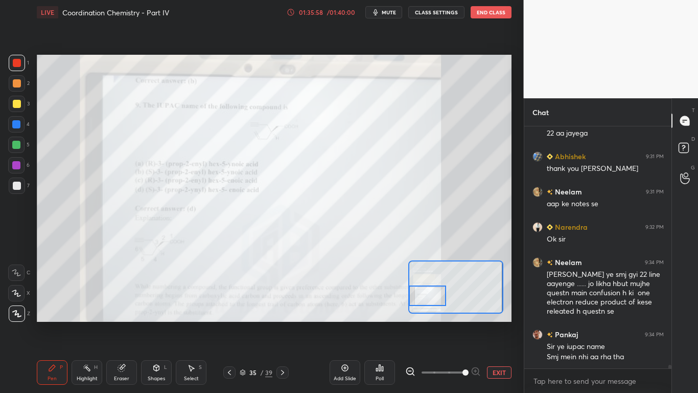
click at [284, 315] on icon at bounding box center [283, 372] width 8 height 8
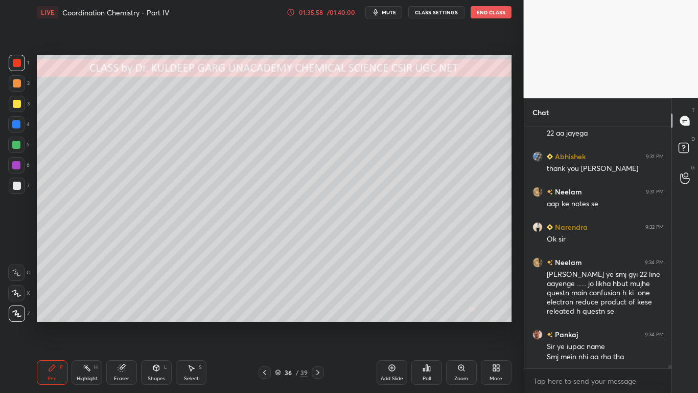
scroll to position [15861, 0]
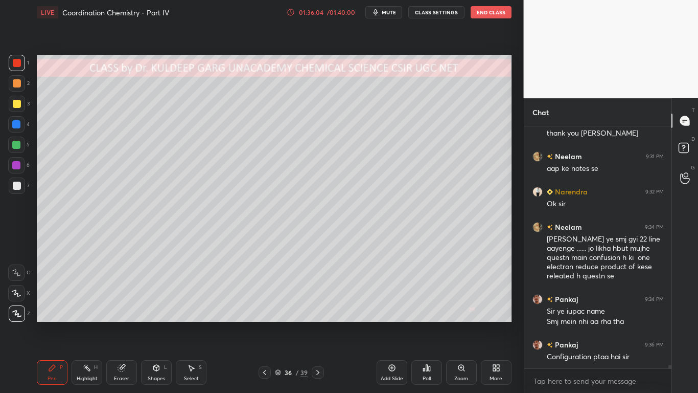
click at [124, 315] on icon at bounding box center [122, 367] width 8 height 8
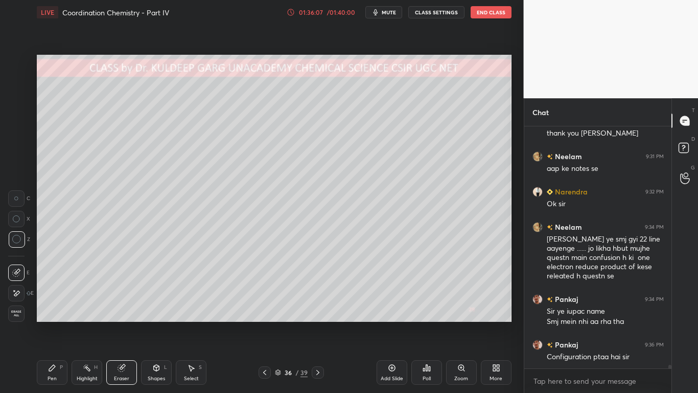
click at [40, 315] on div "Pen P" at bounding box center [52, 372] width 31 height 25
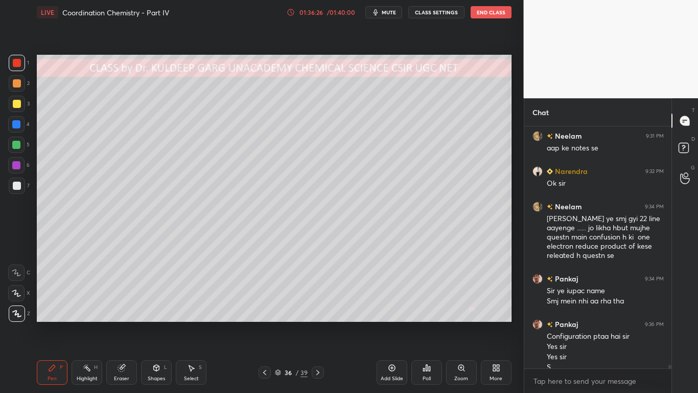
scroll to position [15892, 0]
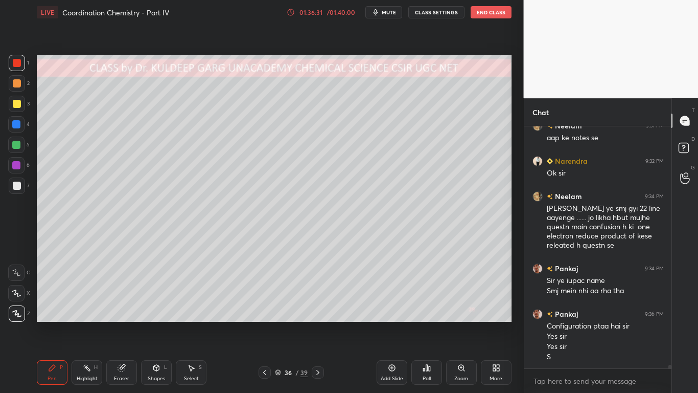
click at [16, 100] on div at bounding box center [17, 104] width 8 height 8
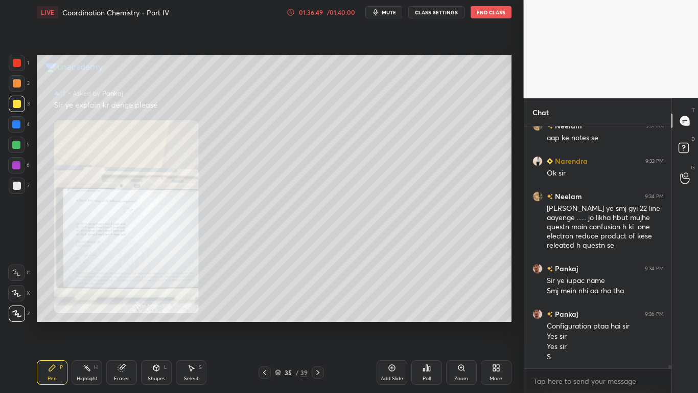
scroll to position [15927, 0]
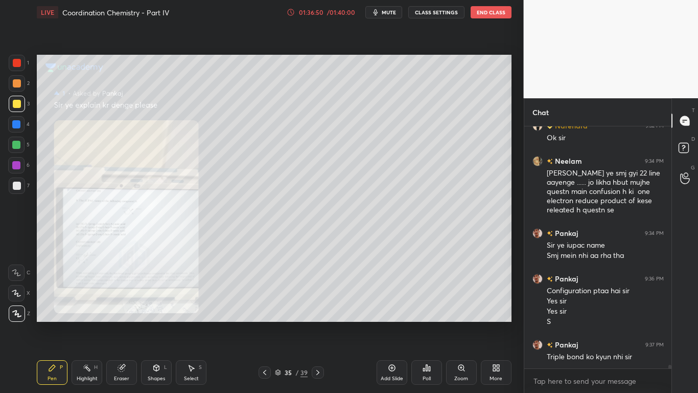
click at [458, 315] on icon at bounding box center [462, 367] width 8 height 8
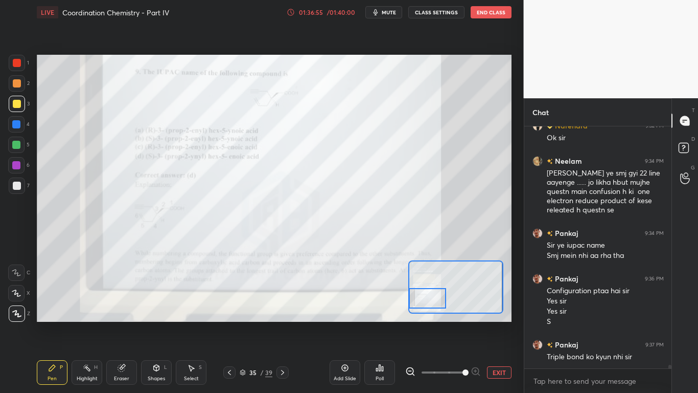
click at [283, 315] on icon at bounding box center [282, 372] width 3 height 5
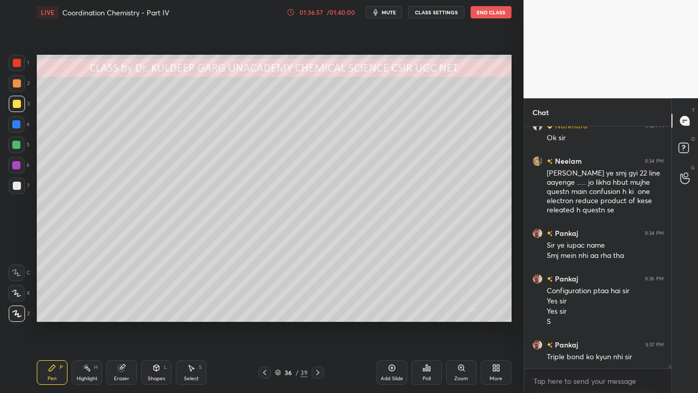
click at [463, 315] on div "Zoom" at bounding box center [461, 372] width 31 height 25
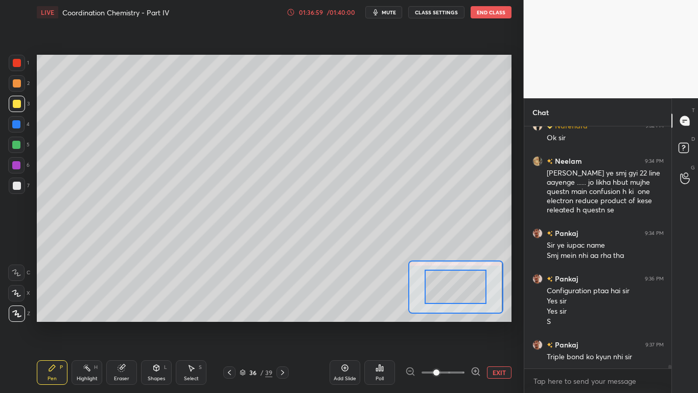
click at [410, 315] on div at bounding box center [443, 372] width 76 height 12
click at [495, 315] on button "EXIT" at bounding box center [499, 372] width 25 height 12
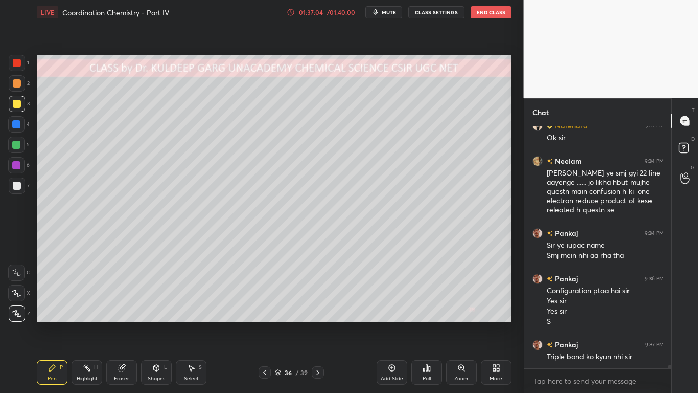
click at [17, 185] on div at bounding box center [17, 185] width 8 height 8
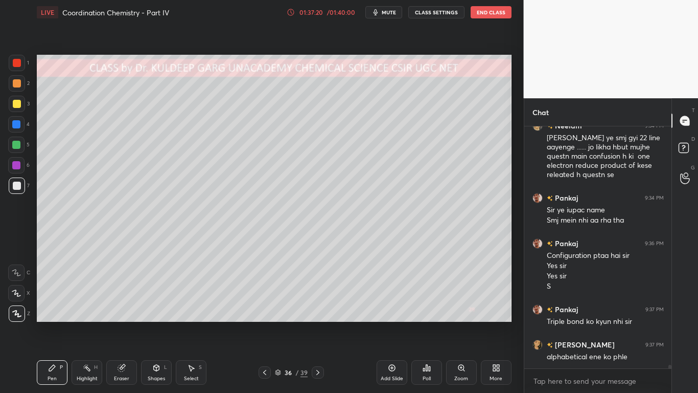
click at [16, 105] on div at bounding box center [17, 104] width 8 height 8
click at [121, 315] on icon at bounding box center [121, 367] width 7 height 7
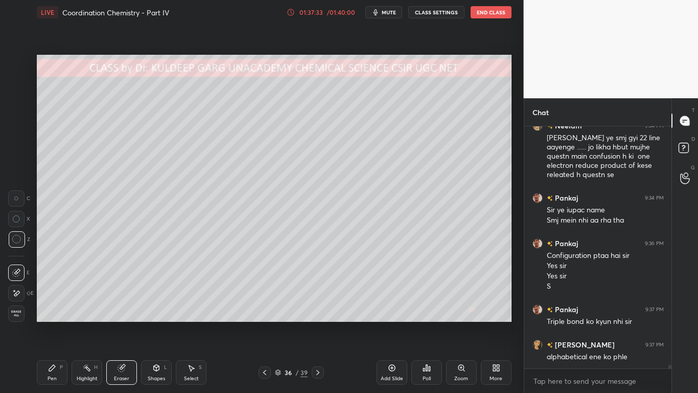
click at [45, 315] on div "Pen P" at bounding box center [52, 372] width 31 height 25
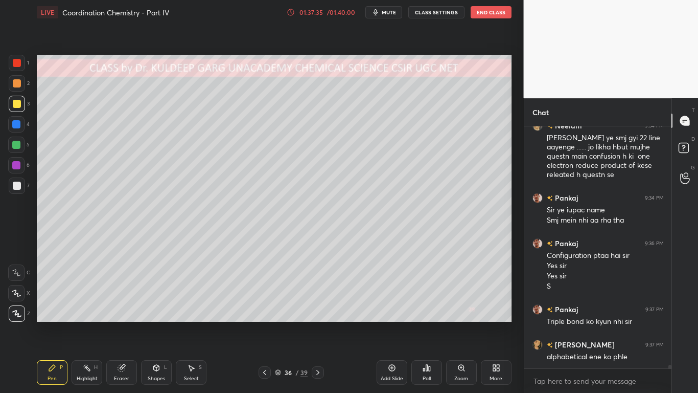
click at [124, 315] on div "Eraser" at bounding box center [121, 372] width 31 height 25
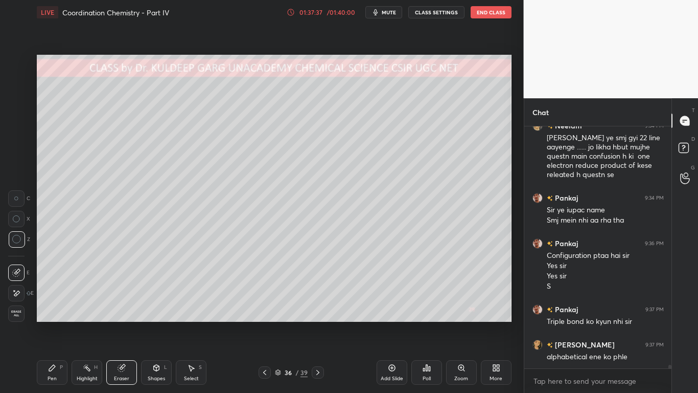
click at [52, 315] on icon at bounding box center [52, 367] width 6 height 6
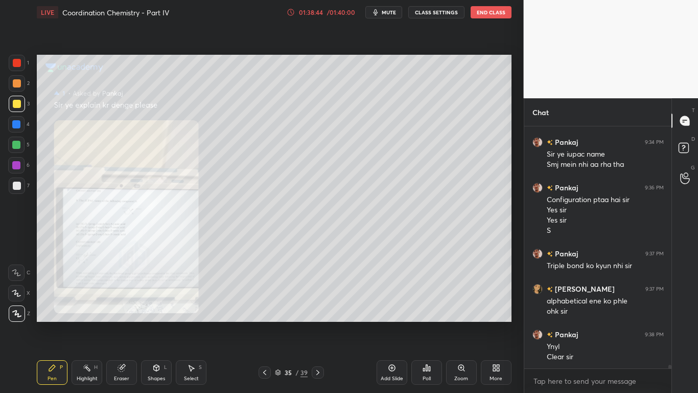
scroll to position [16028, 0]
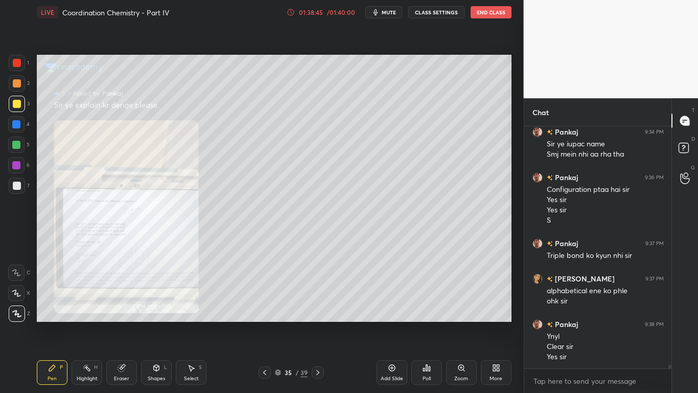
click at [462, 315] on icon at bounding box center [462, 367] width 6 height 6
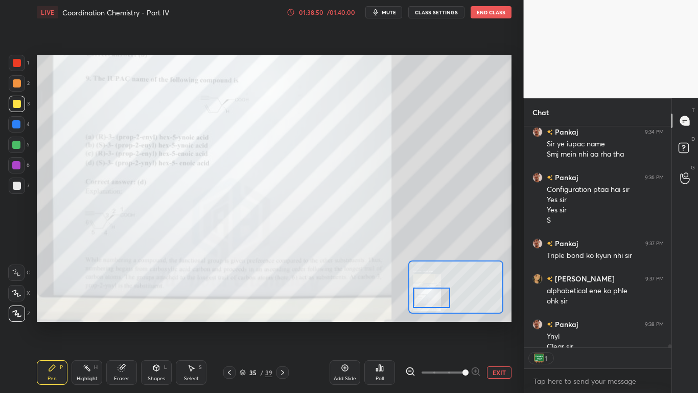
scroll to position [218, 144]
click at [11, 66] on div at bounding box center [17, 63] width 16 height 16
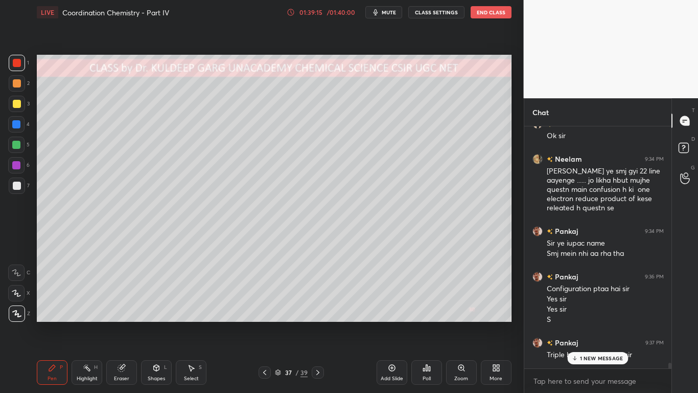
scroll to position [15970, 0]
click at [576, 315] on div "3 NEW MESSAGES" at bounding box center [598, 358] width 64 height 12
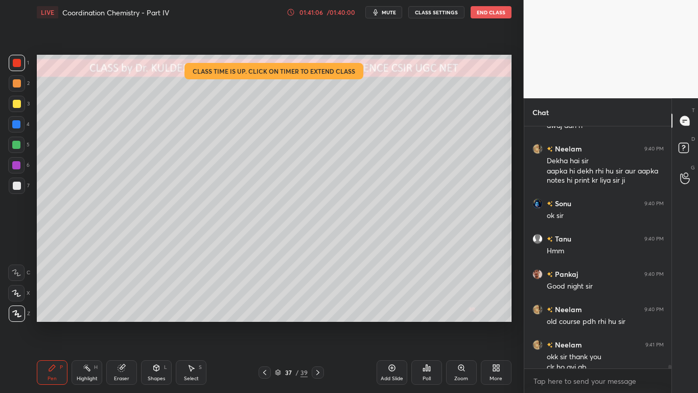
scroll to position [16309, 0]
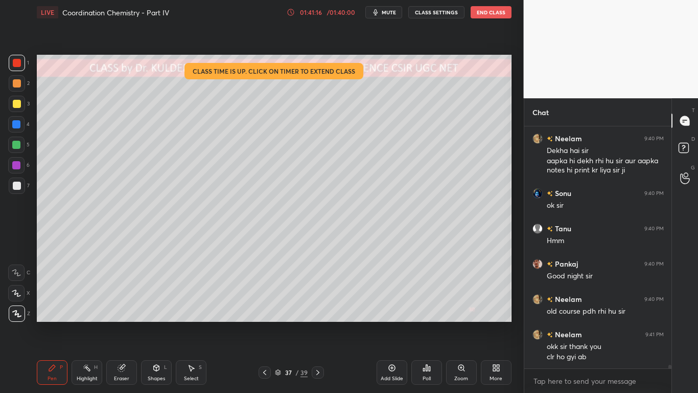
click at [18, 184] on div at bounding box center [17, 185] width 8 height 8
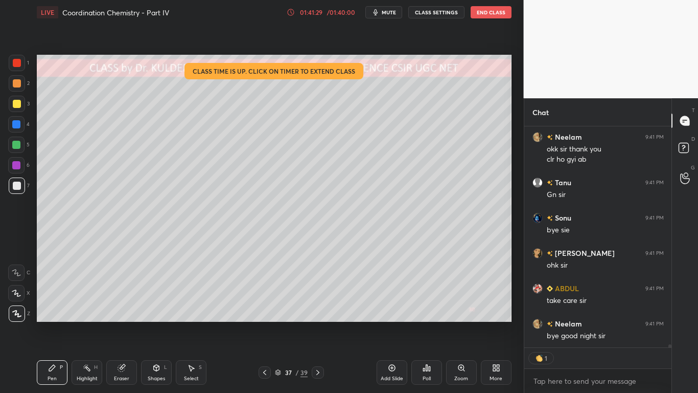
scroll to position [16541, 0]
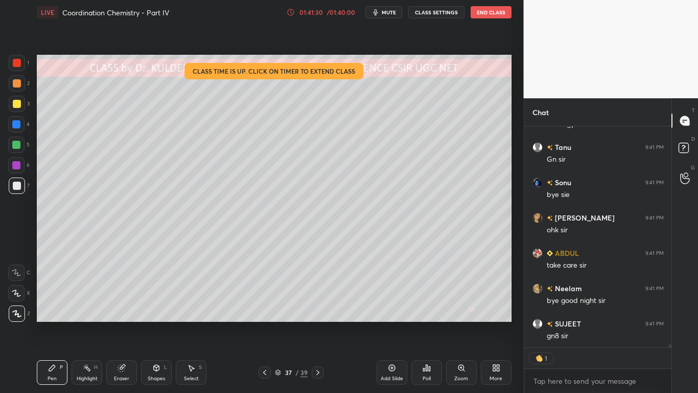
click at [495, 14] on button "End Class" at bounding box center [491, 12] width 41 height 12
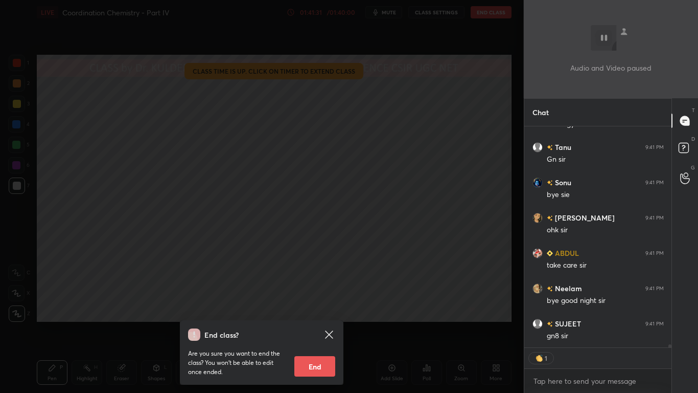
click at [312, 315] on button "End" at bounding box center [314, 366] width 41 height 20
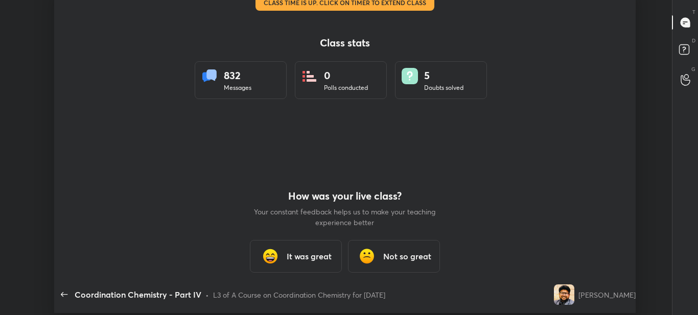
scroll to position [50871, 50431]
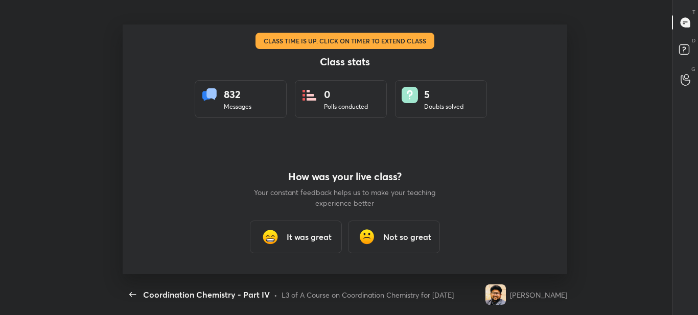
type textarea "x"
